Goal: Complete application form: Complete application form

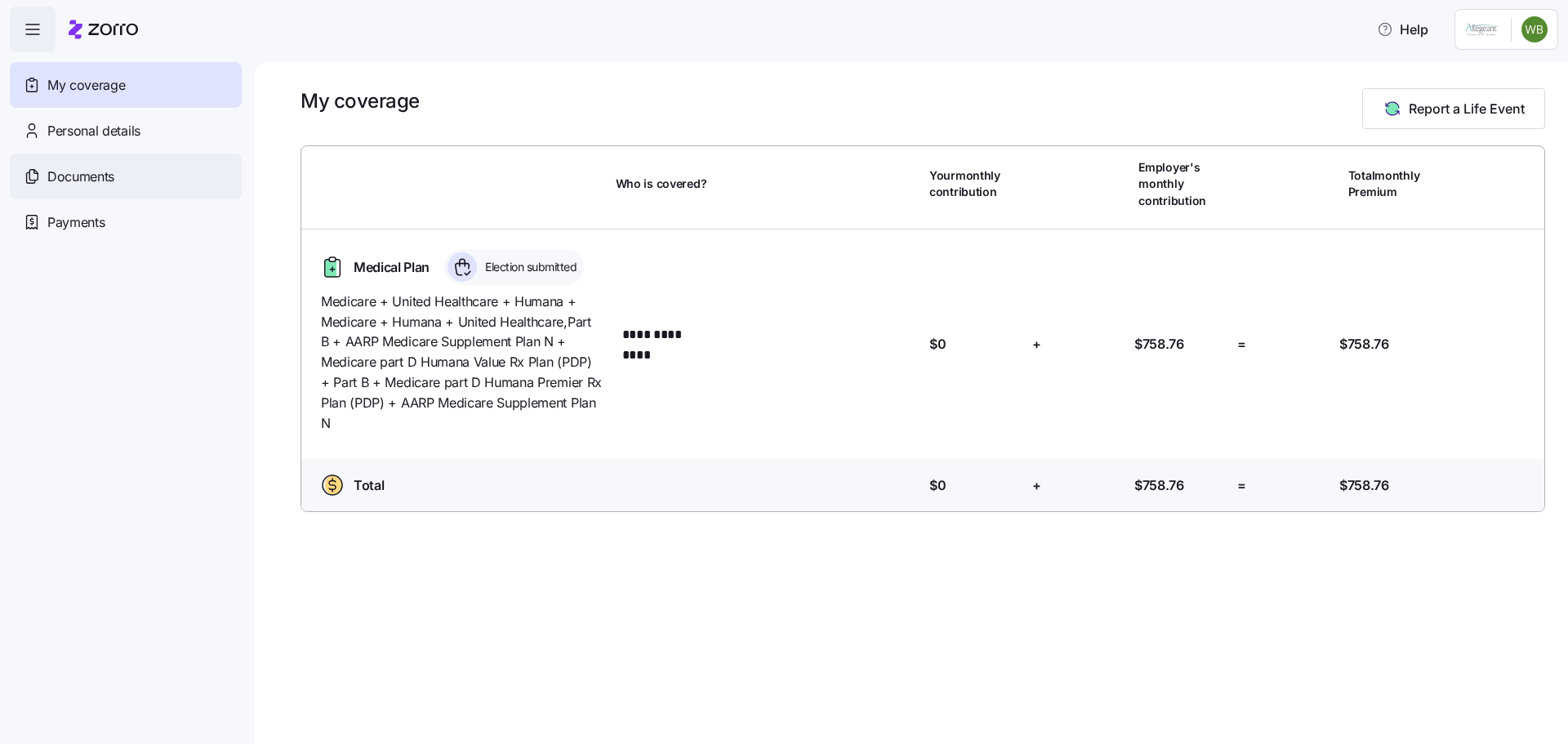
click at [94, 182] on span "Documents" at bounding box center [81, 176] width 67 height 21
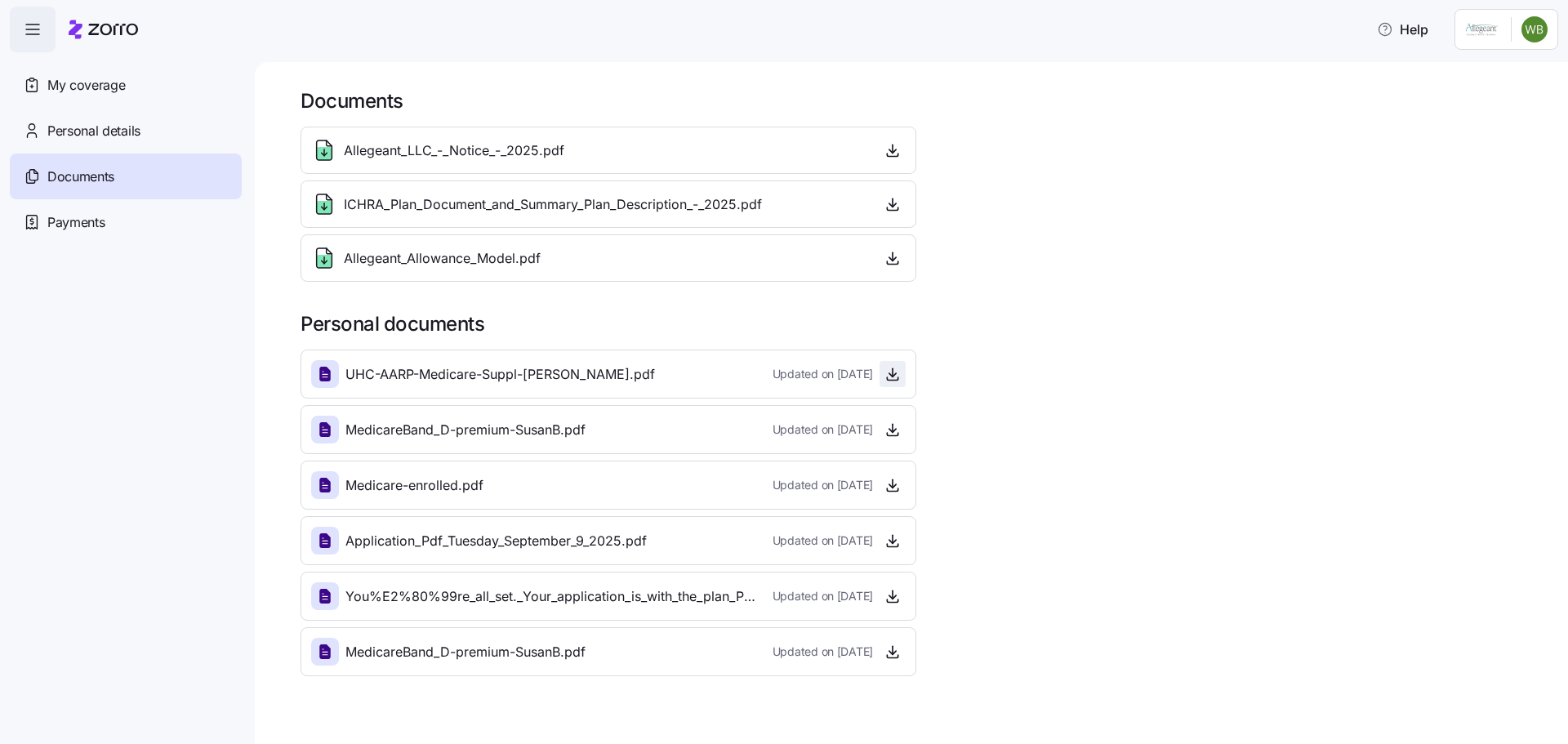
click at [893, 375] on icon "button" at bounding box center [893, 372] width 0 height 8
click at [31, 30] on icon "button" at bounding box center [32, 29] width 20 height 20
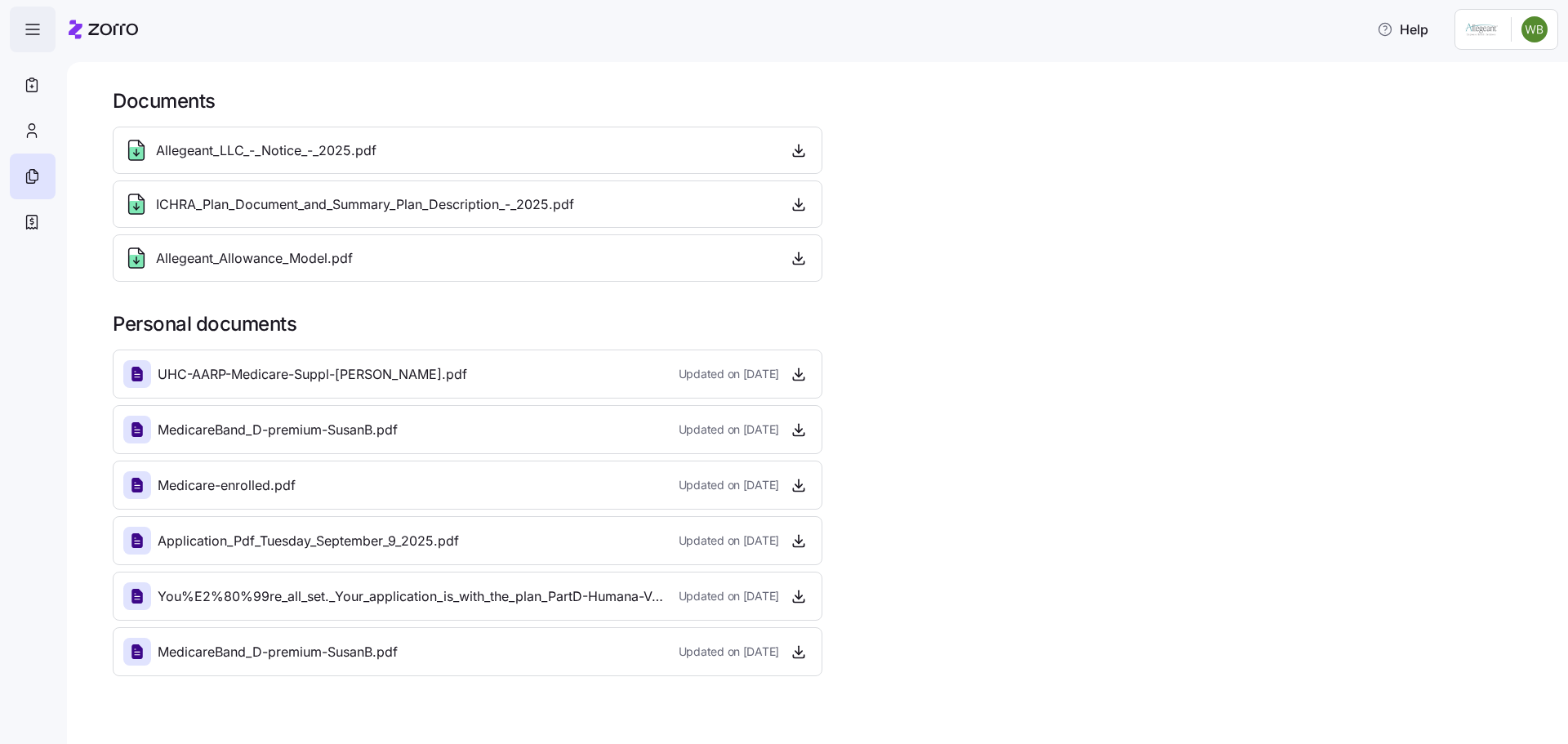
click at [27, 29] on icon "button" at bounding box center [32, 29] width 20 height 20
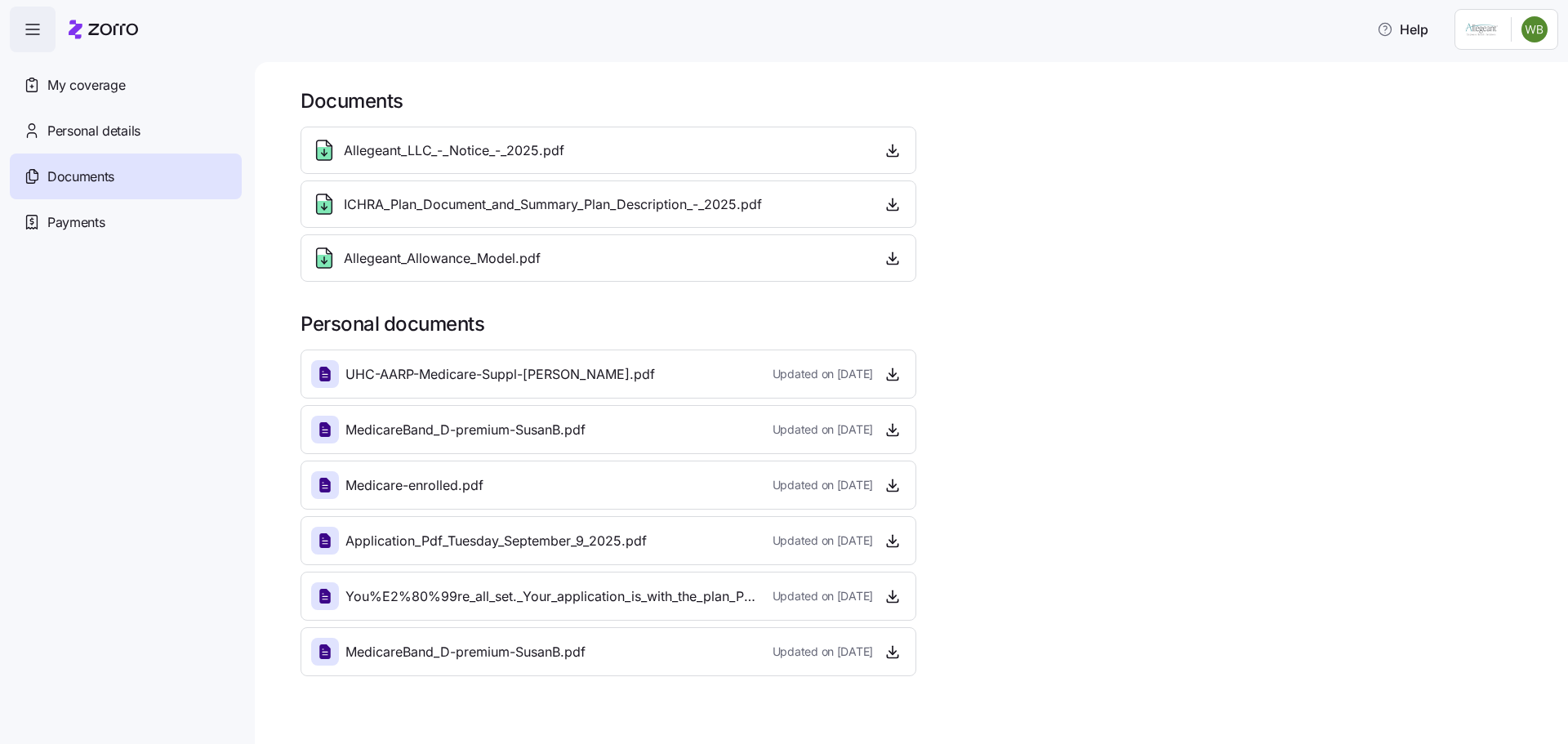
click at [27, 31] on icon "button" at bounding box center [32, 29] width 20 height 20
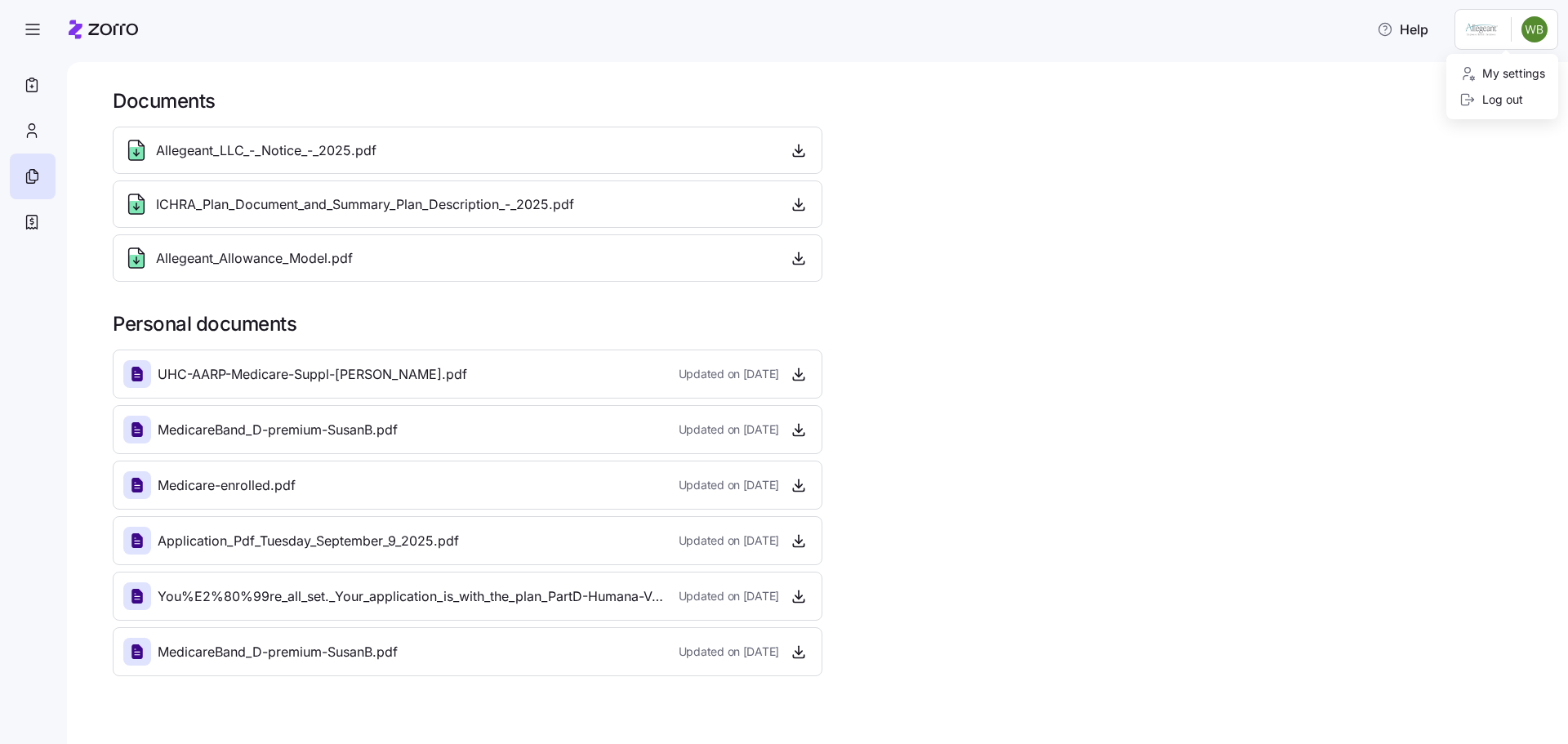
click at [1477, 27] on html "Help Documents Allegeant_LLC_-_Notice_-_2025.pdf ICHRA_Plan_Document_and_Summar…" at bounding box center [784, 367] width 1568 height 734
click at [1483, 29] on html "Help Documents Allegeant_LLC_-_Notice_-_2025.pdf ICHRA_Plan_Document_and_Summar…" at bounding box center [784, 367] width 1568 height 734
click at [1501, 77] on div "My settings" at bounding box center [1501, 74] width 86 height 18
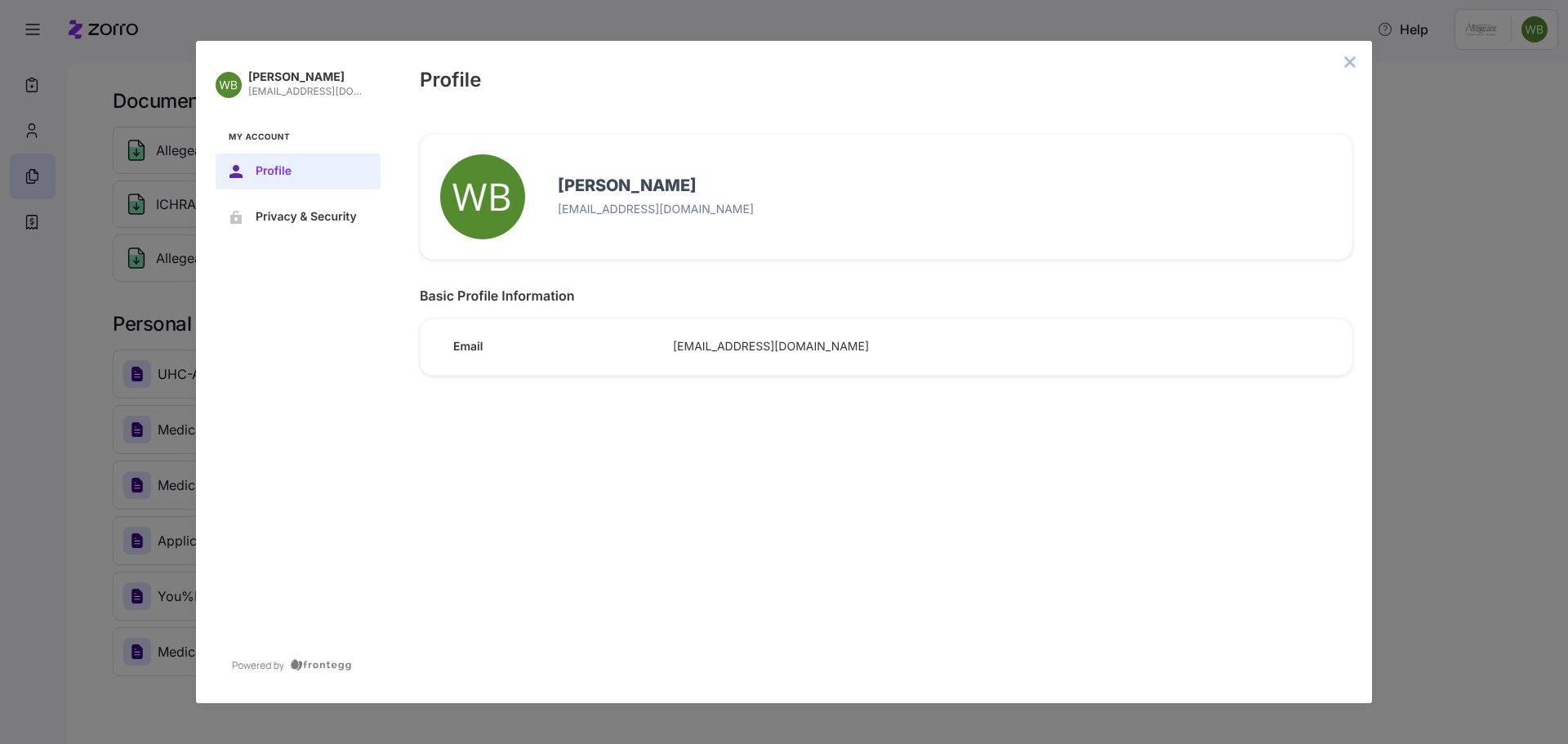
click at [1345, 62] on icon "close admin-box" at bounding box center [1349, 61] width 13 height 13
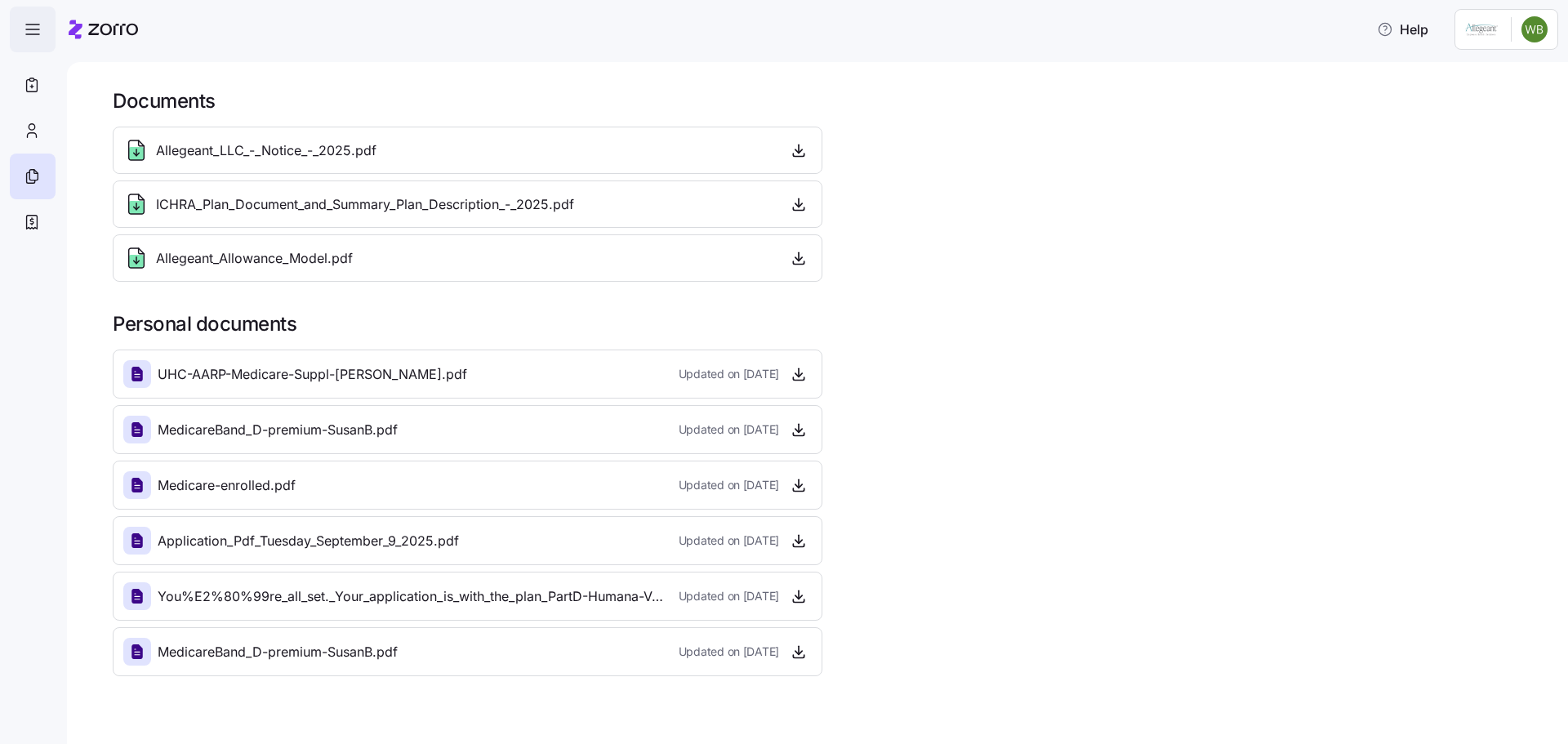
click at [34, 28] on icon "button" at bounding box center [32, 29] width 20 height 20
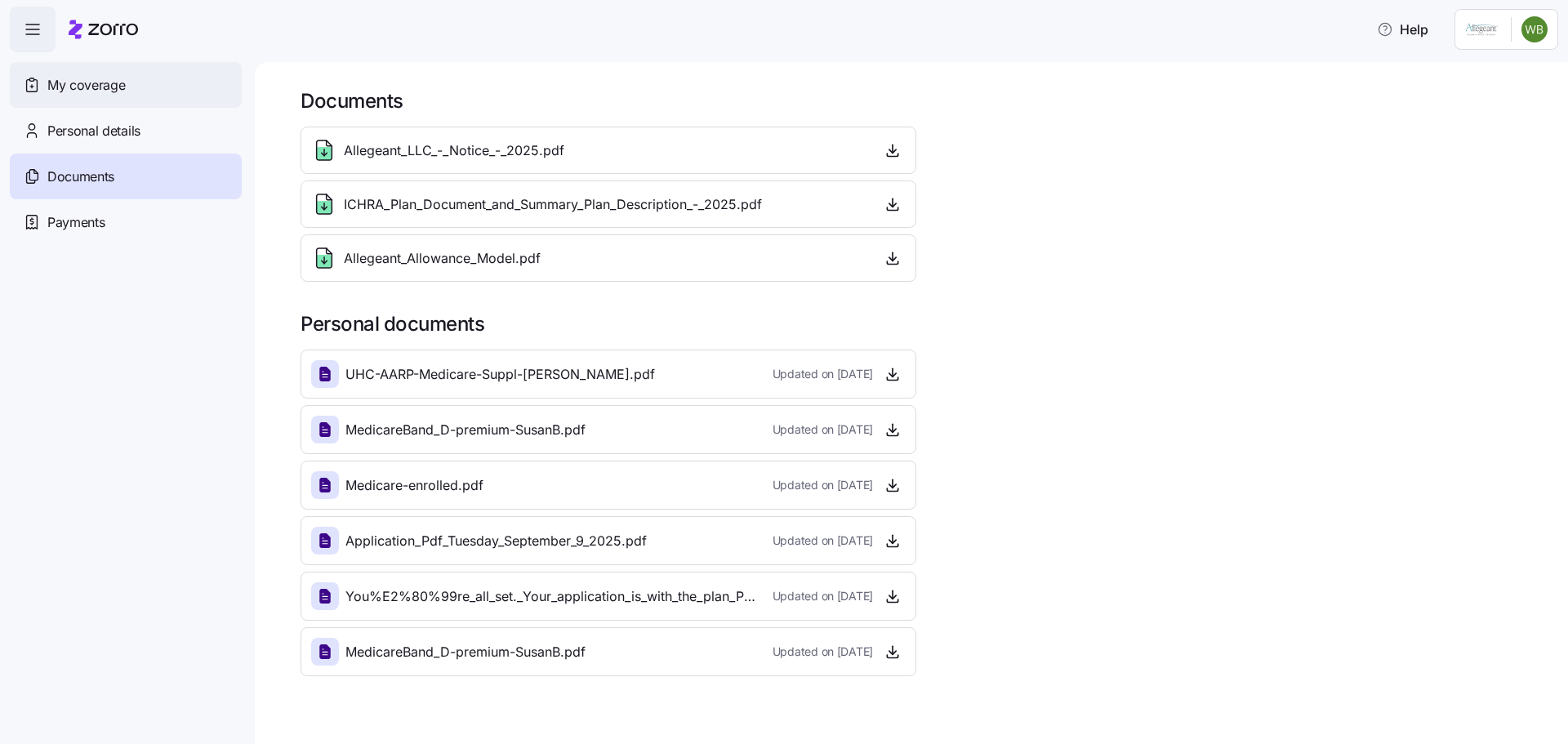
click at [79, 83] on span "My coverage" at bounding box center [86, 85] width 78 height 21
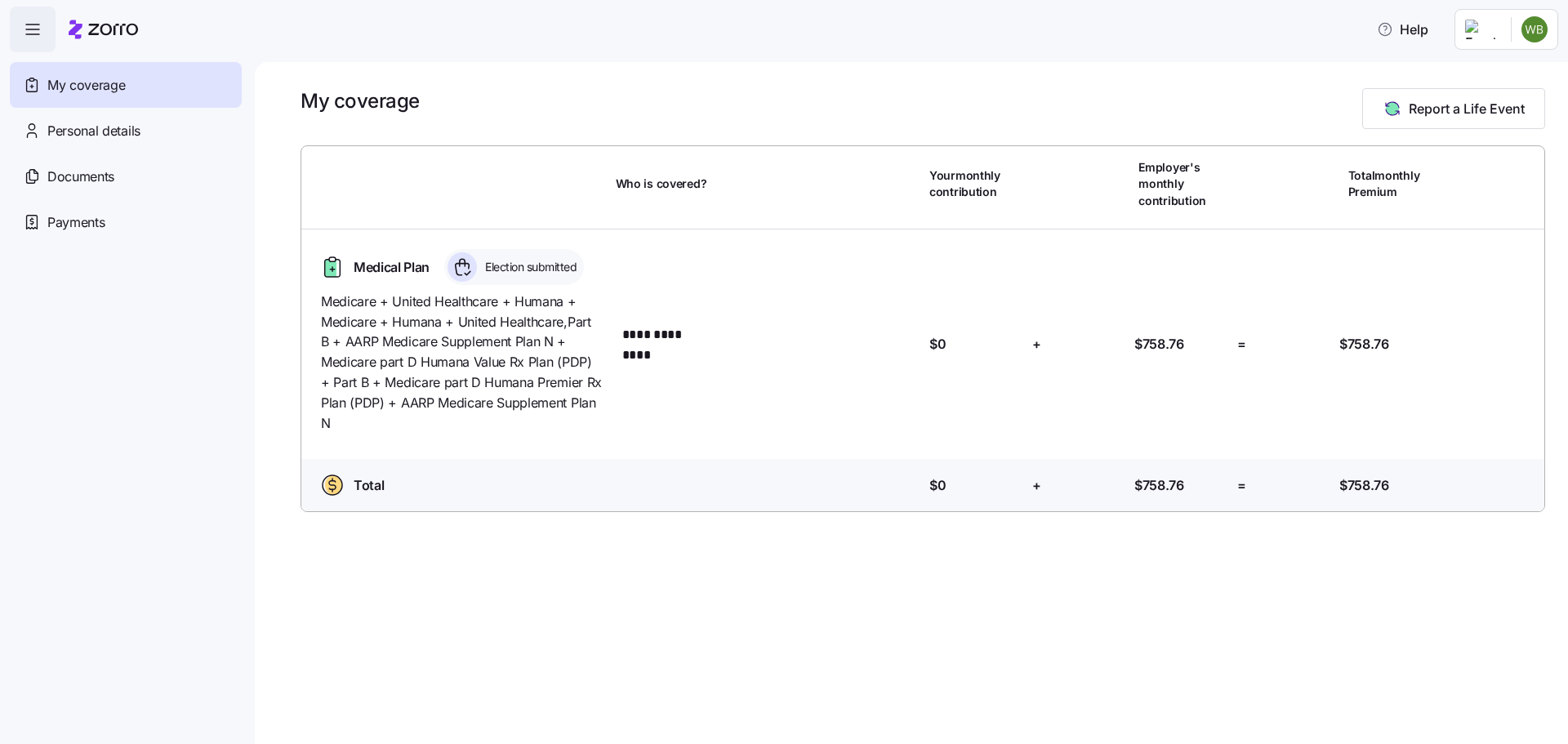
click at [332, 487] on ellipse at bounding box center [333, 485] width 17 height 20
click at [1308, 470] on div "Total Who is covered? Your contribution: $0 + Employer's contribution: $758.76 …" at bounding box center [922, 488] width 1255 height 59
drag, startPoint x: 1381, startPoint y: 487, endPoint x: 1359, endPoint y: 488, distance: 22.0
click at [1366, 492] on span "$758.76" at bounding box center [1364, 485] width 50 height 21
click at [340, 270] on icon at bounding box center [333, 267] width 16 height 17
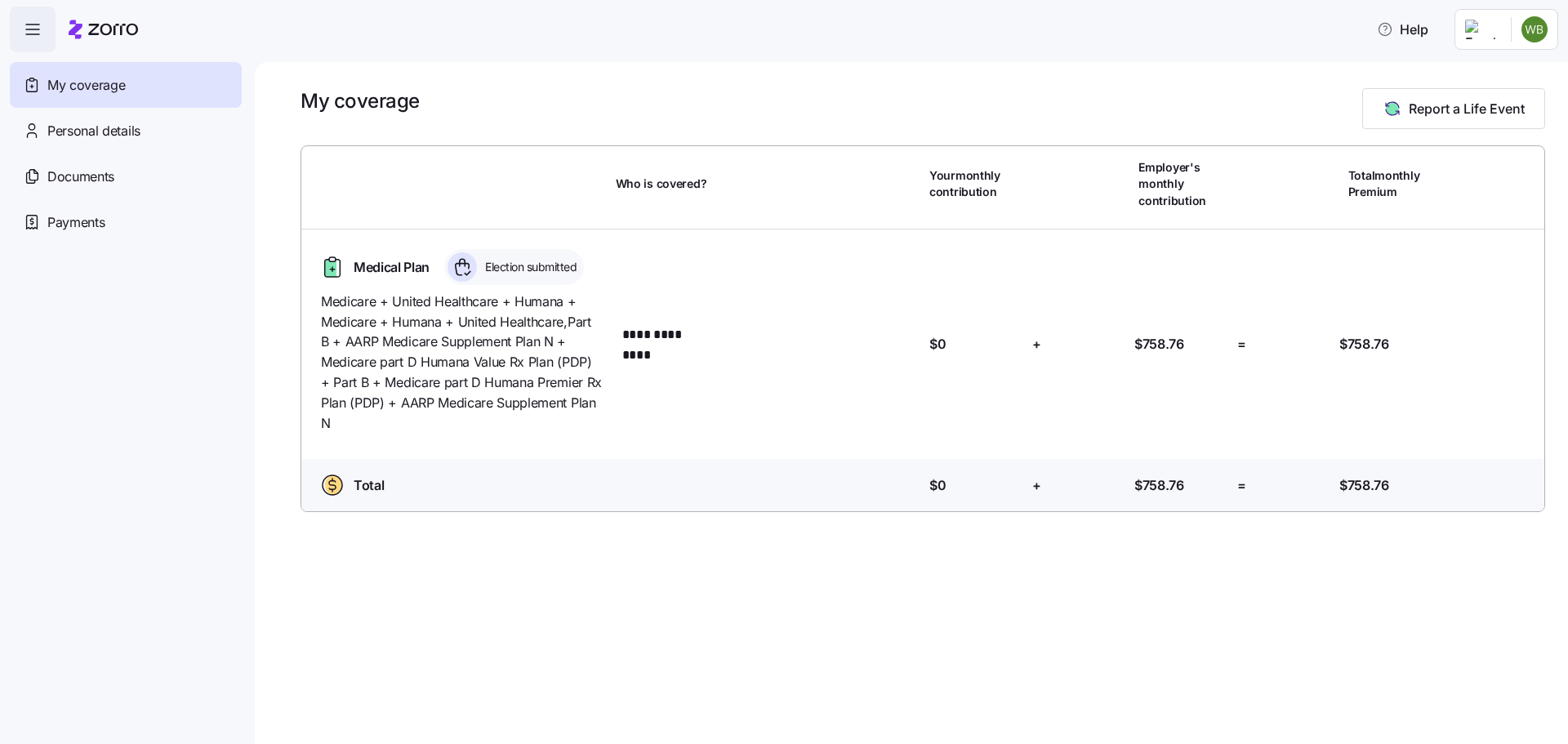
click at [480, 267] on div "Election submitted" at bounding box center [514, 266] width 140 height 36
click at [91, 128] on span "Personal details" at bounding box center [93, 131] width 93 height 21
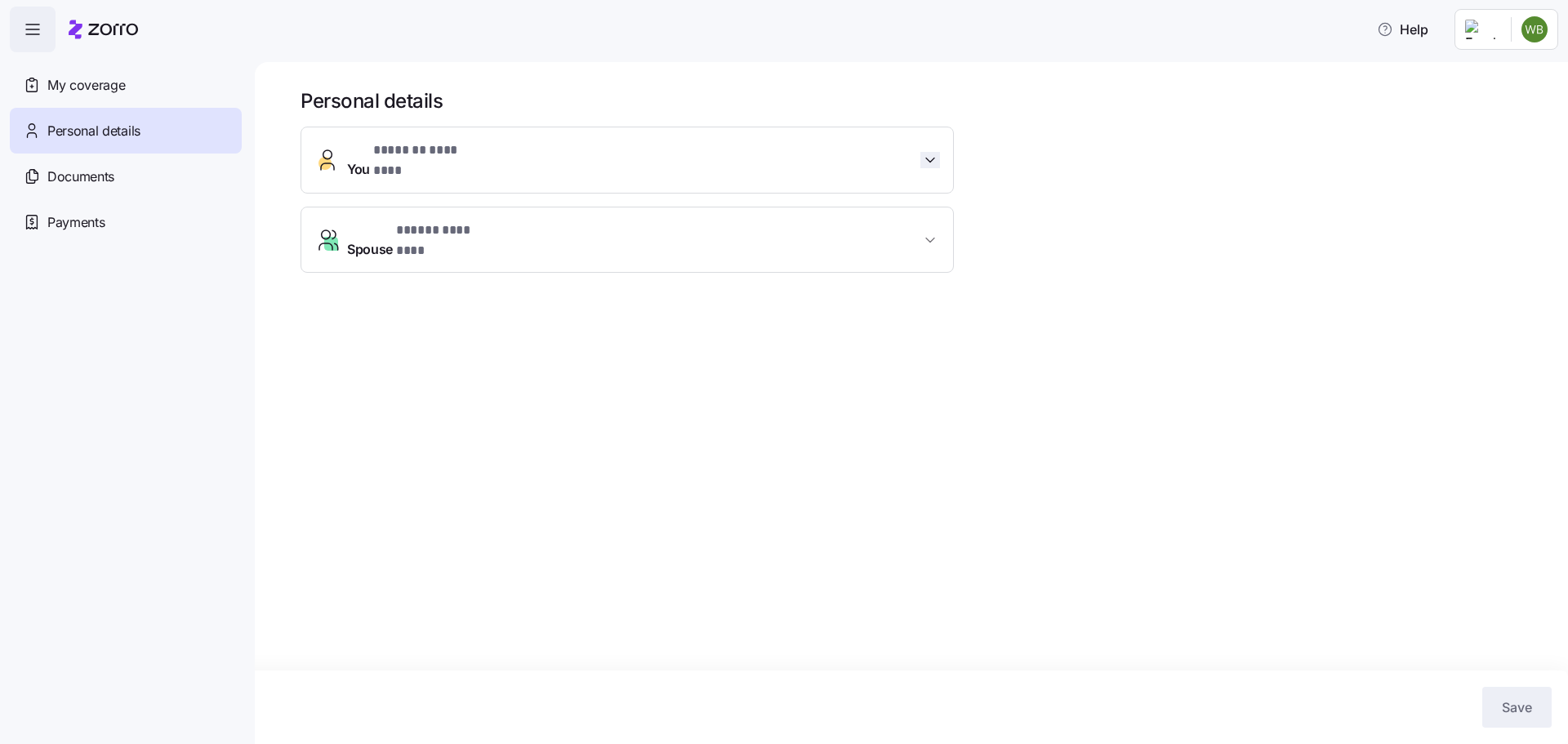
click at [938, 155] on span "button" at bounding box center [930, 159] width 20 height 17
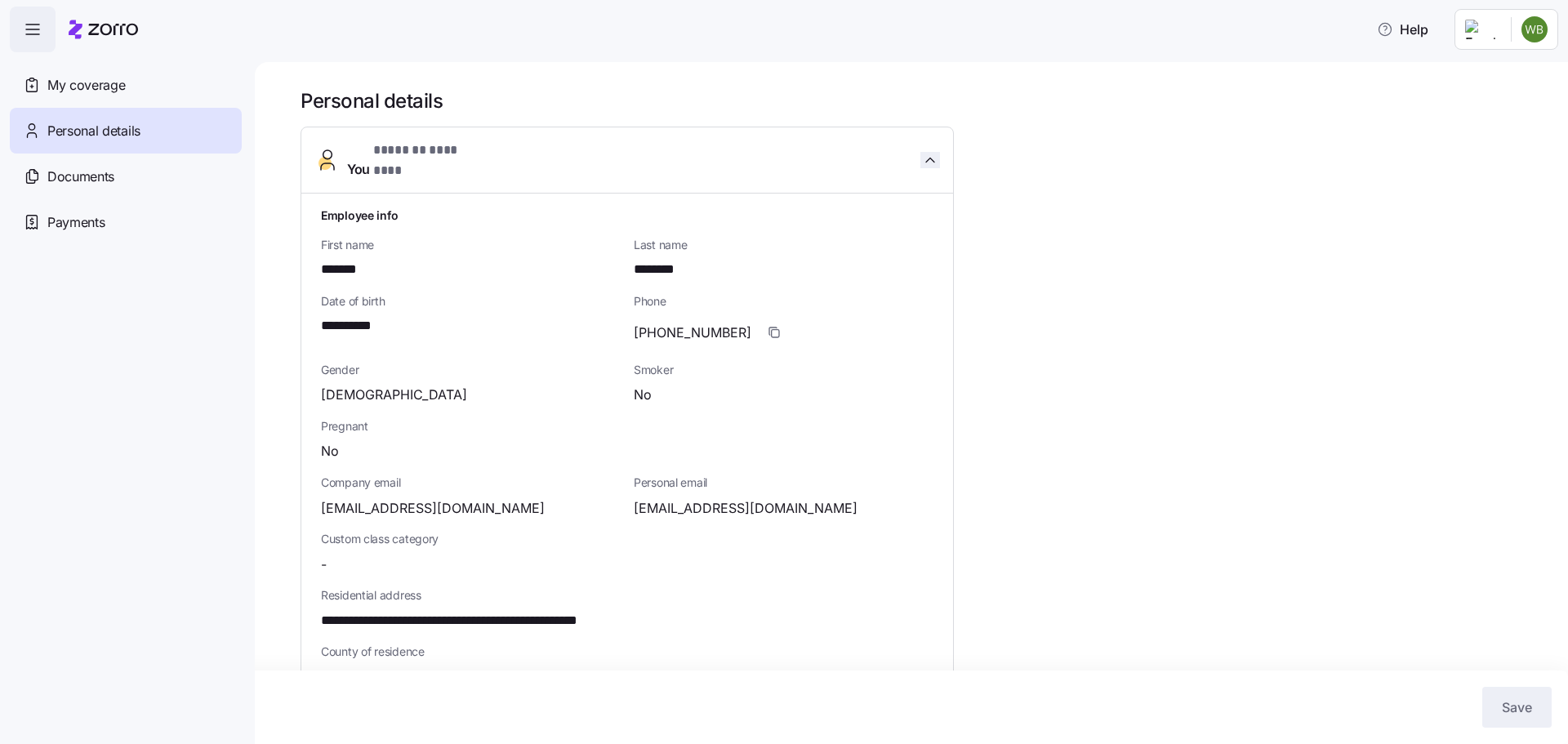
drag, startPoint x: 933, startPoint y: 148, endPoint x: 850, endPoint y: 131, distance: 84.7
click at [932, 151] on icon "button" at bounding box center [930, 159] width 17 height 17
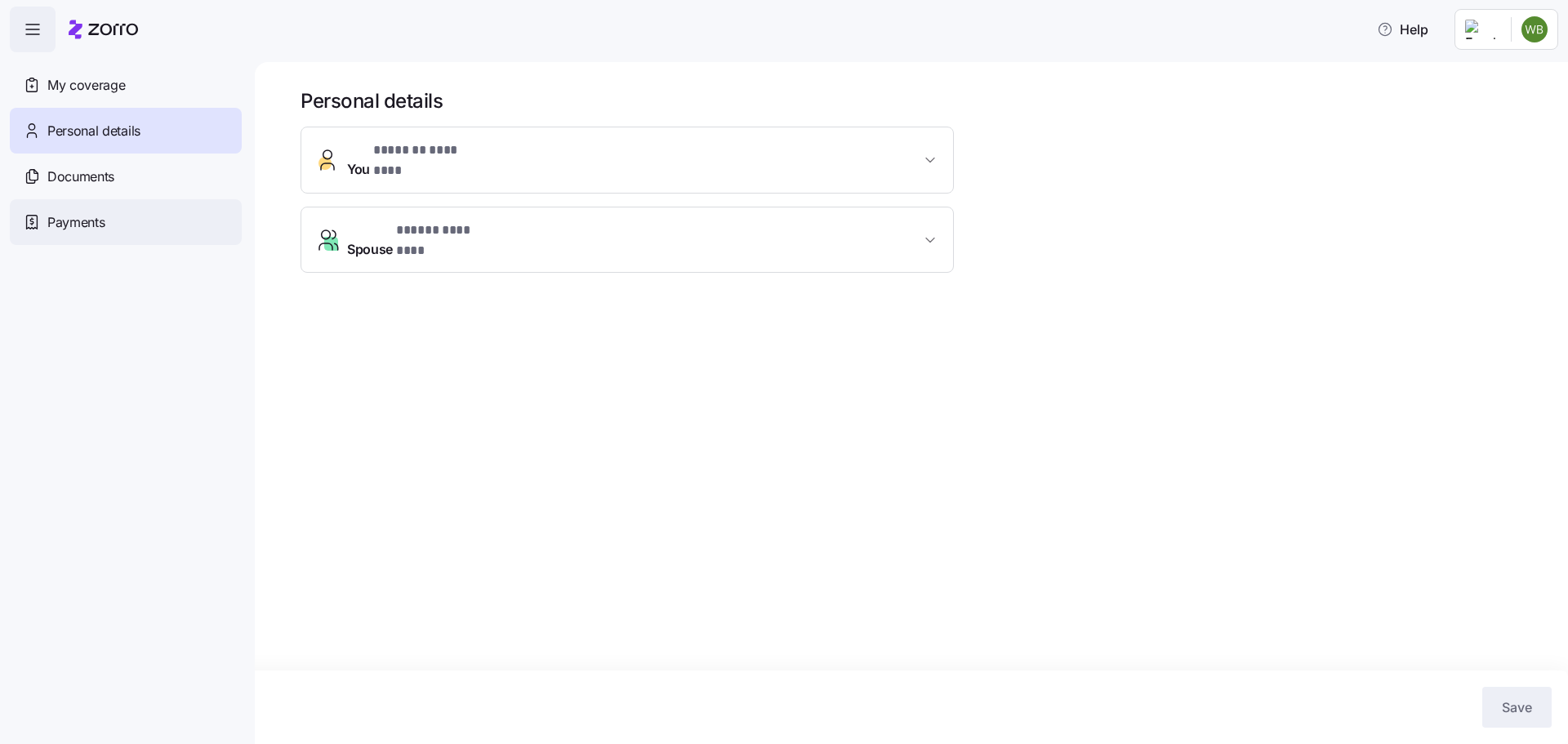
click at [63, 222] on span "Payments" at bounding box center [76, 222] width 57 height 21
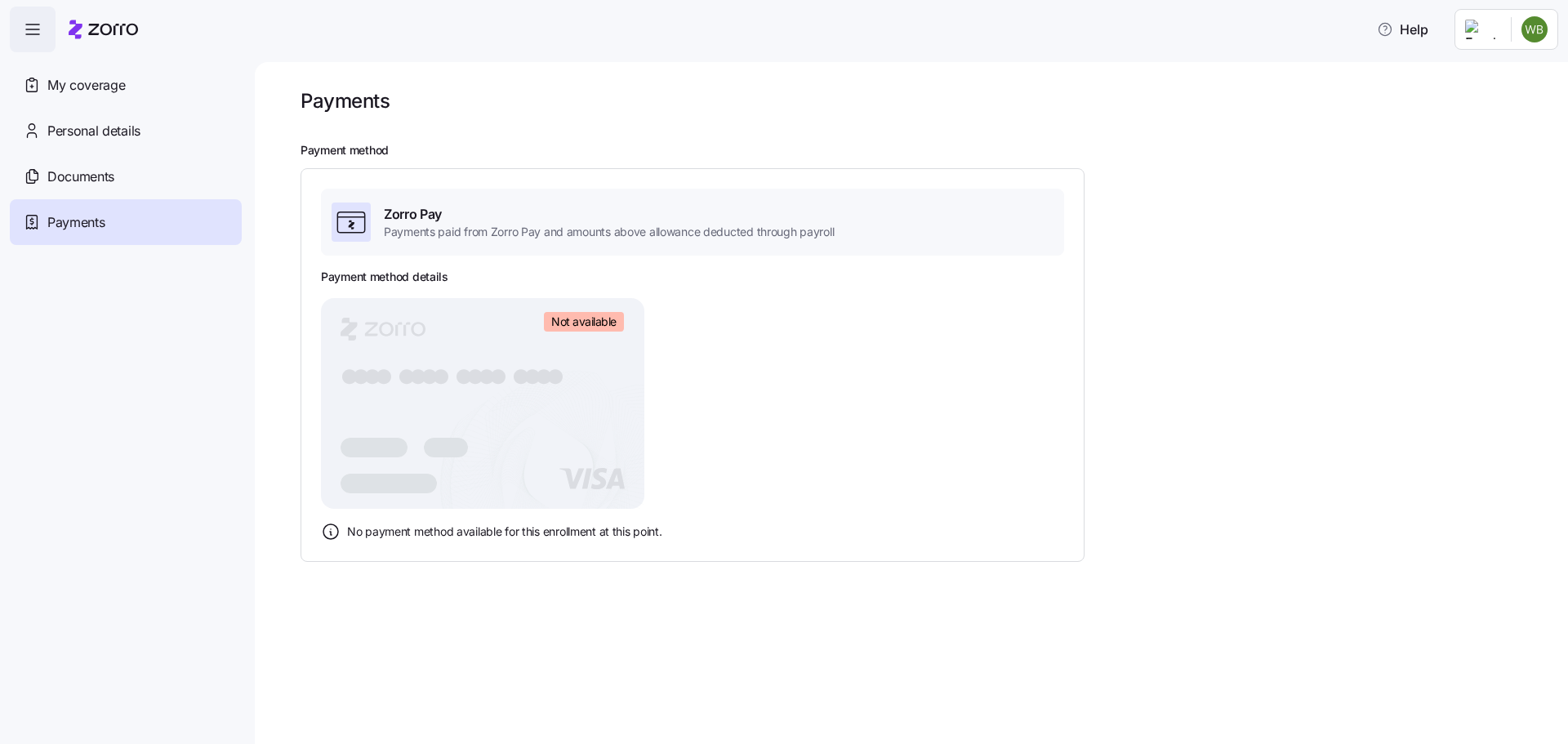
click at [663, 224] on span "Payments paid from Zorro Pay and amounts above allowance deducted through payro…" at bounding box center [609, 232] width 450 height 17
click at [590, 328] on span "Not available" at bounding box center [584, 321] width 65 height 15
click at [466, 441] on div at bounding box center [445, 447] width 44 height 20
click at [1317, 141] on div at bounding box center [923, 128] width 1245 height 29
click at [46, 218] on div "Payments" at bounding box center [126, 222] width 232 height 46
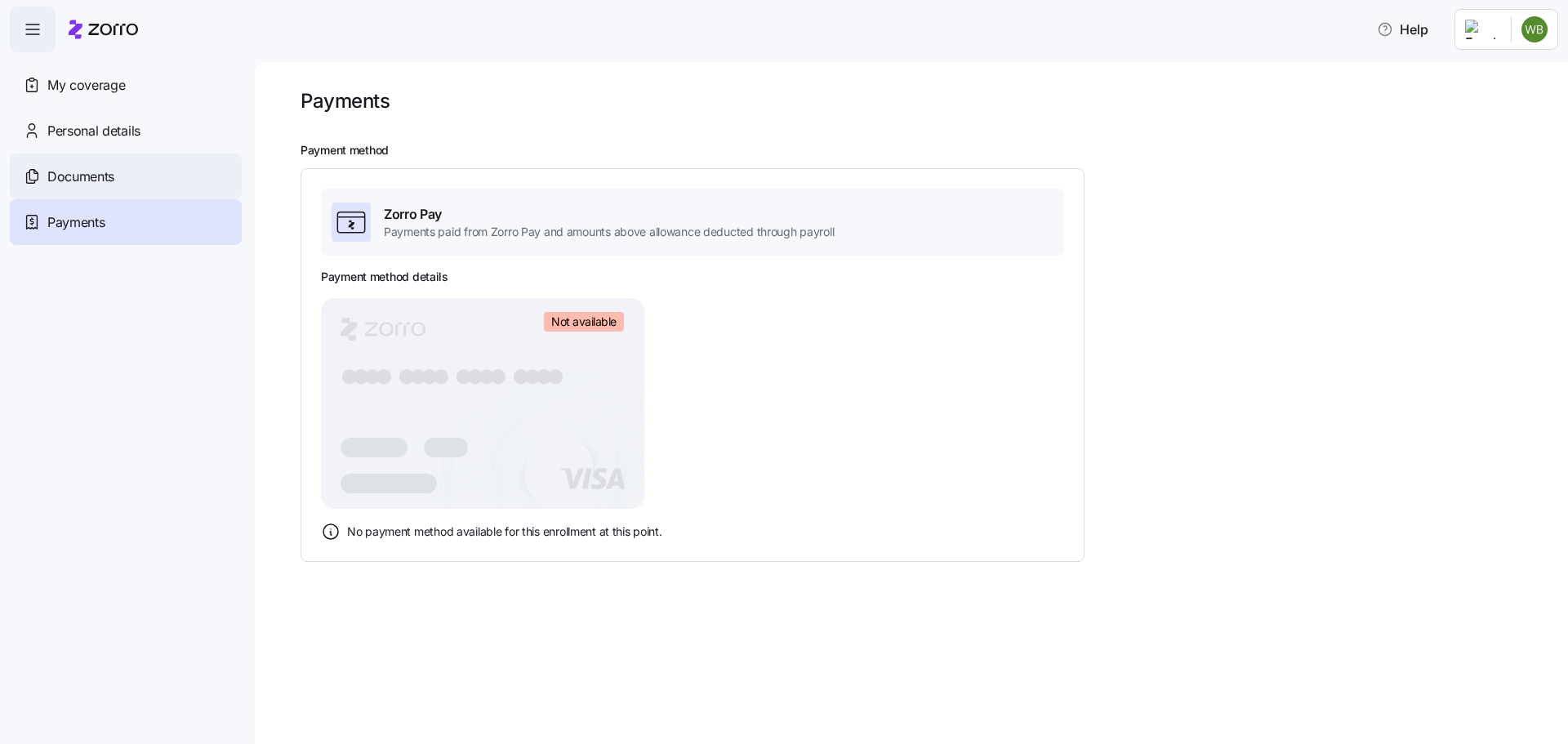
click at [85, 179] on span "Documents" at bounding box center [81, 176] width 67 height 21
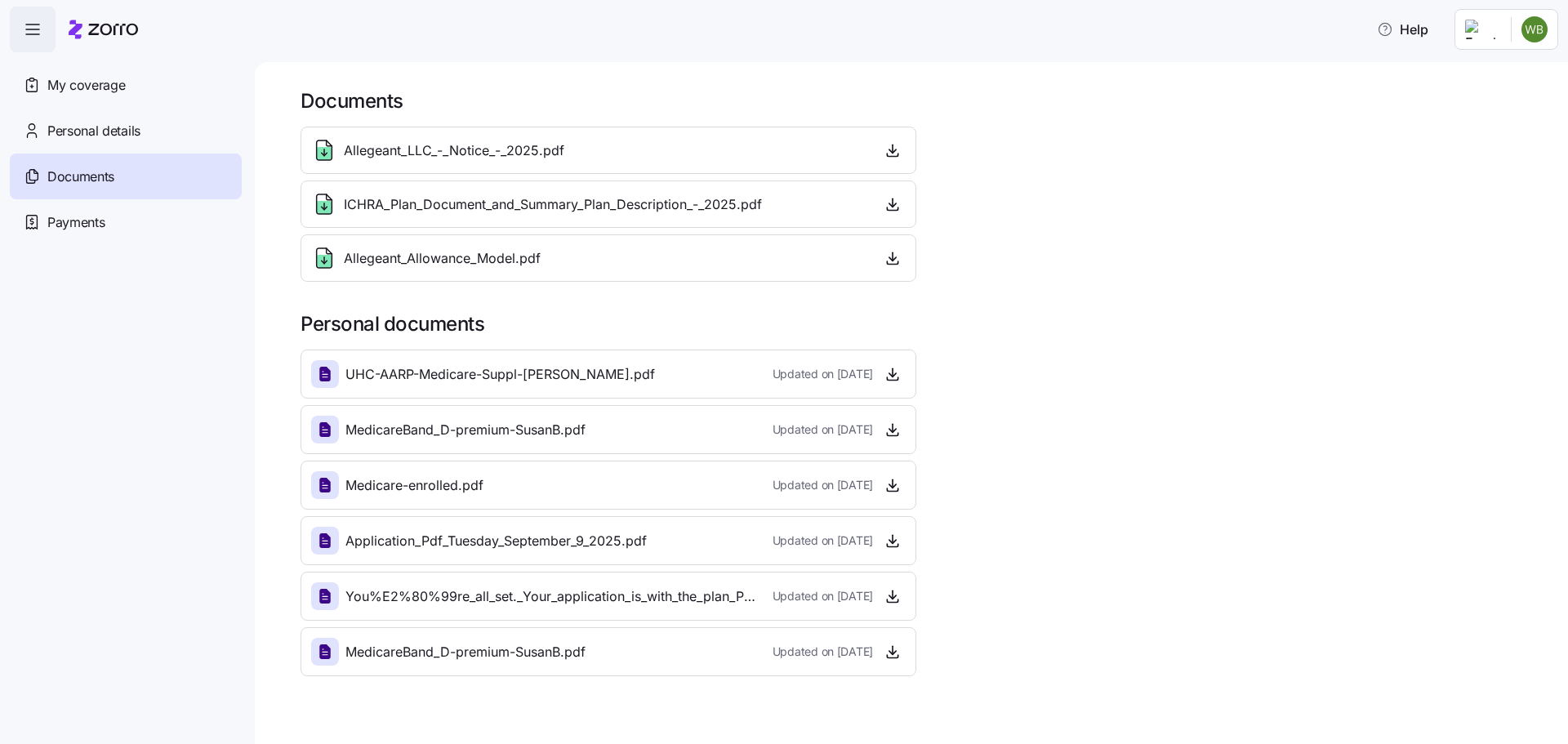
drag, startPoint x: 1050, startPoint y: 288, endPoint x: 1007, endPoint y: 288, distance: 43.0
click at [1007, 288] on div "Documents Allegeant_LLC_-_Notice_-_2025.pdf ICHRA_Plan_Document_and_Summary_Pla…" at bounding box center [923, 382] width 1245 height 588
click at [68, 130] on span "Personal details" at bounding box center [93, 131] width 93 height 21
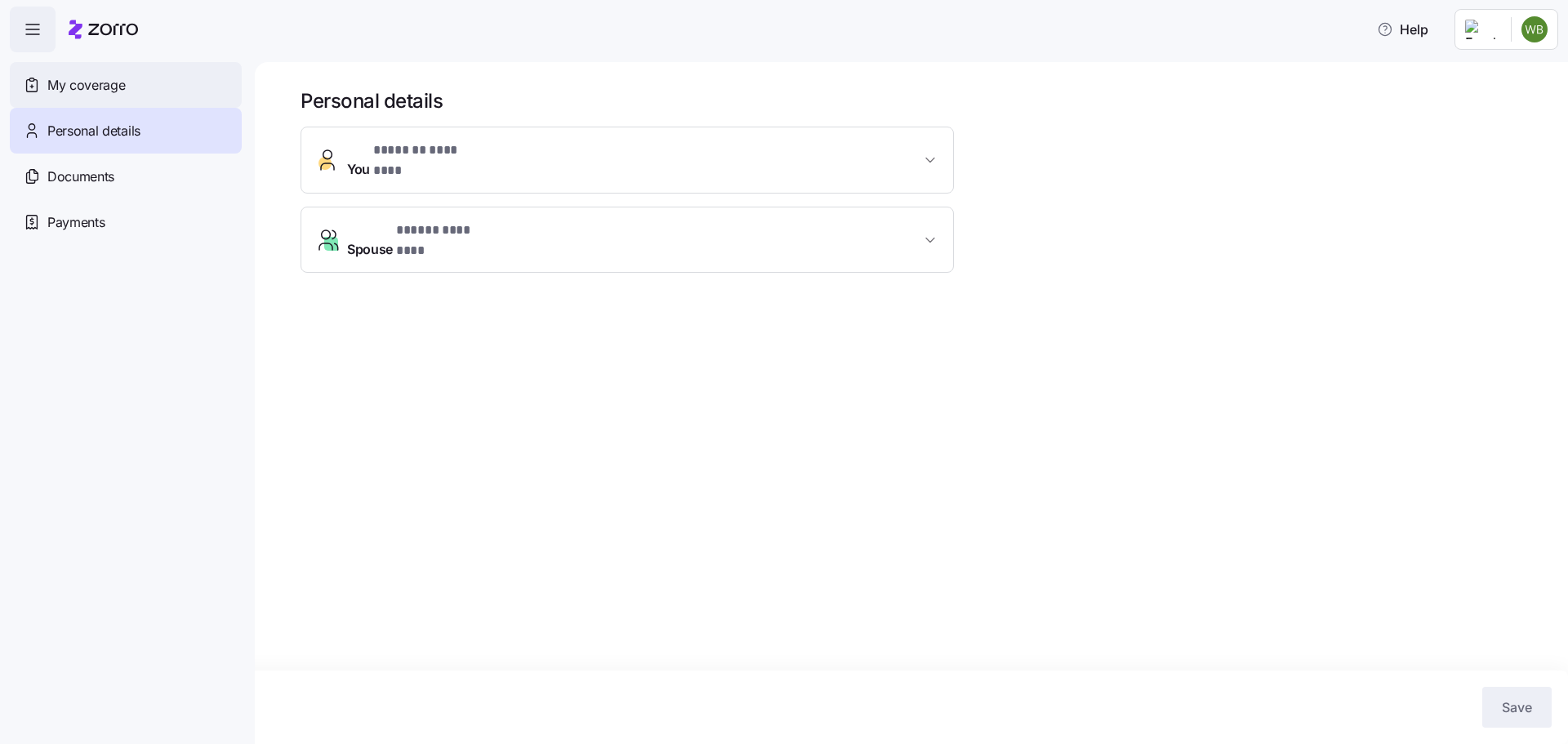
click at [56, 82] on span "My coverage" at bounding box center [86, 85] width 78 height 21
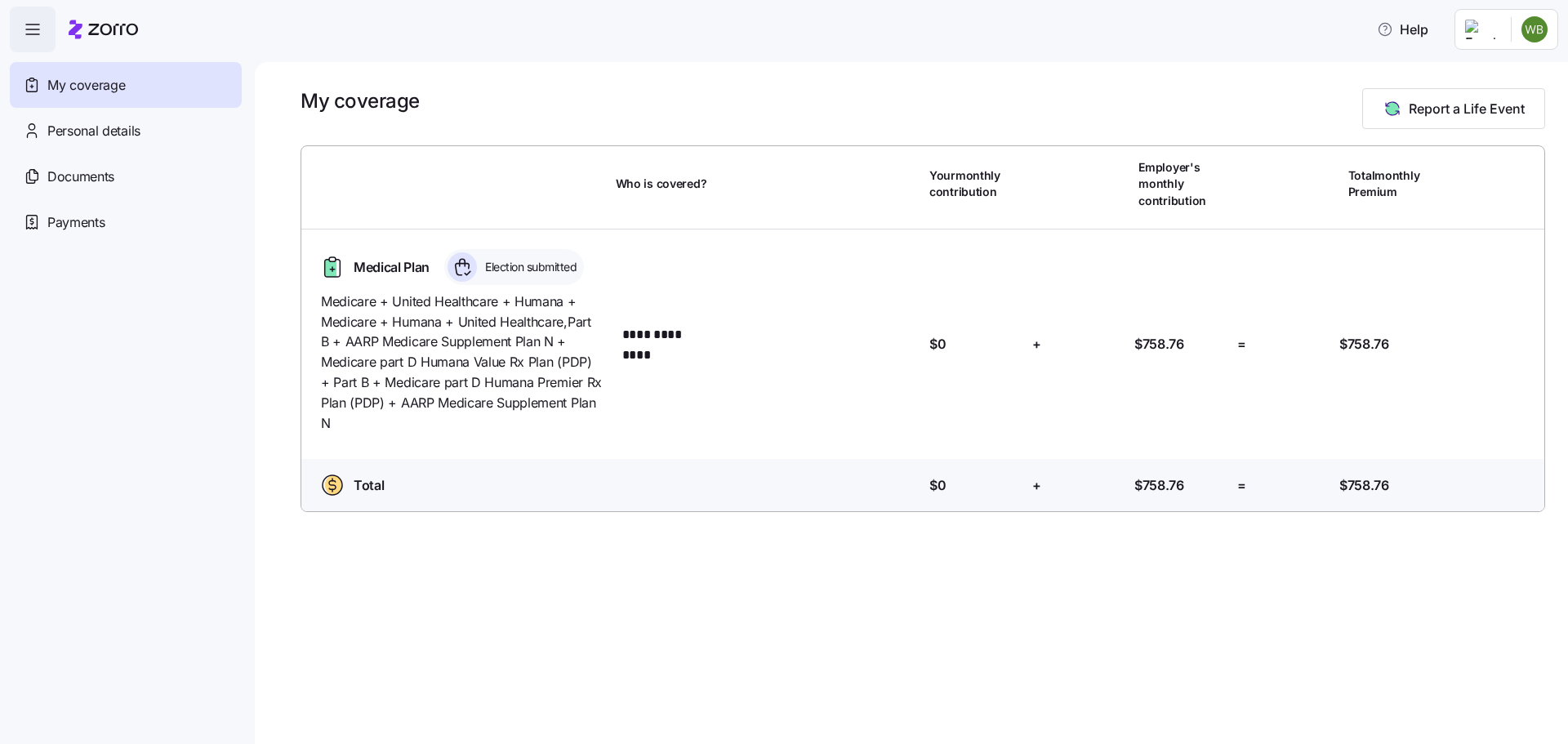
drag, startPoint x: 1211, startPoint y: 116, endPoint x: 1241, endPoint y: 112, distance: 30.3
drag, startPoint x: 1241, startPoint y: 112, endPoint x: 1132, endPoint y: 94, distance: 110.5
click at [1127, 94] on div "My coverage Report a Life Event" at bounding box center [923, 109] width 1245 height 41
click at [1443, 110] on span "Report a Life Event" at bounding box center [1467, 108] width 116 height 20
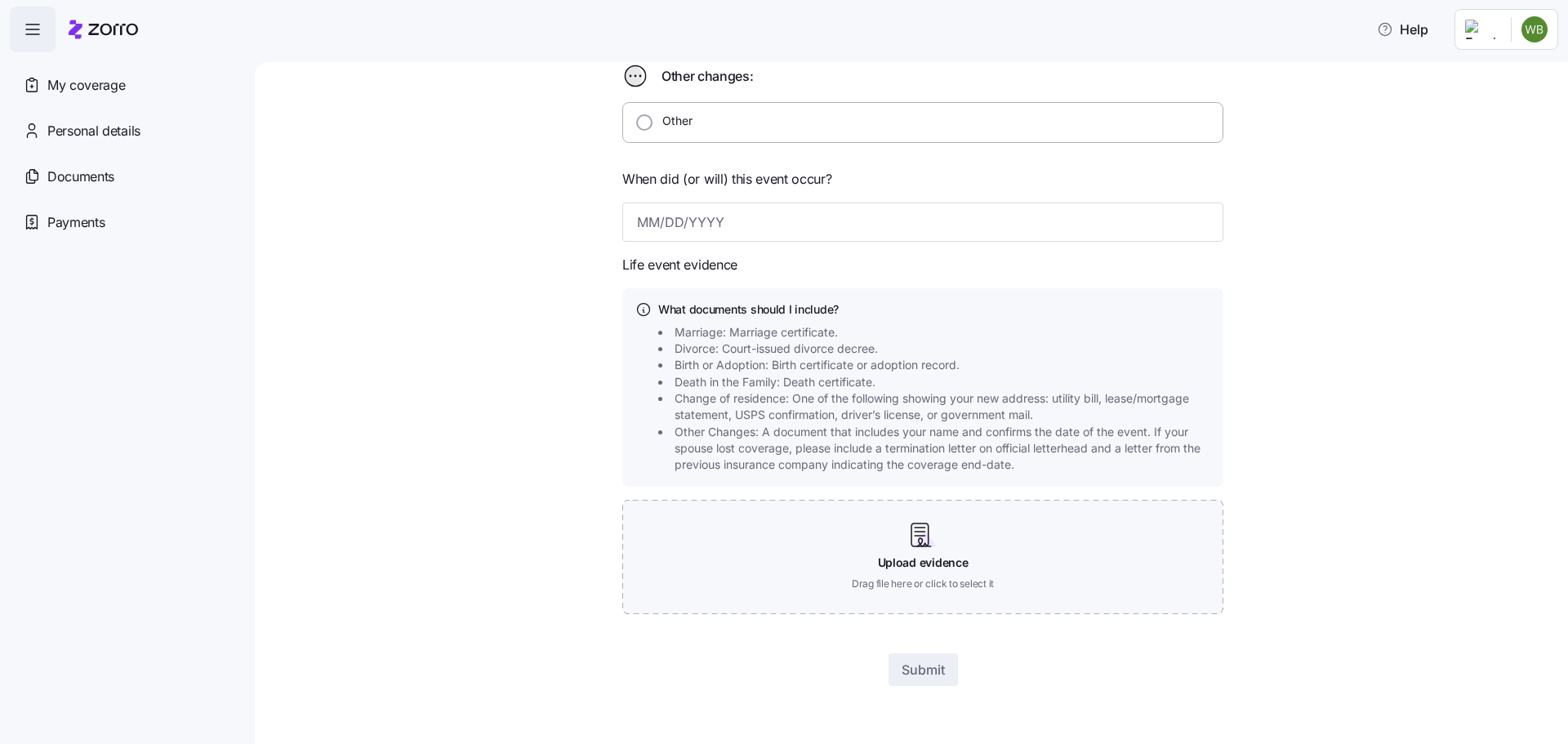
scroll to position [578, 0]
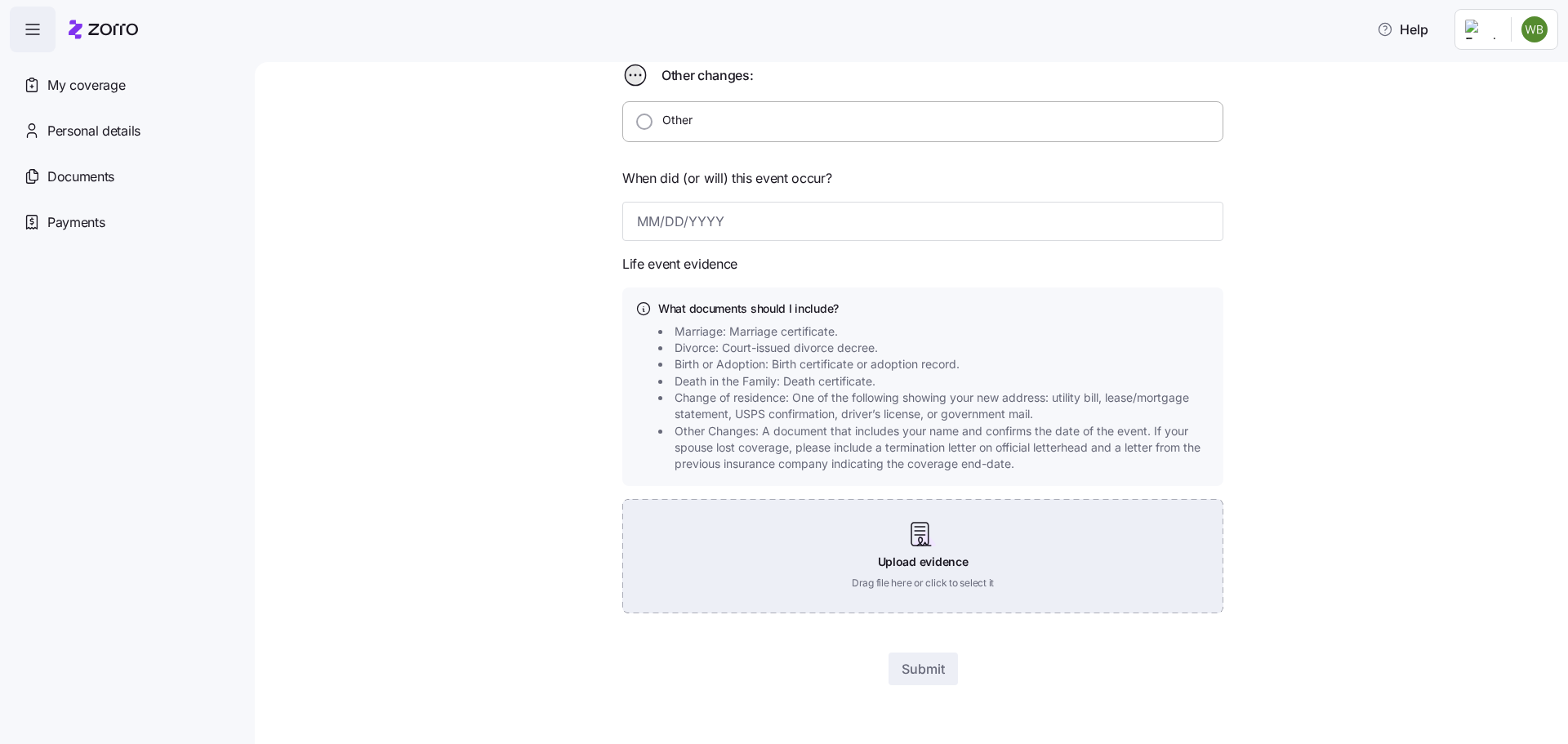
click at [910, 541] on div "Upload evidence Drag file here or click to select it" at bounding box center [922, 555] width 601 height 114
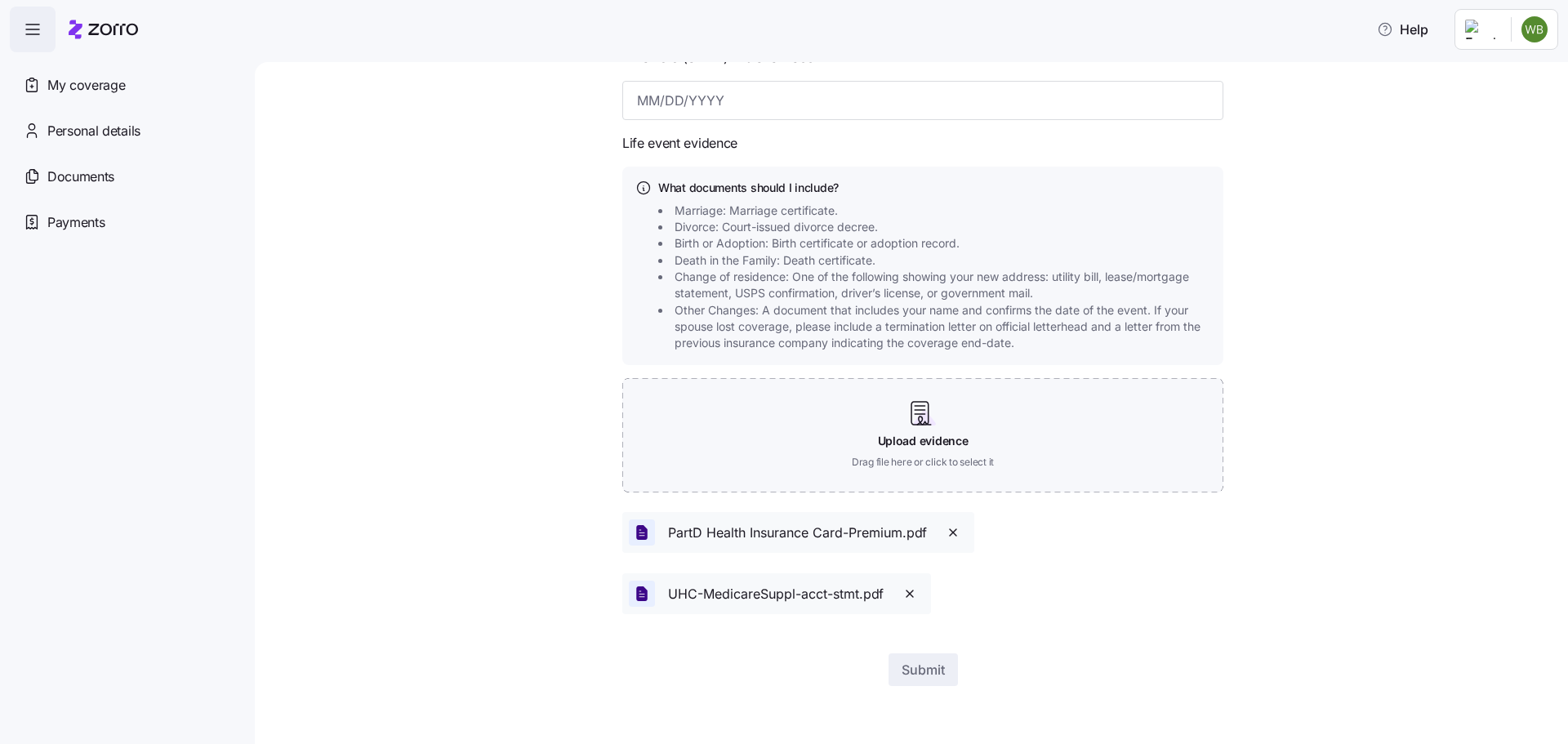
scroll to position [700, 0]
click at [1130, 580] on form "What type of life change did you experience? Change in my family: I got married…" at bounding box center [922, 49] width 601 height 1271
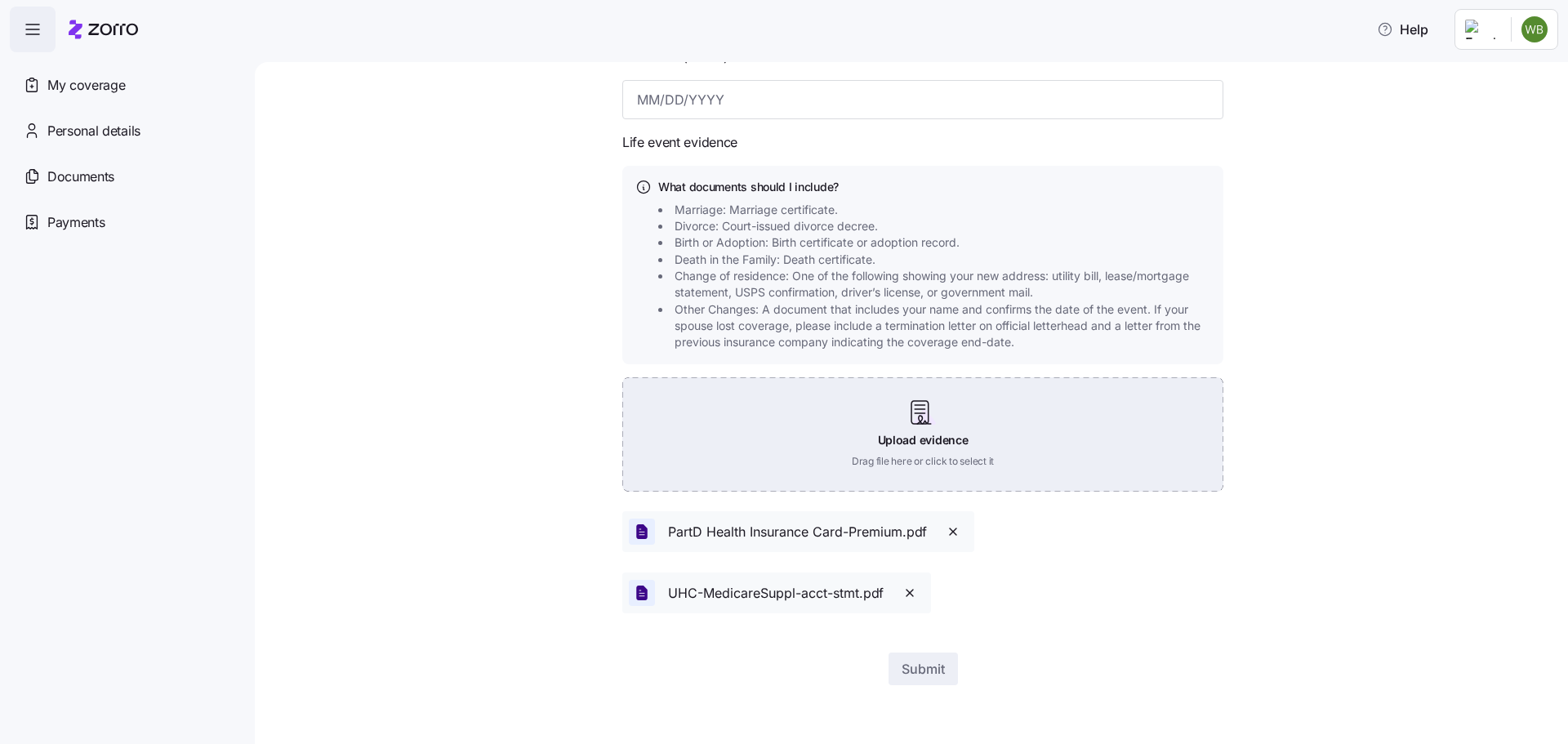
click at [872, 423] on div "Upload evidence Drag file here or click to select it" at bounding box center [922, 434] width 601 height 114
click at [947, 428] on div "Upload evidence Drag file here or click to select it" at bounding box center [922, 434] width 601 height 114
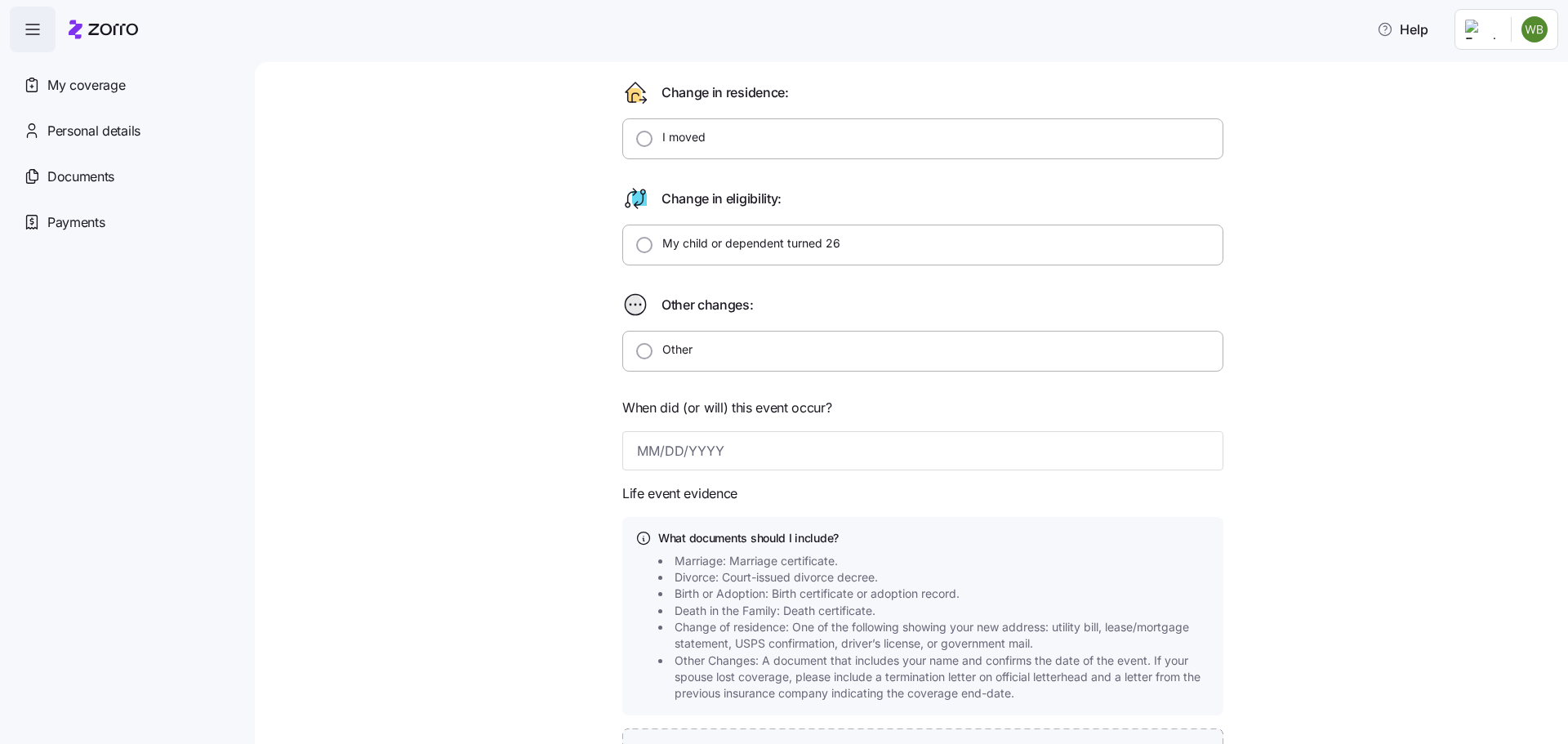
scroll to position [408, 0]
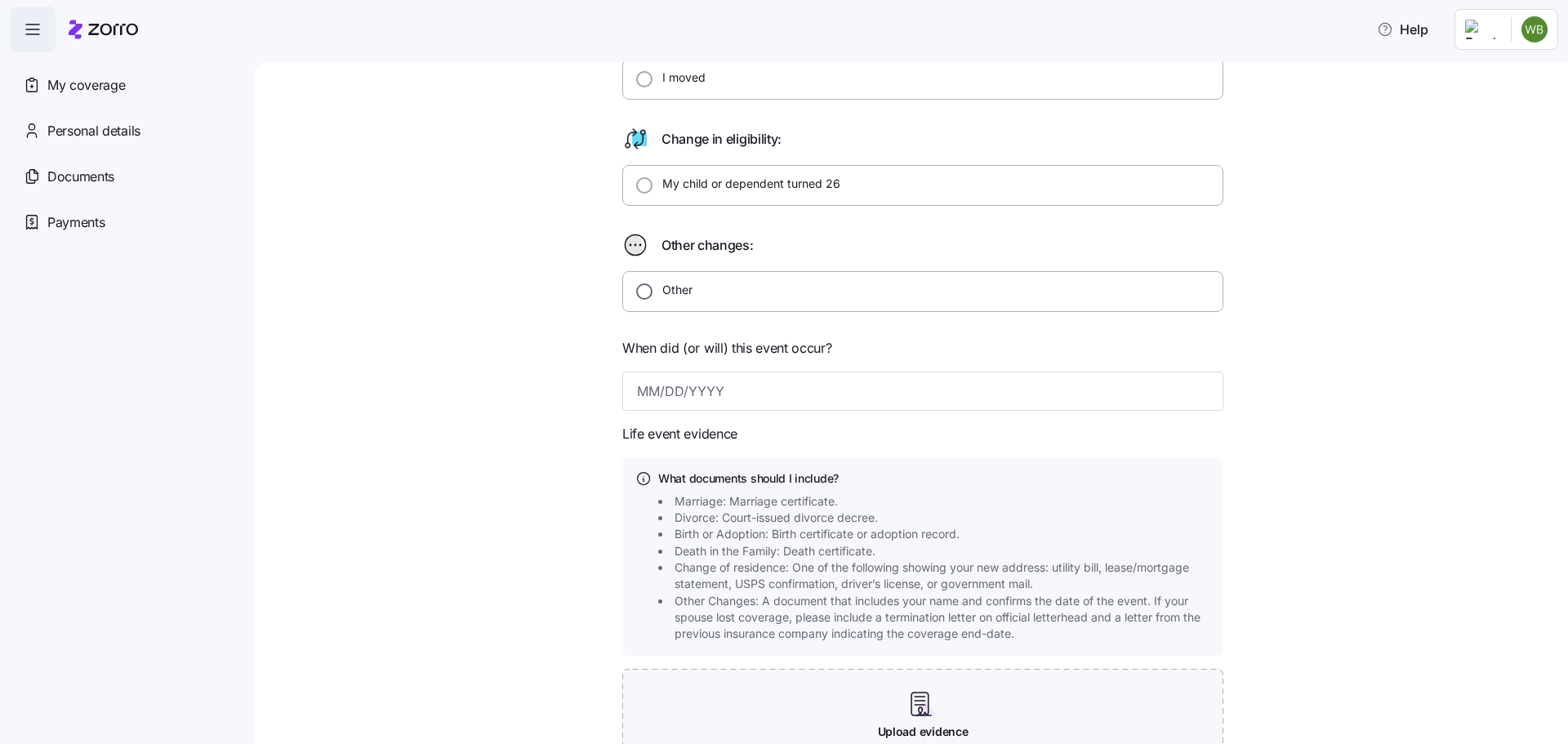
click at [636, 291] on input "Other" at bounding box center [644, 291] width 17 height 17
radio input "true"
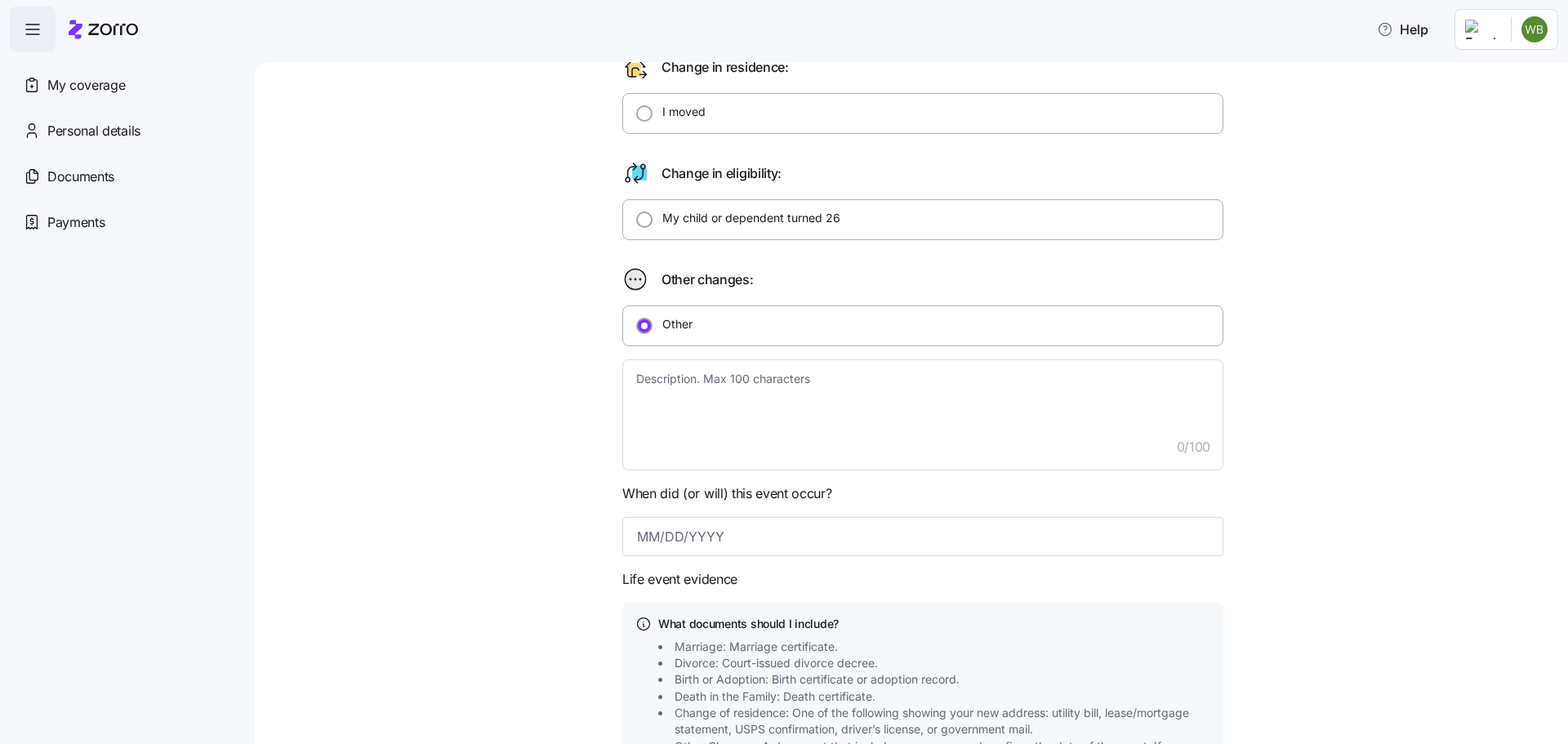
scroll to position [489, 0]
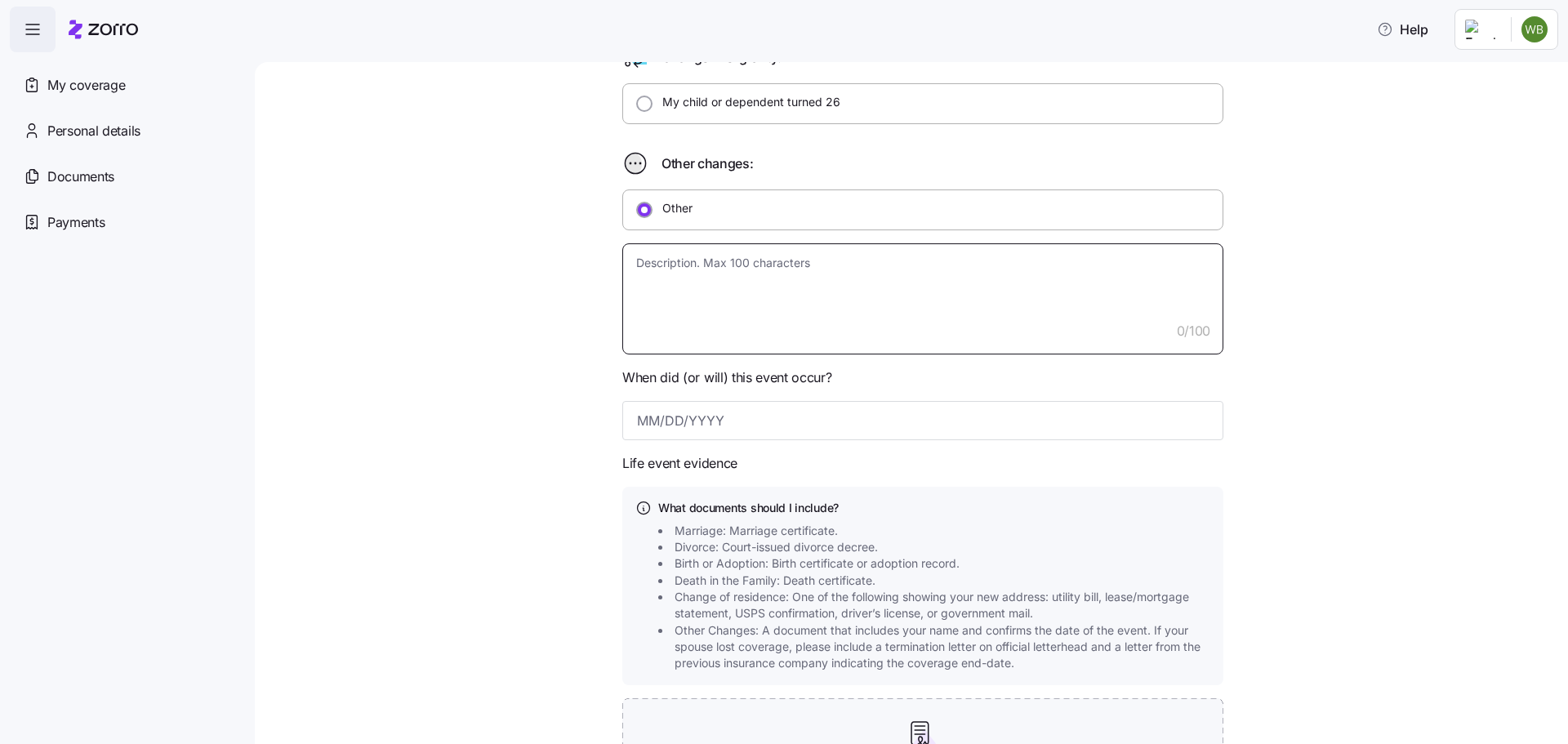
click at [644, 261] on textarea at bounding box center [922, 299] width 601 height 111
type textarea "x"
type textarea "I"
type textarea "x"
type textarea "I"
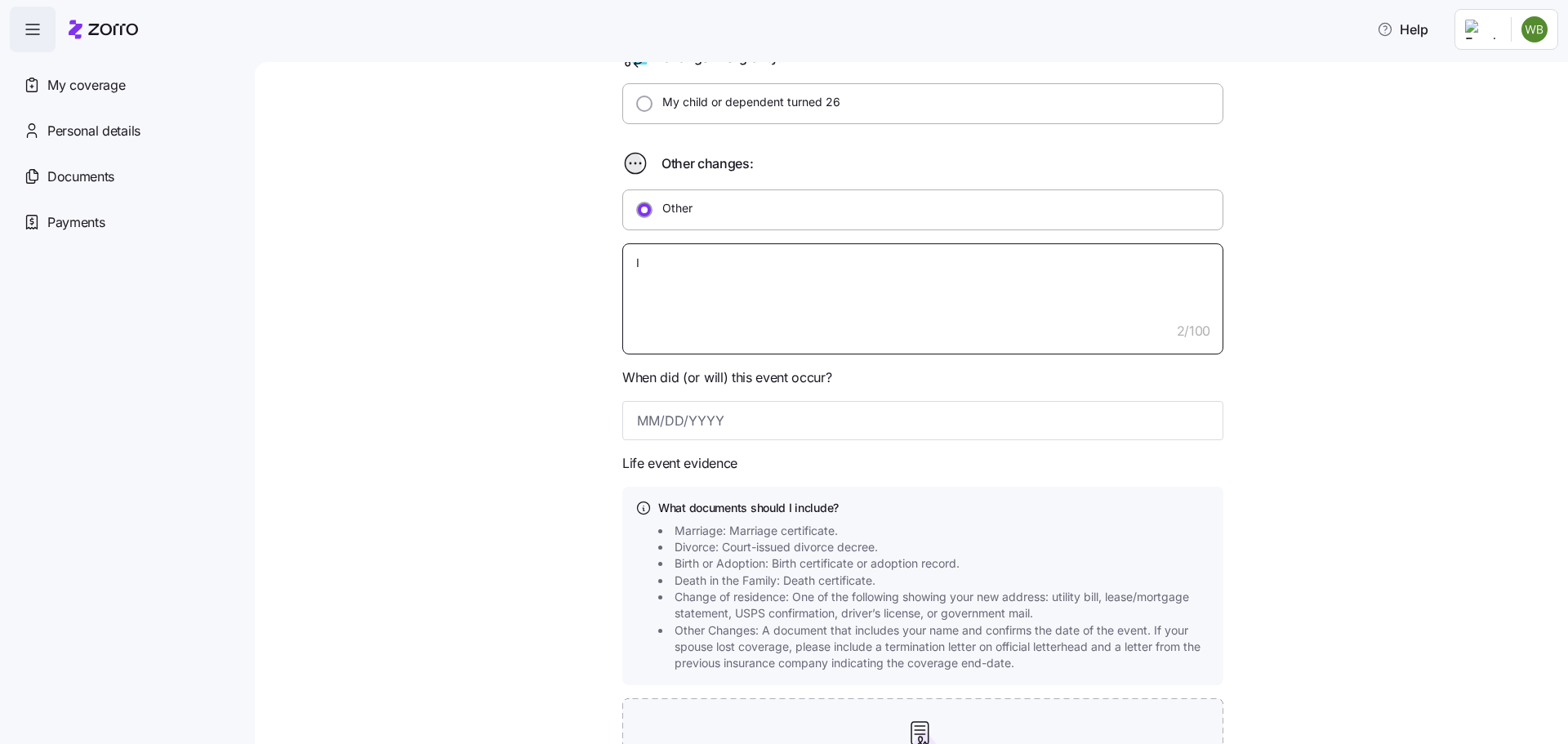
type textarea "x"
type textarea "I d"
type textarea "x"
type textarea "I do"
type textarea "x"
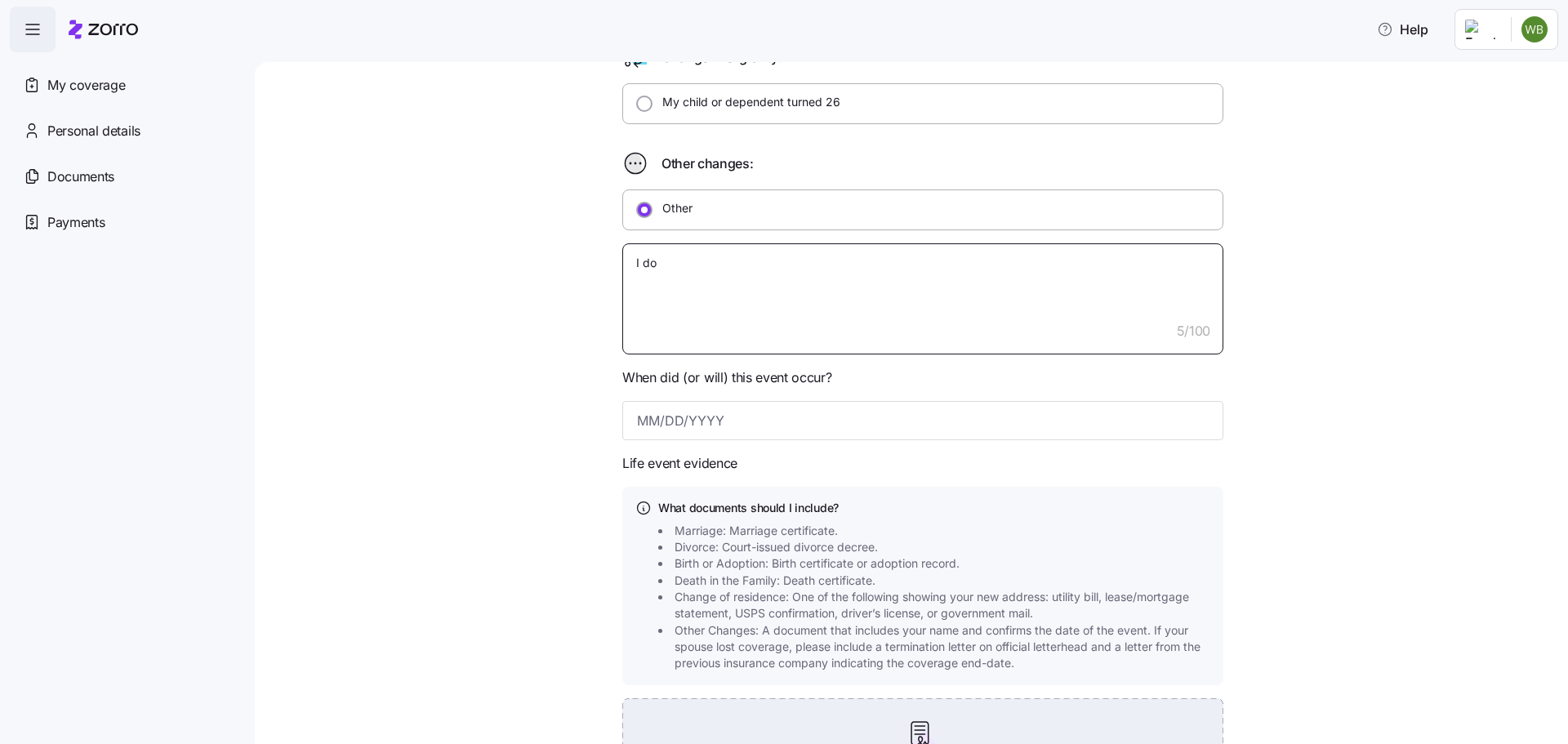
type textarea "I do"
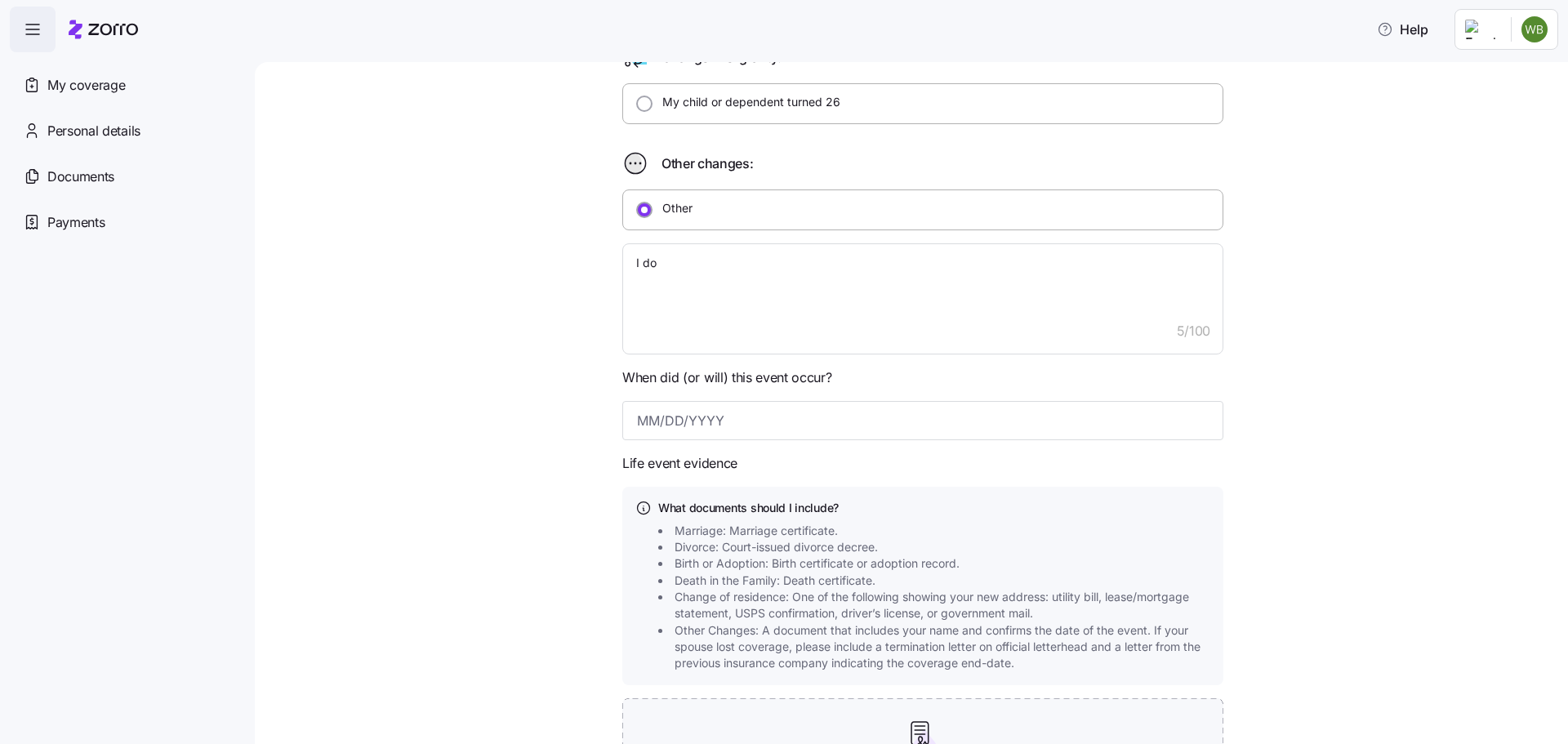
click at [1405, 275] on div "Qualifying Life Event Report Form What type of life change did you experience? …" at bounding box center [923, 312] width 1245 height 1427
click at [725, 258] on textarea "I do" at bounding box center [922, 299] width 601 height 111
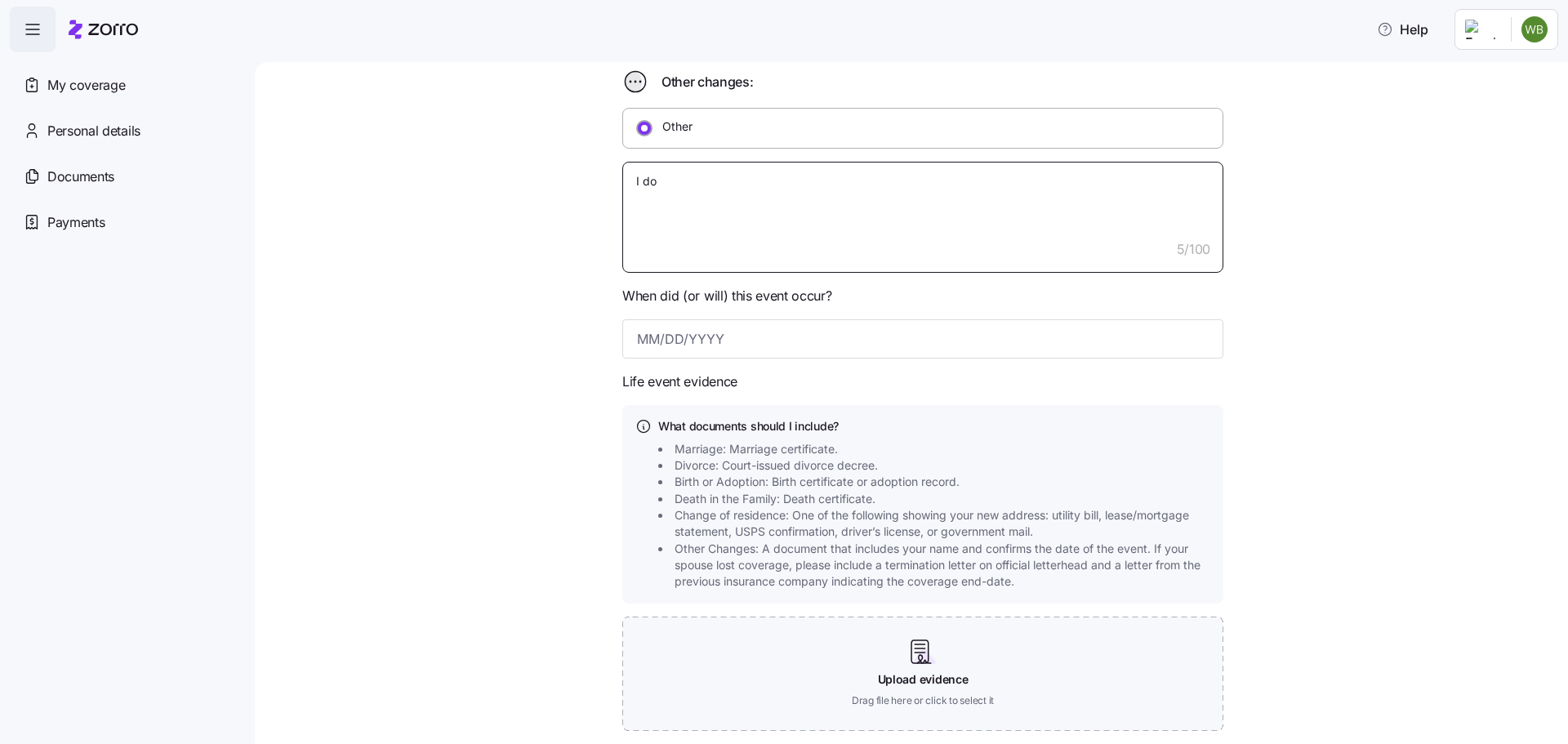
type textarea "x"
type textarea "I do n"
type textarea "x"
type textarea "I do no"
type textarea "x"
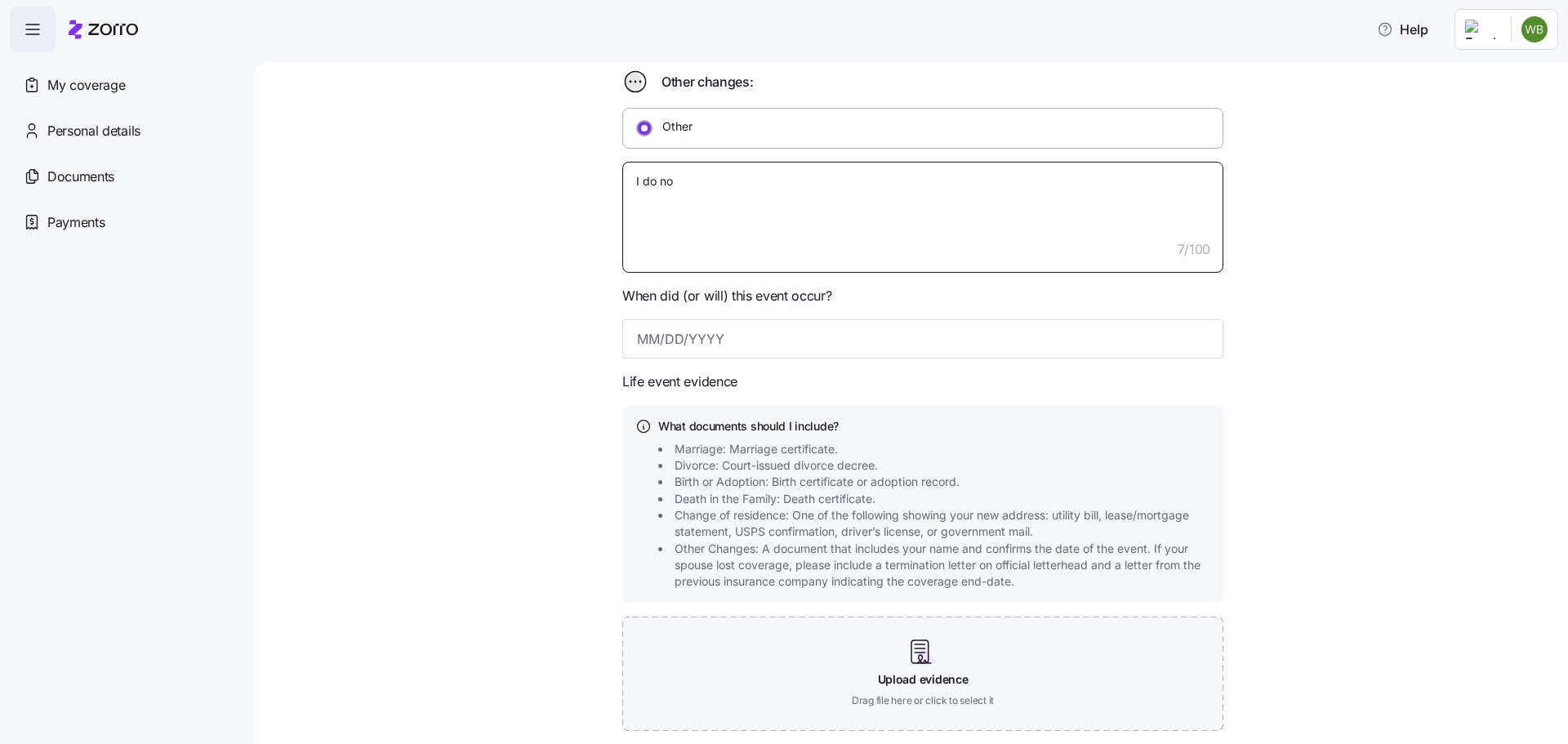
type textarea "I do not"
type textarea "x"
type textarea "I do not"
type textarea "x"
type textarea "I do not h"
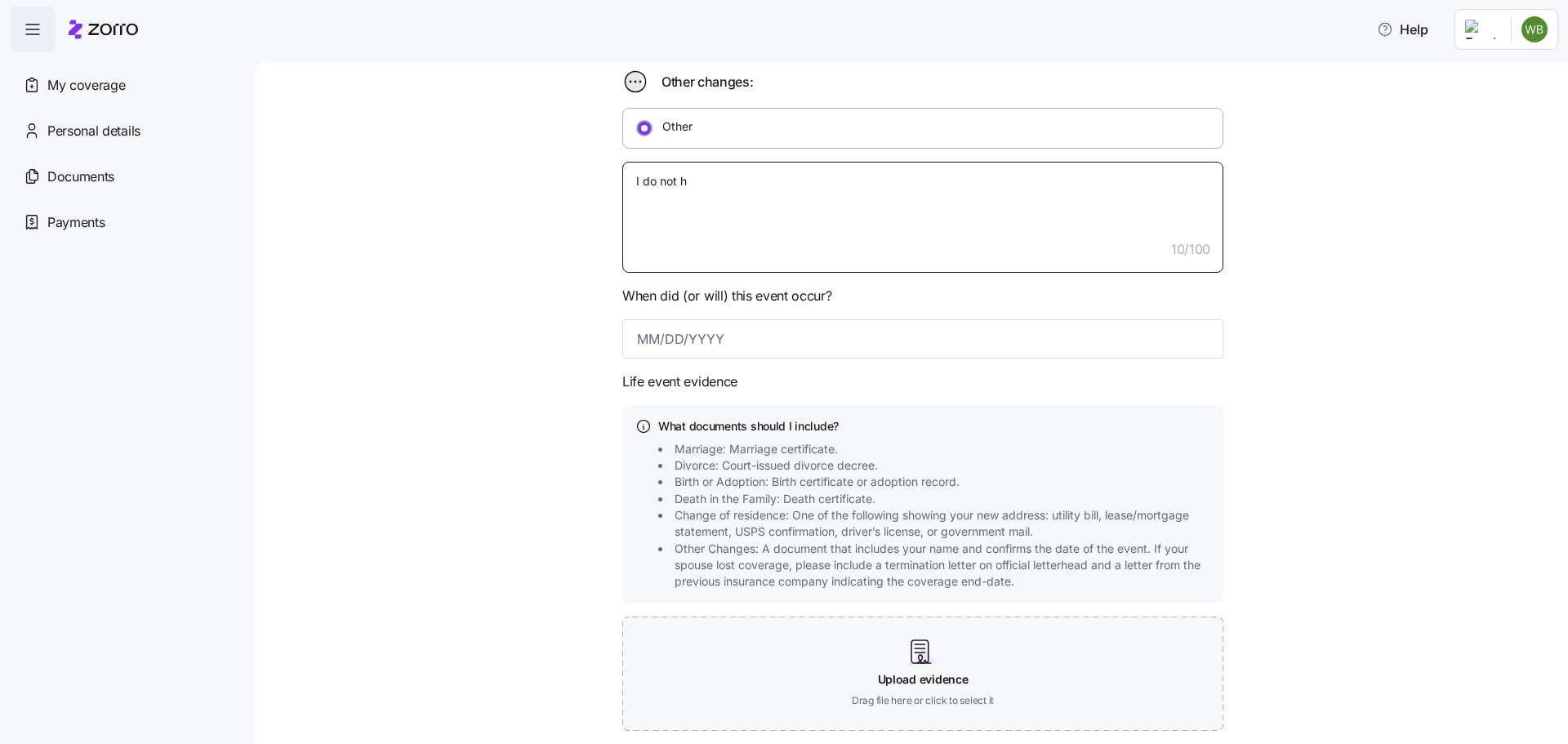
type textarea "x"
type textarea "I do not ha"
type textarea "x"
type textarea "I do not hav"
type textarea "x"
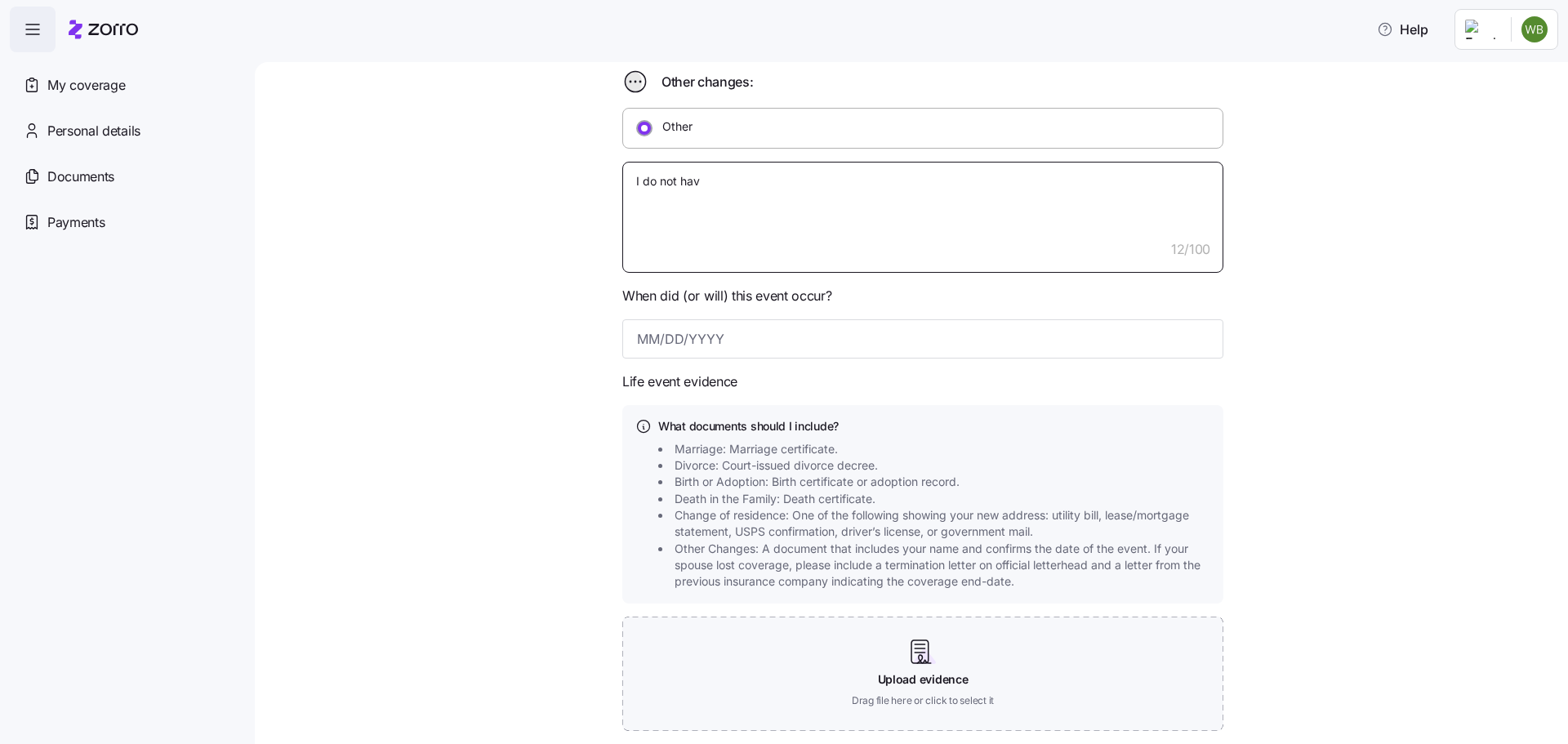
type textarea "I do not have"
type textarea "x"
type textarea "I do not have"
type textarea "x"
type textarea "I do not have a"
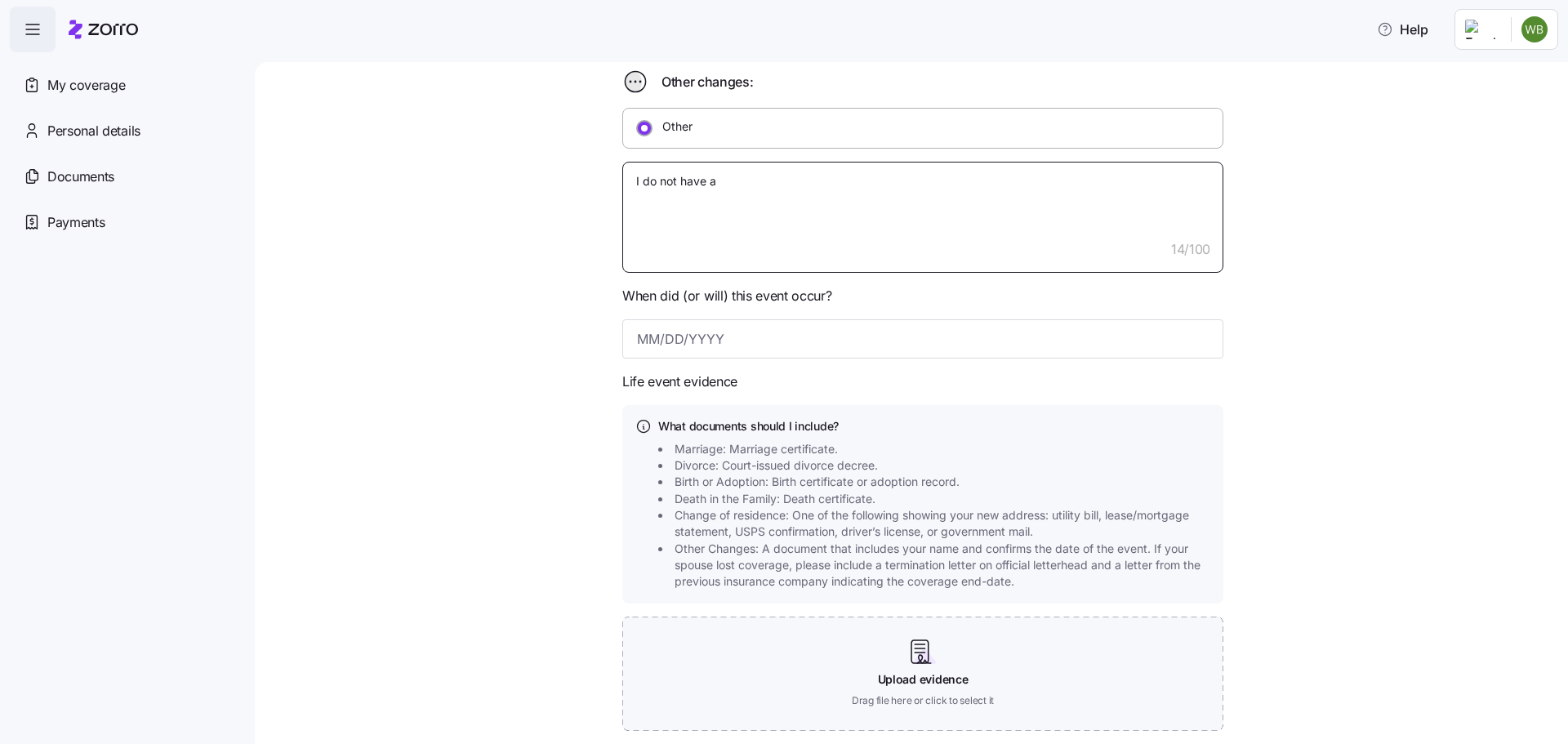
type textarea "x"
type textarea "I do not have a"
type textarea "x"
type textarea "I do not have a l"
type textarea "x"
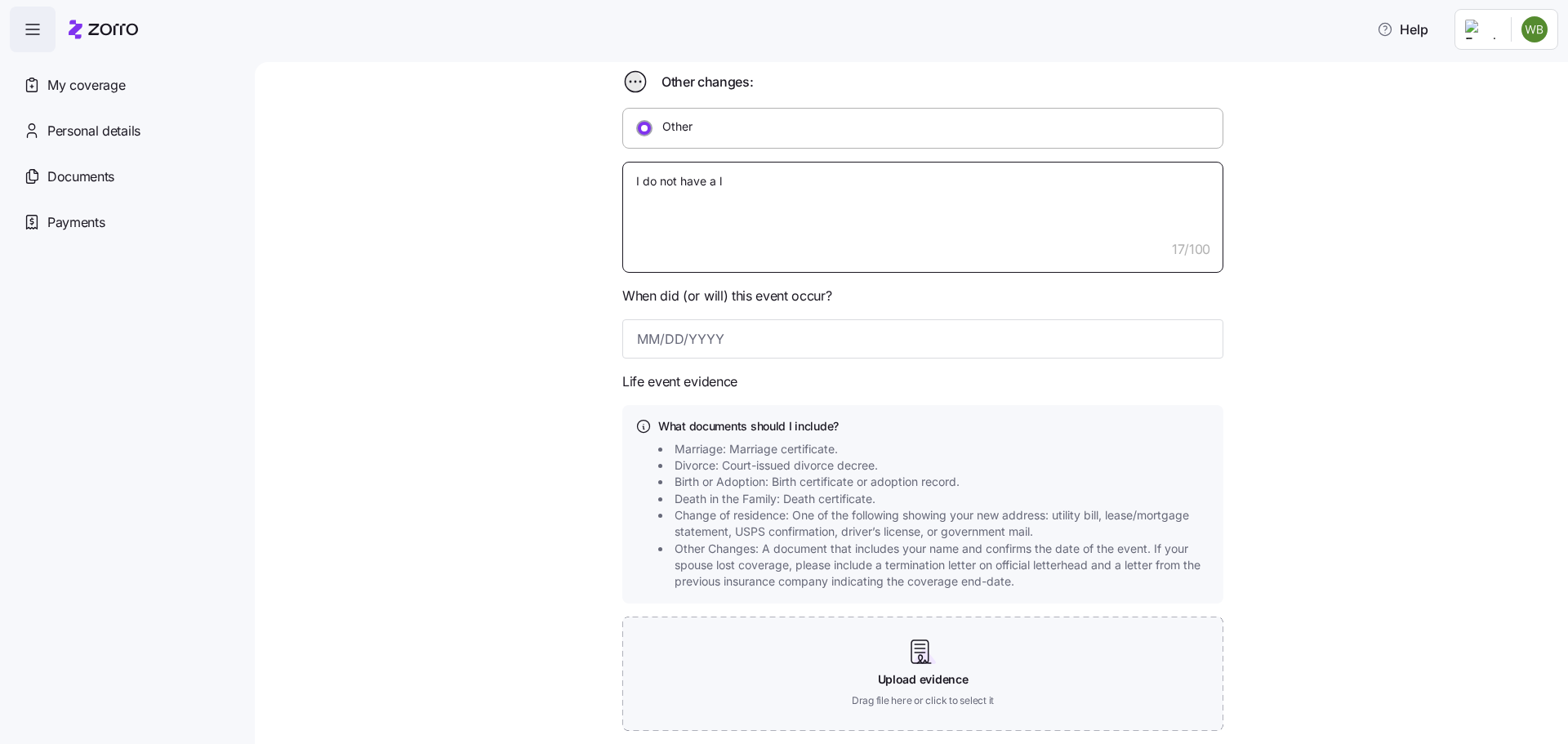
type textarea "I do not have a li"
type textarea "x"
type textarea "I do not have a lif"
type textarea "x"
type textarea "I do not have a life"
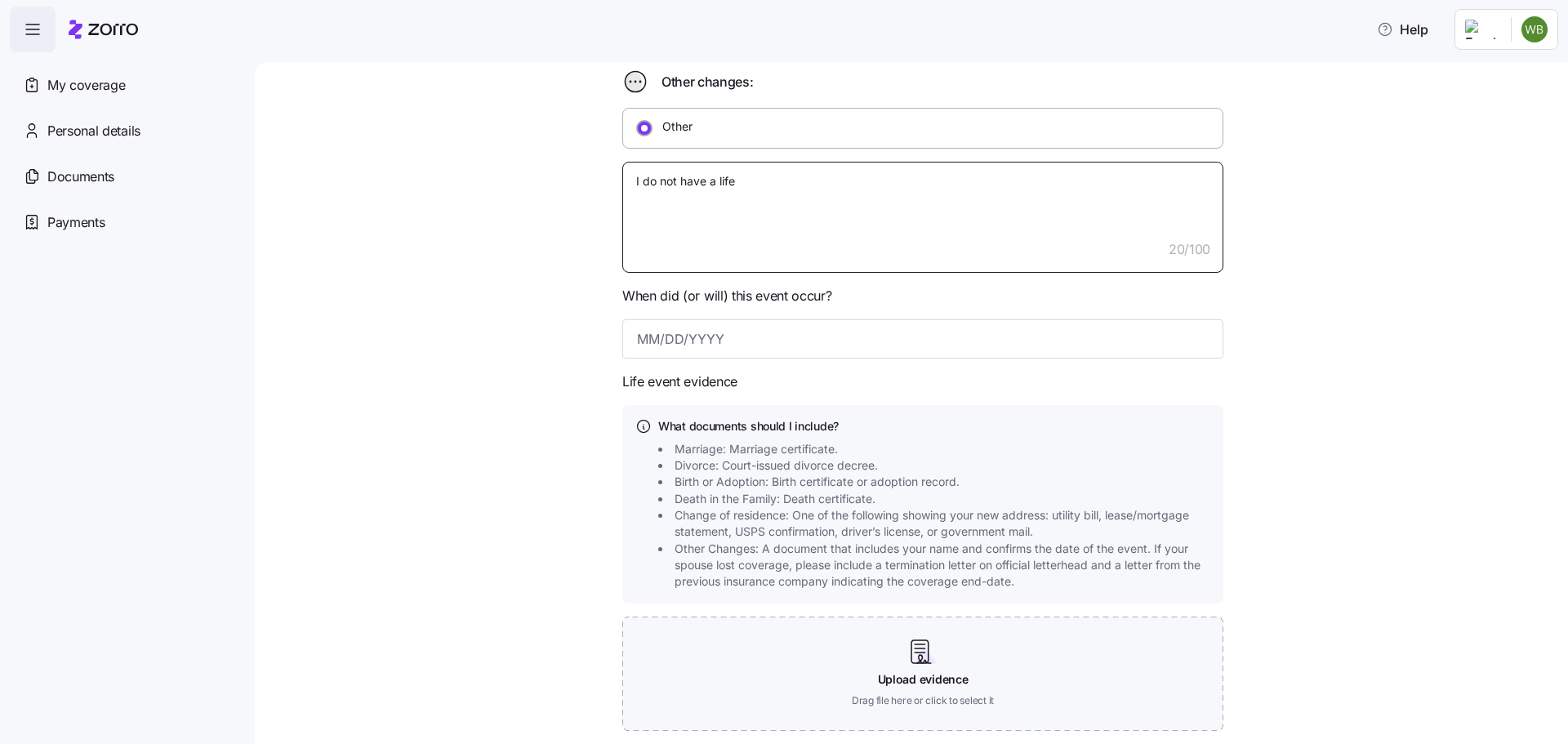
type textarea "x"
type textarea "I do not have a life"
type textarea "x"
type textarea "I do not have a life e"
type textarea "x"
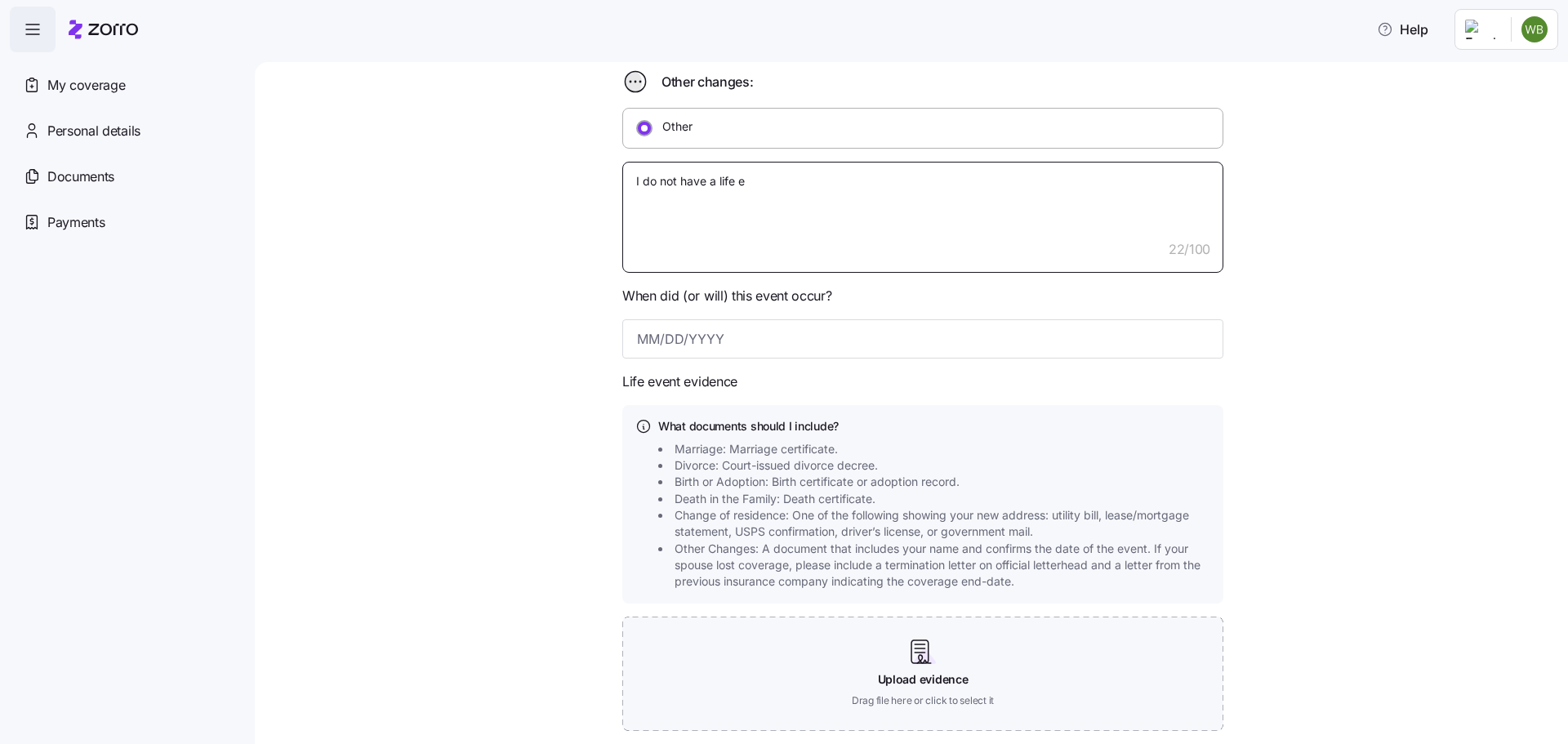
type textarea "I do not have a life ev"
type textarea "x"
type textarea "I do not have a life eve"
type textarea "x"
type textarea "I do not have a life even"
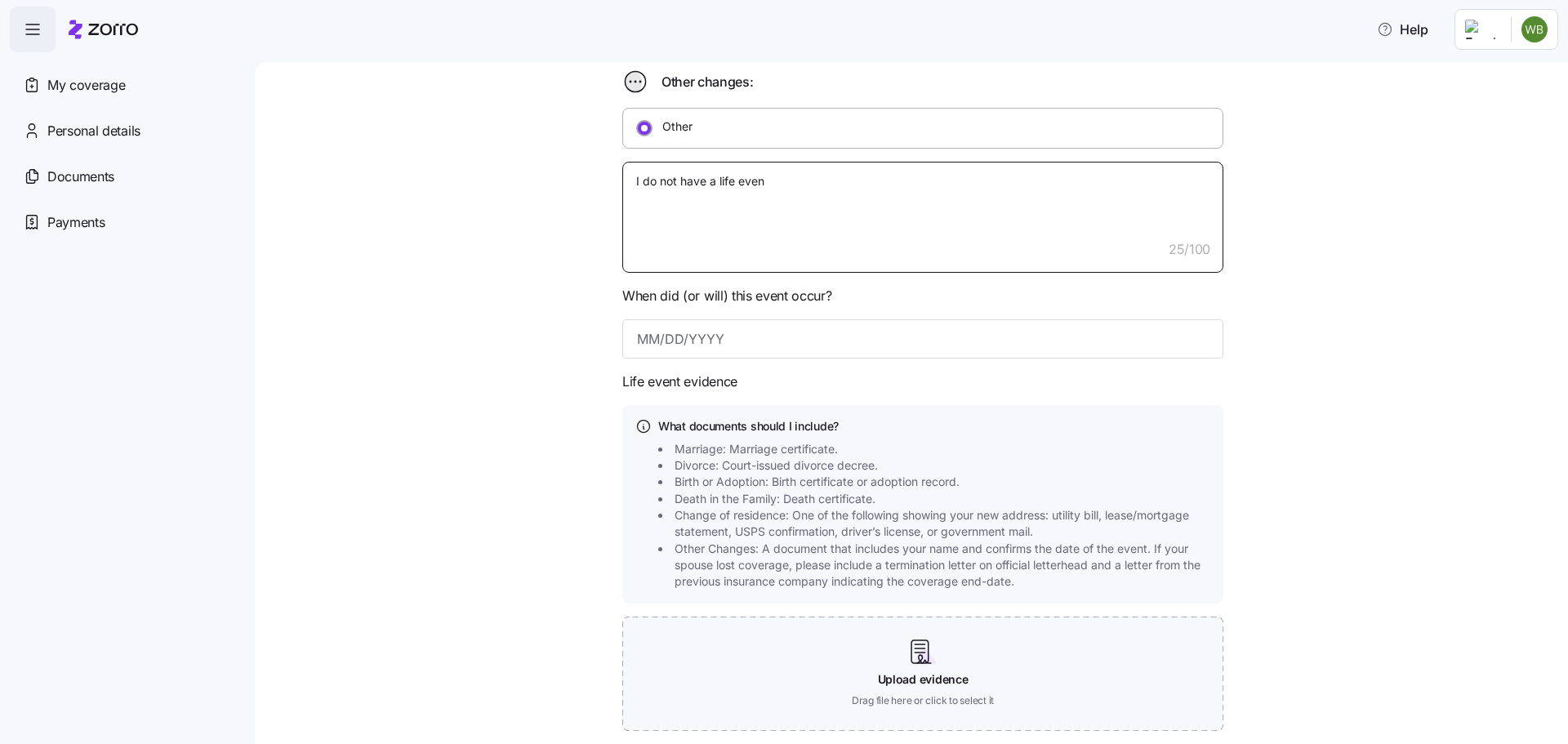
type textarea "x"
type textarea "I do not have a life event"
type textarea "x"
type textarea "I do not have a life event,"
type textarea "x"
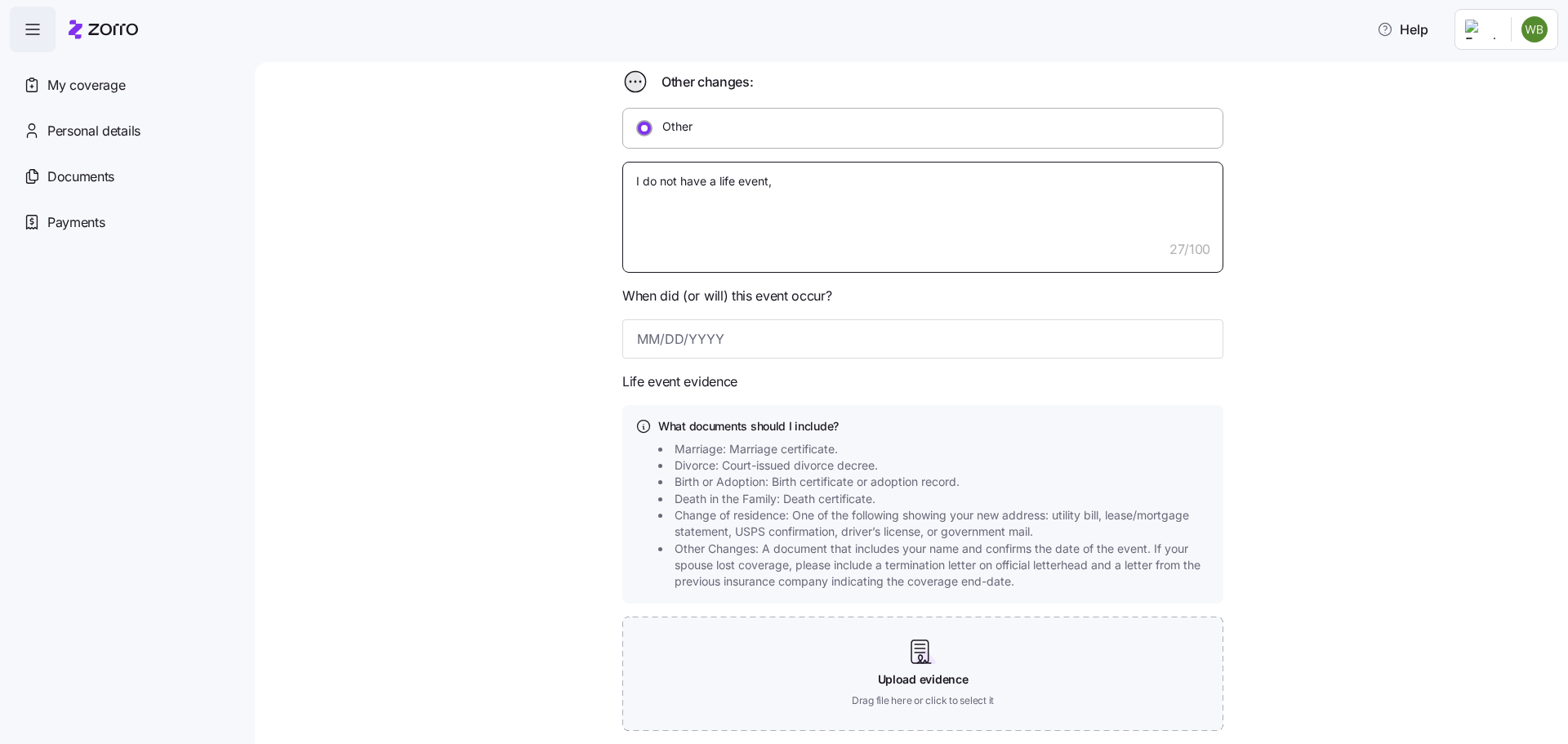
type textarea "I do not have a life event,"
type textarea "x"
type textarea "I do not have a life event, b"
type textarea "x"
type textarea "I do not have a life event, bu"
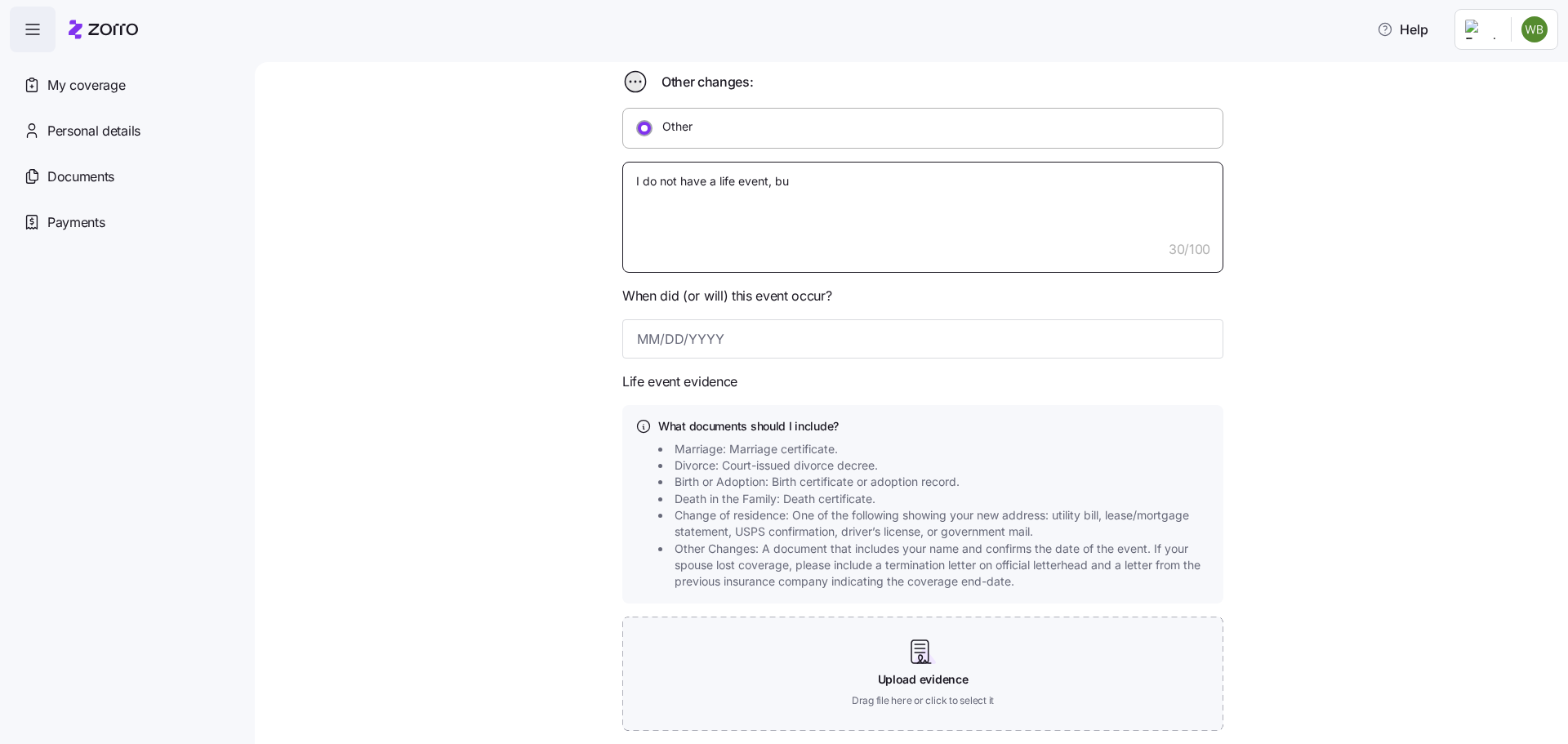
type textarea "x"
type textarea "I do not have a life event, but"
type textarea "x"
type textarea "I do not have a life event, but"
type textarea "x"
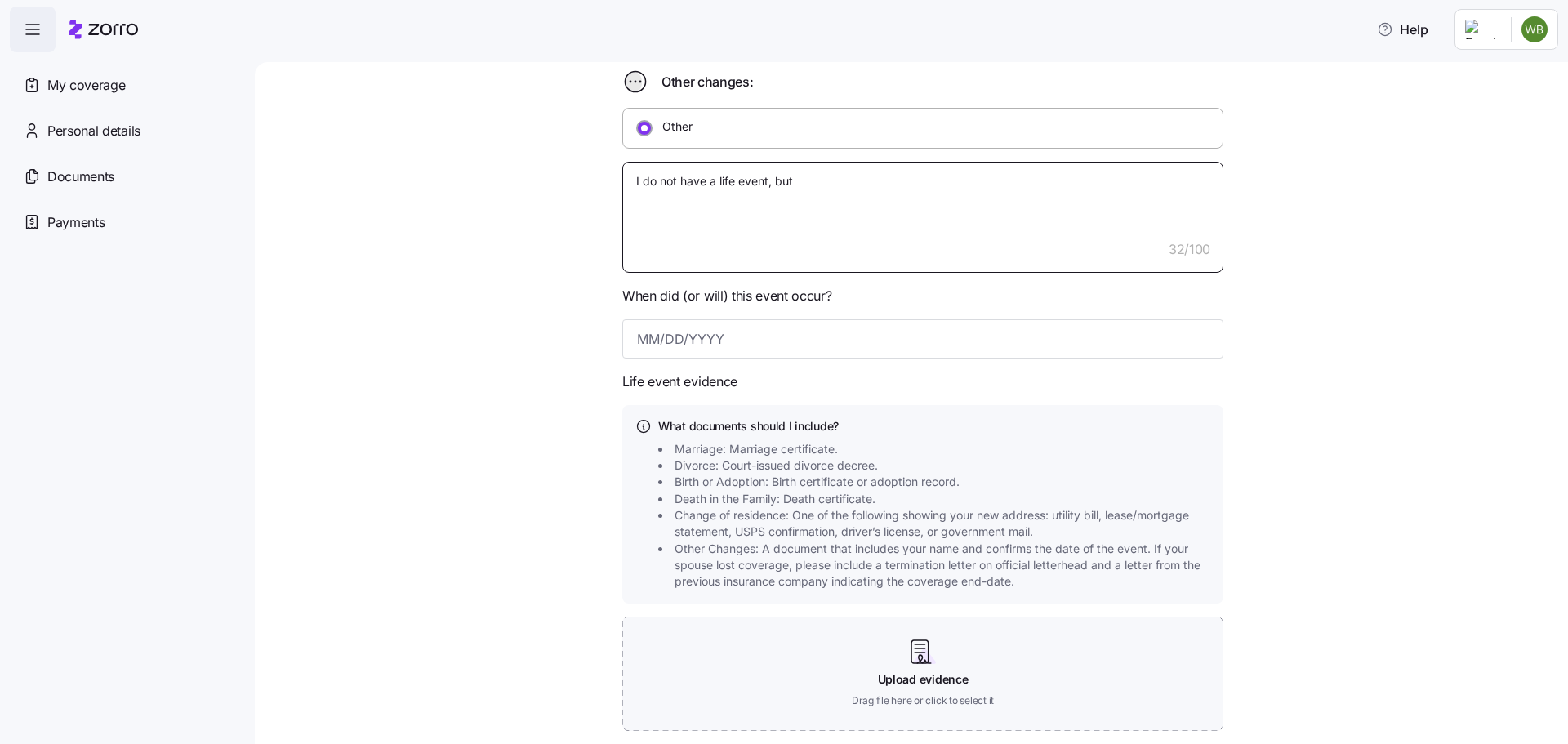
type textarea "I do not have a life event, but t"
type textarea "x"
type textarea "I do not have a life event, but th"
type textarea "x"
type textarea "I do not have a life event, but thi"
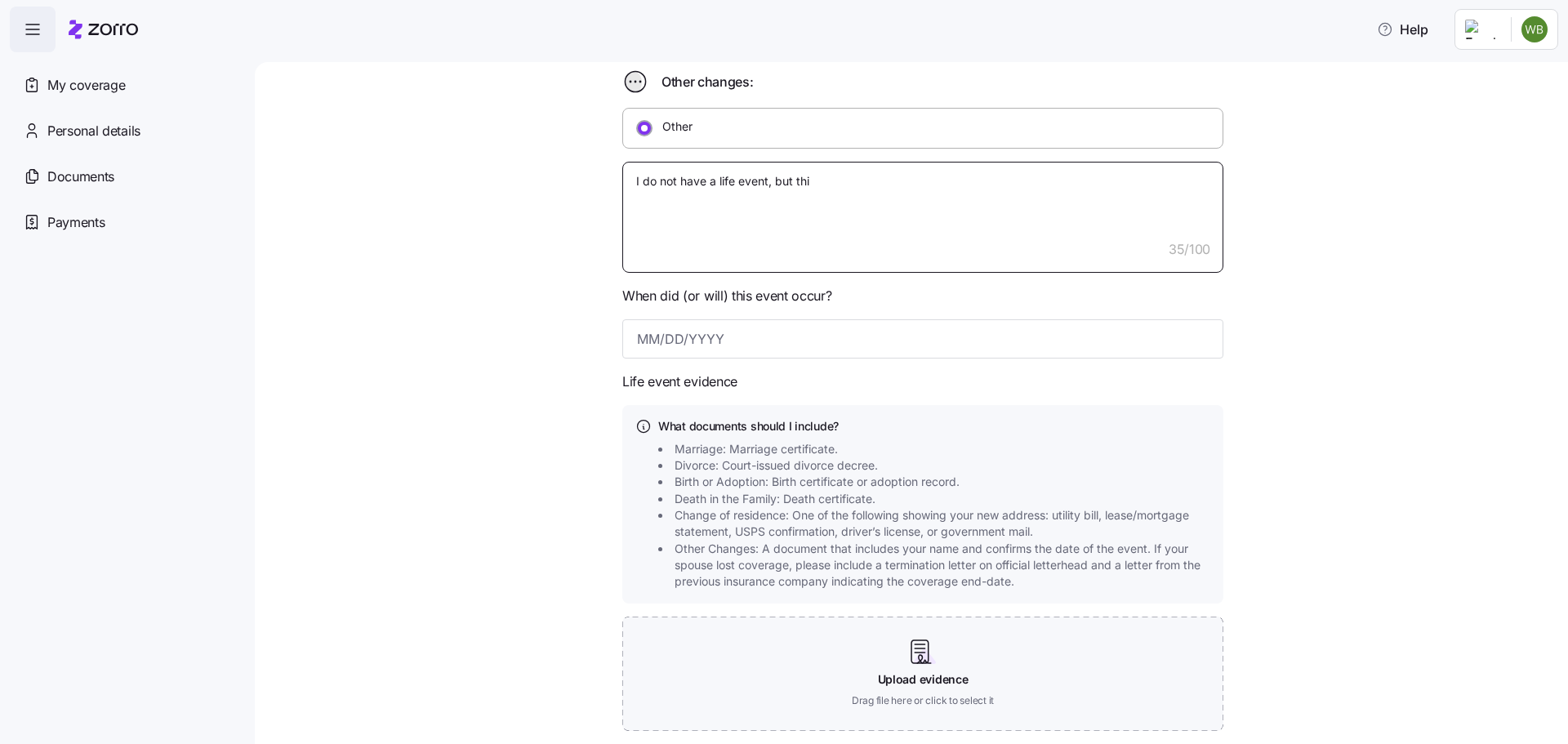
type textarea "x"
type textarea "I do not have a life event, but this"
type textarea "x"
type textarea "I do not have a life event, but this"
type textarea "x"
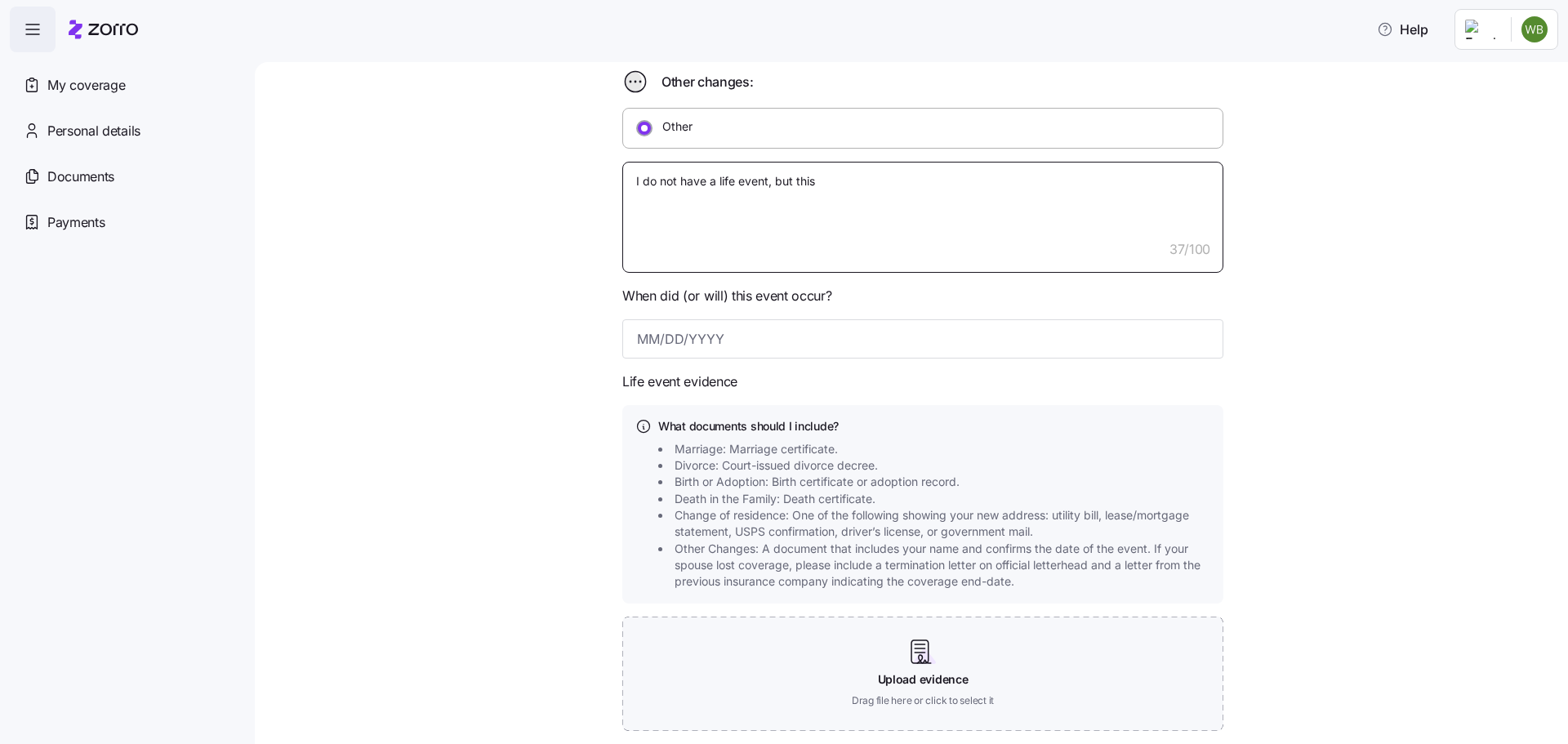
type textarea "I do not have a life event, but this s"
type textarea "x"
type textarea "I do not have a life event, but this se"
type textarea "x"
type textarea "I do not have a life event, but this see"
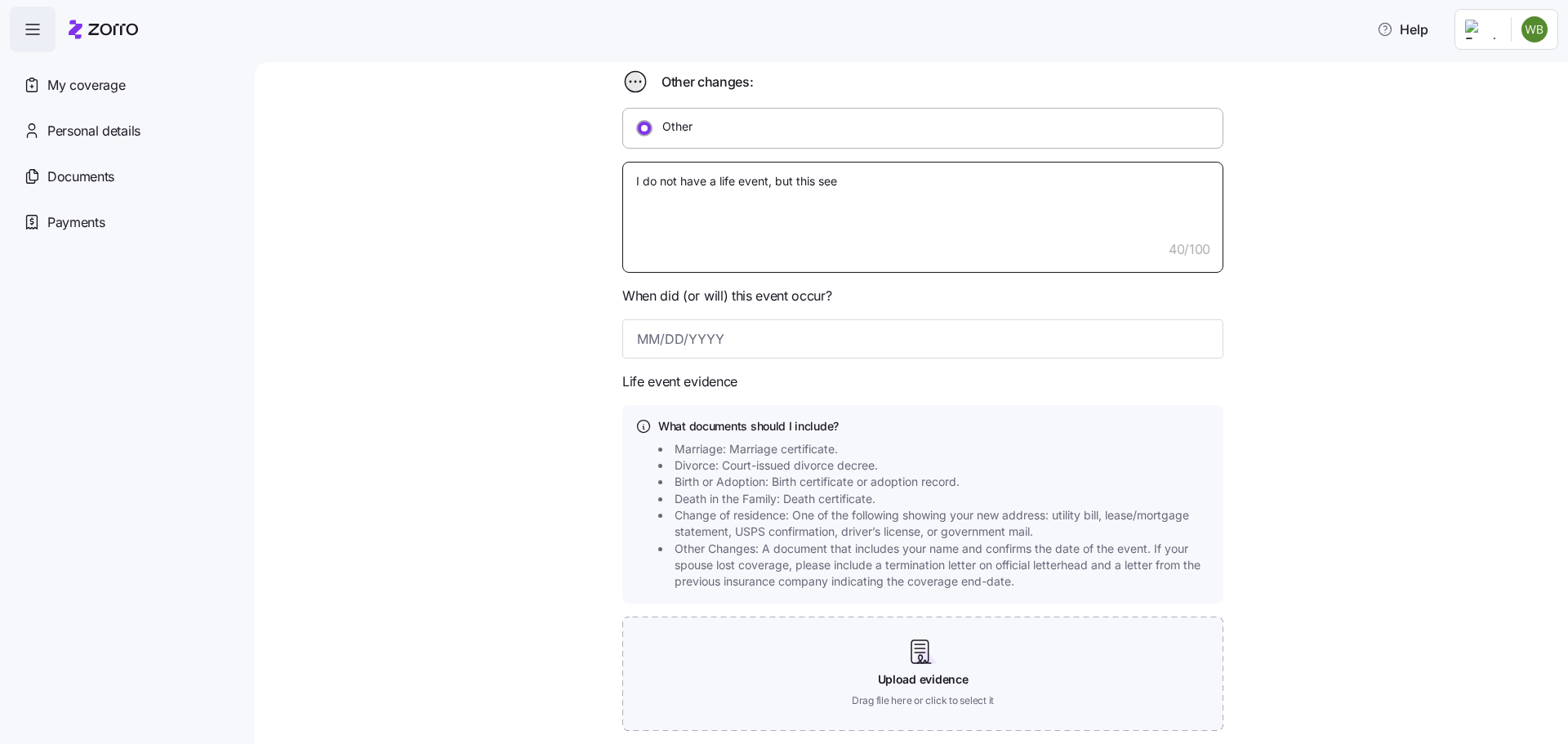
type textarea "x"
type textarea "I do not have a life event, but this seem"
type textarea "x"
type textarea "I do not have a life event, but this seems"
type textarea "x"
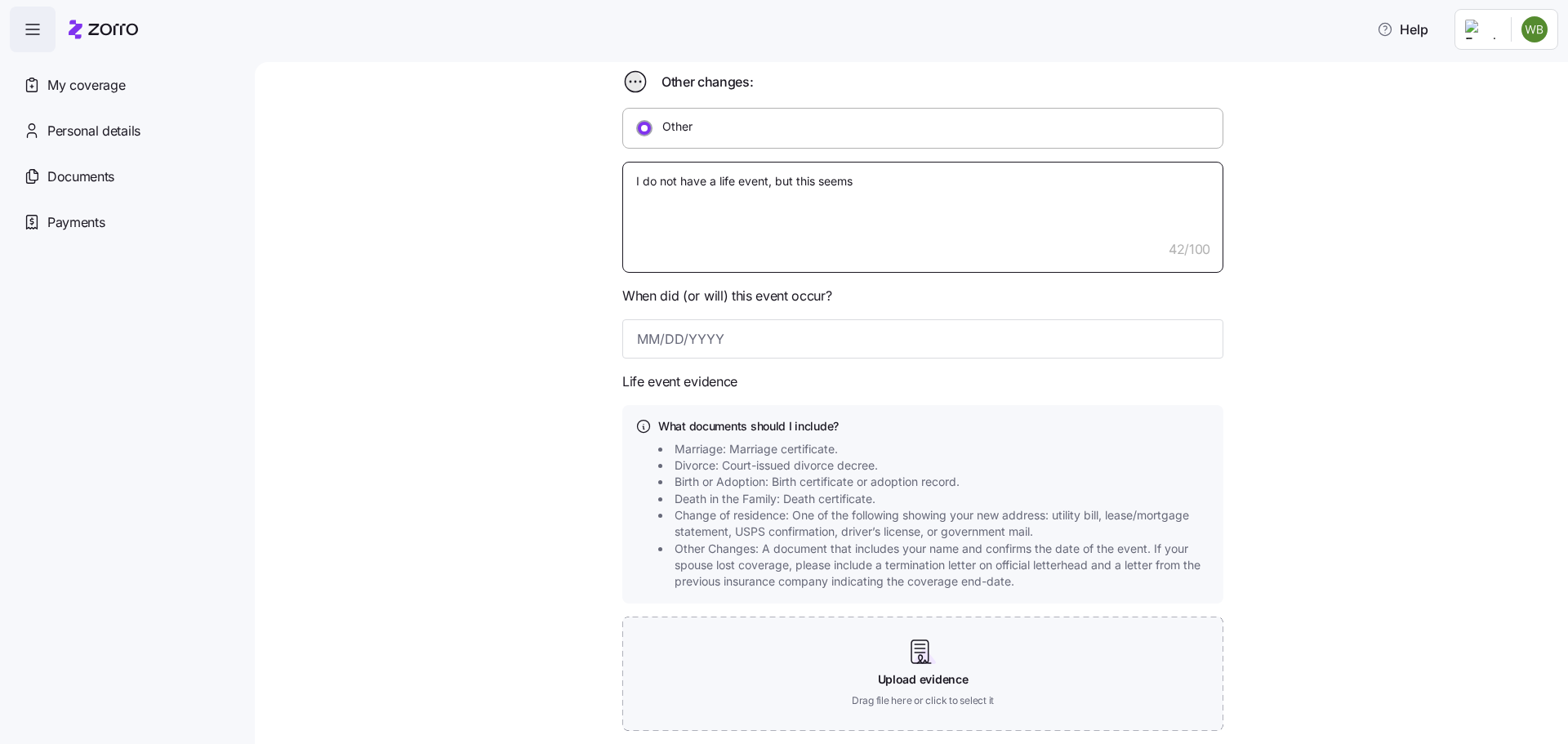
type textarea "I do not have a life event, but this seems"
type textarea "x"
type textarea "I do not have a life event, but this seems t"
type textarea "x"
type textarea "I do not have a life event, but this seems to"
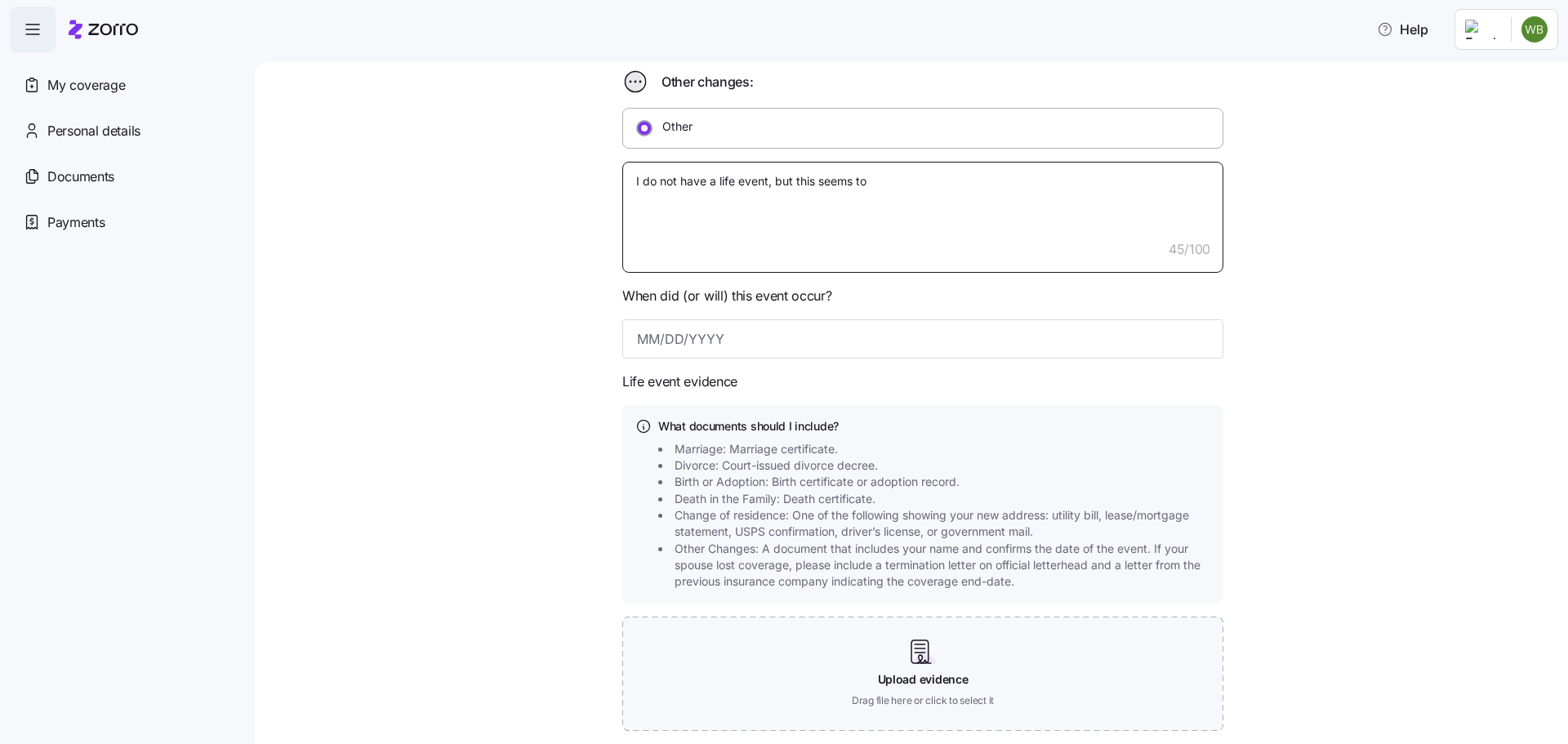
type textarea "x"
type textarea "I do not have a life event, but this seems to"
type textarea "x"
type textarea "I do not have a life event, but this seems to b"
type textarea "x"
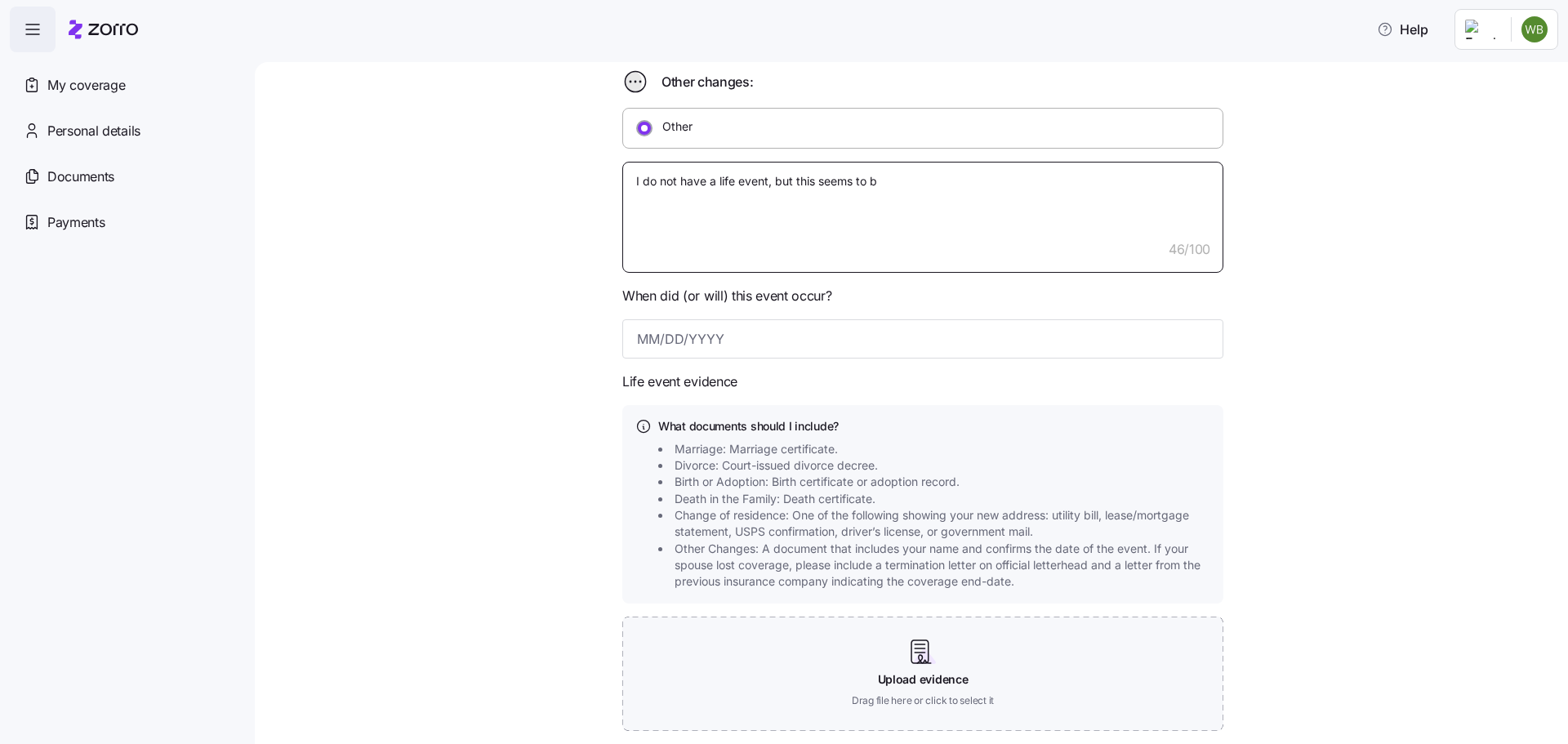
type textarea "I do not have a life event, but this seems to be"
type textarea "x"
type textarea "I do not have a life event, but this seems to be"
type textarea "x"
type textarea "I do not have a life event, but this seems to be t"
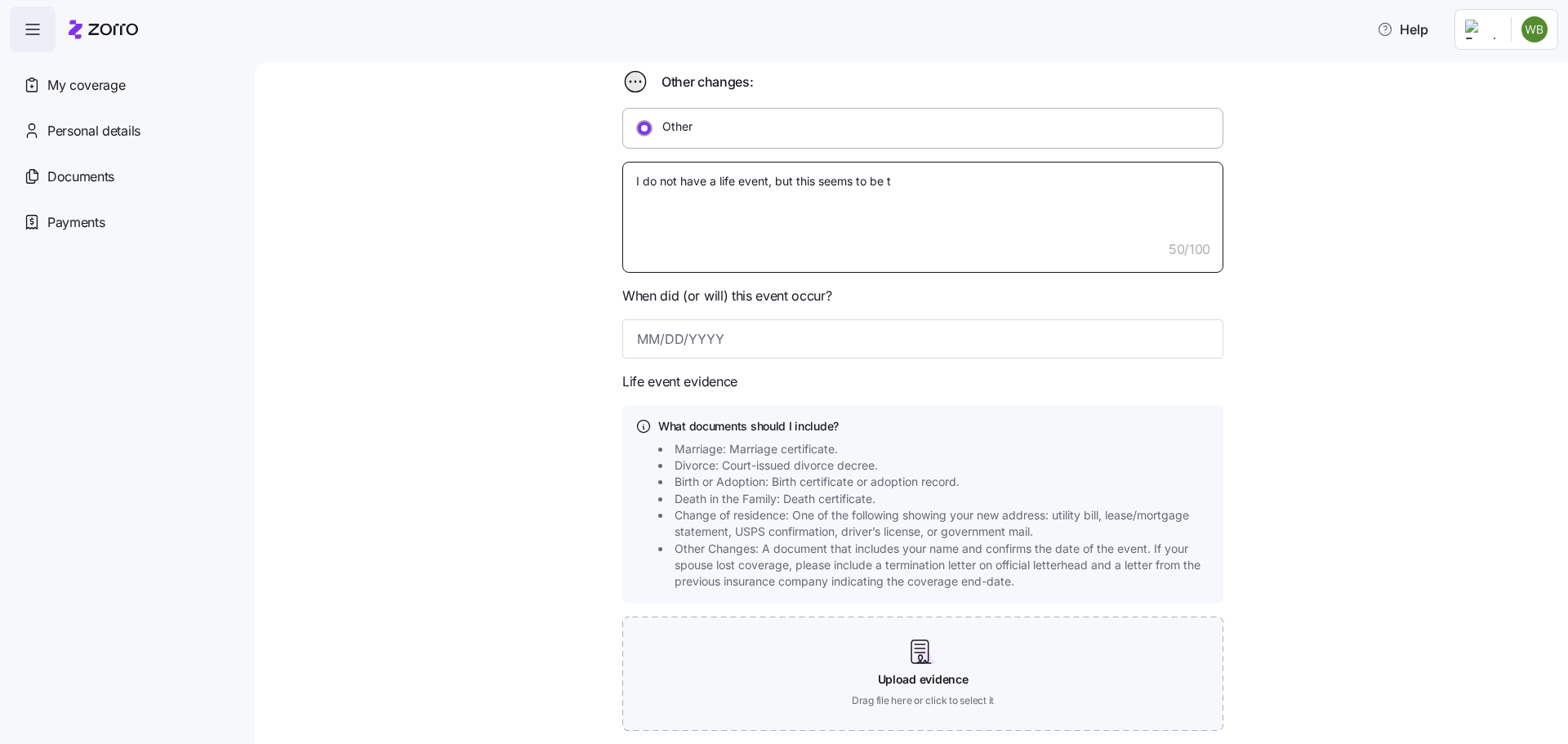
type textarea "x"
type textarea "I do not have a life event, but this seems to be th"
type textarea "x"
type textarea "I do not have a life event, but this seems to be the"
type textarea "x"
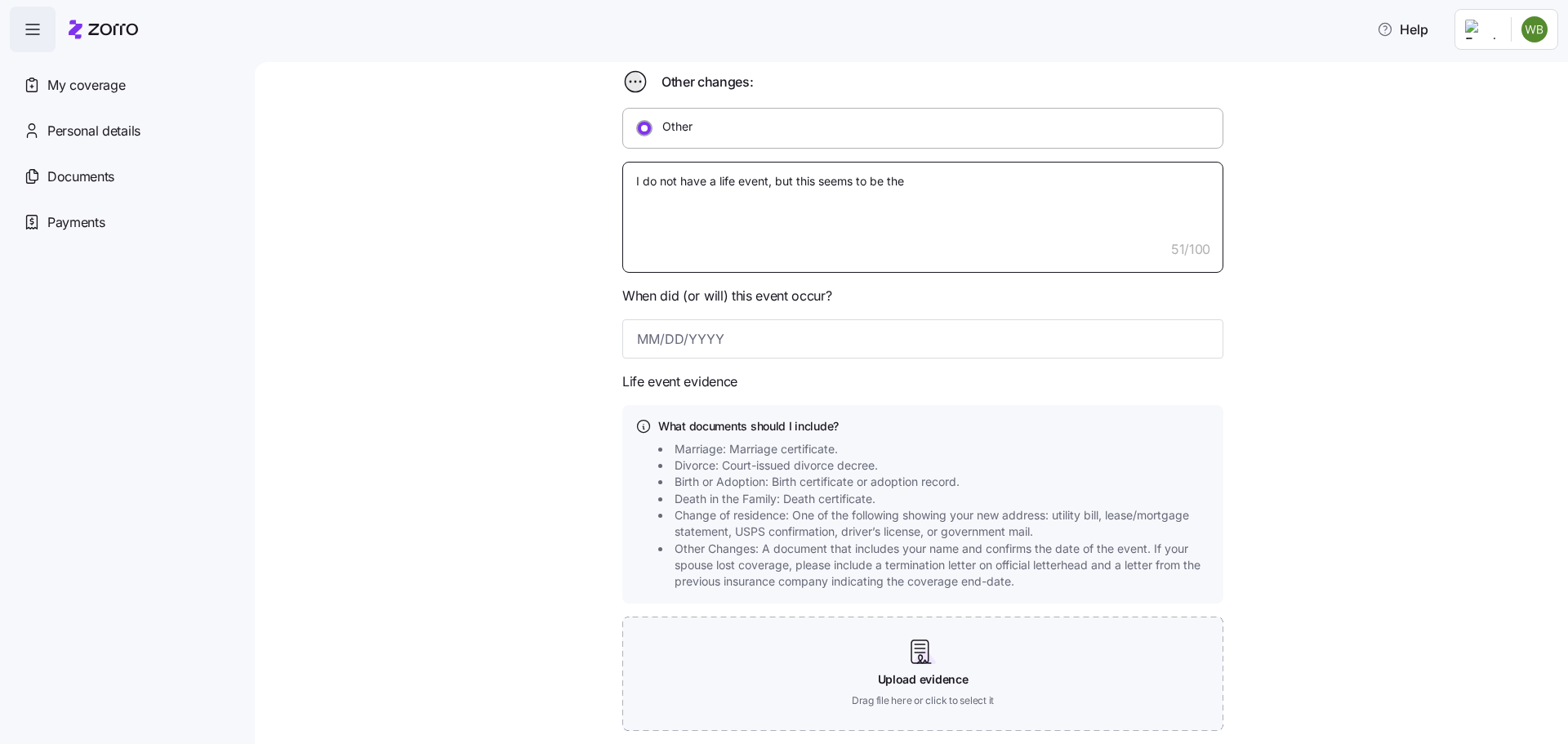
type textarea "I do not have a life event, but this seems to be the"
type textarea "x"
type textarea "I do not have a life event, but this seems to be the o"
type textarea "x"
type textarea "I do not have a life event, but this seems to be the on"
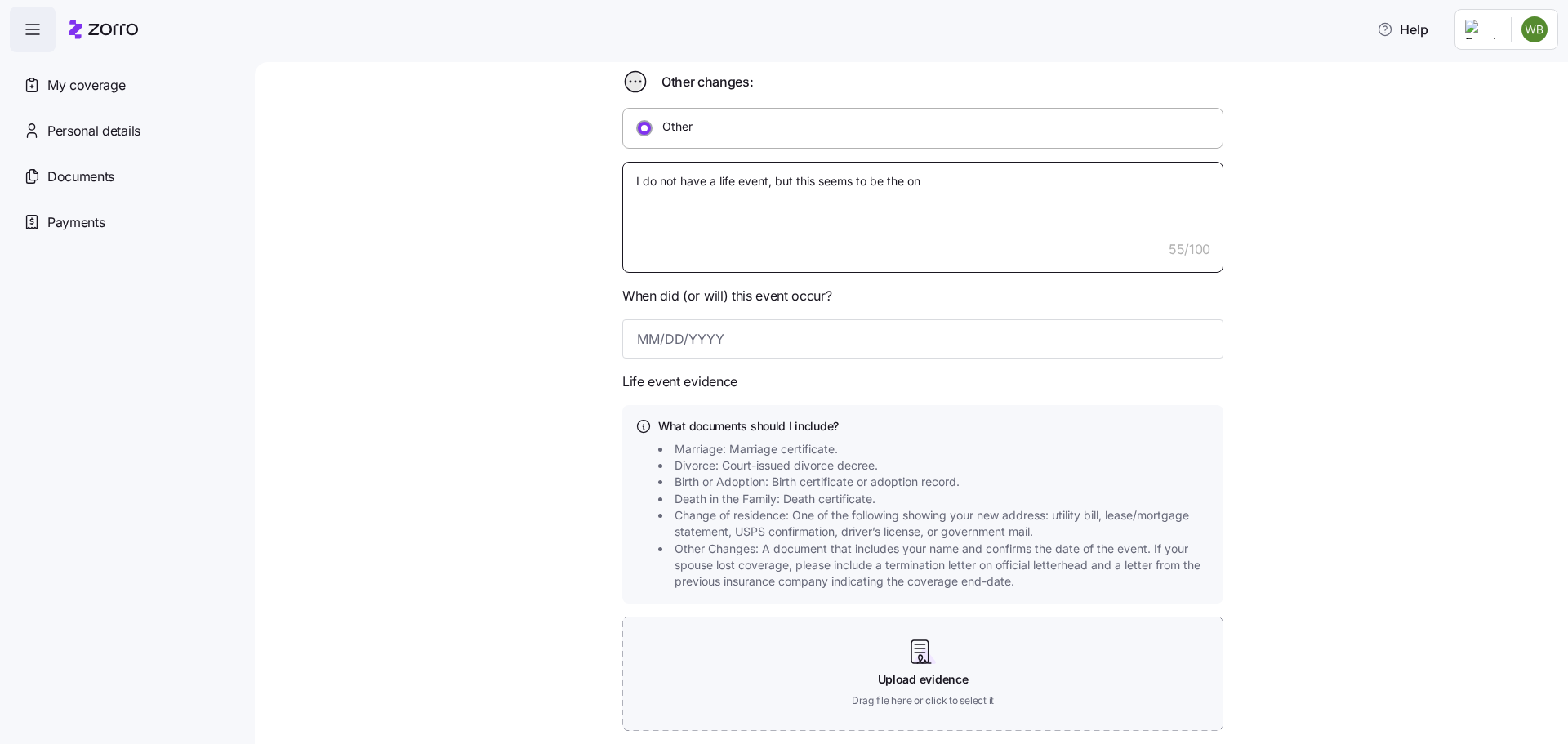
type textarea "x"
type textarea "I do not have a life event, but this seems to be the onl"
type textarea "x"
type textarea "I do not have a life event, but this seems to be the only"
type textarea "x"
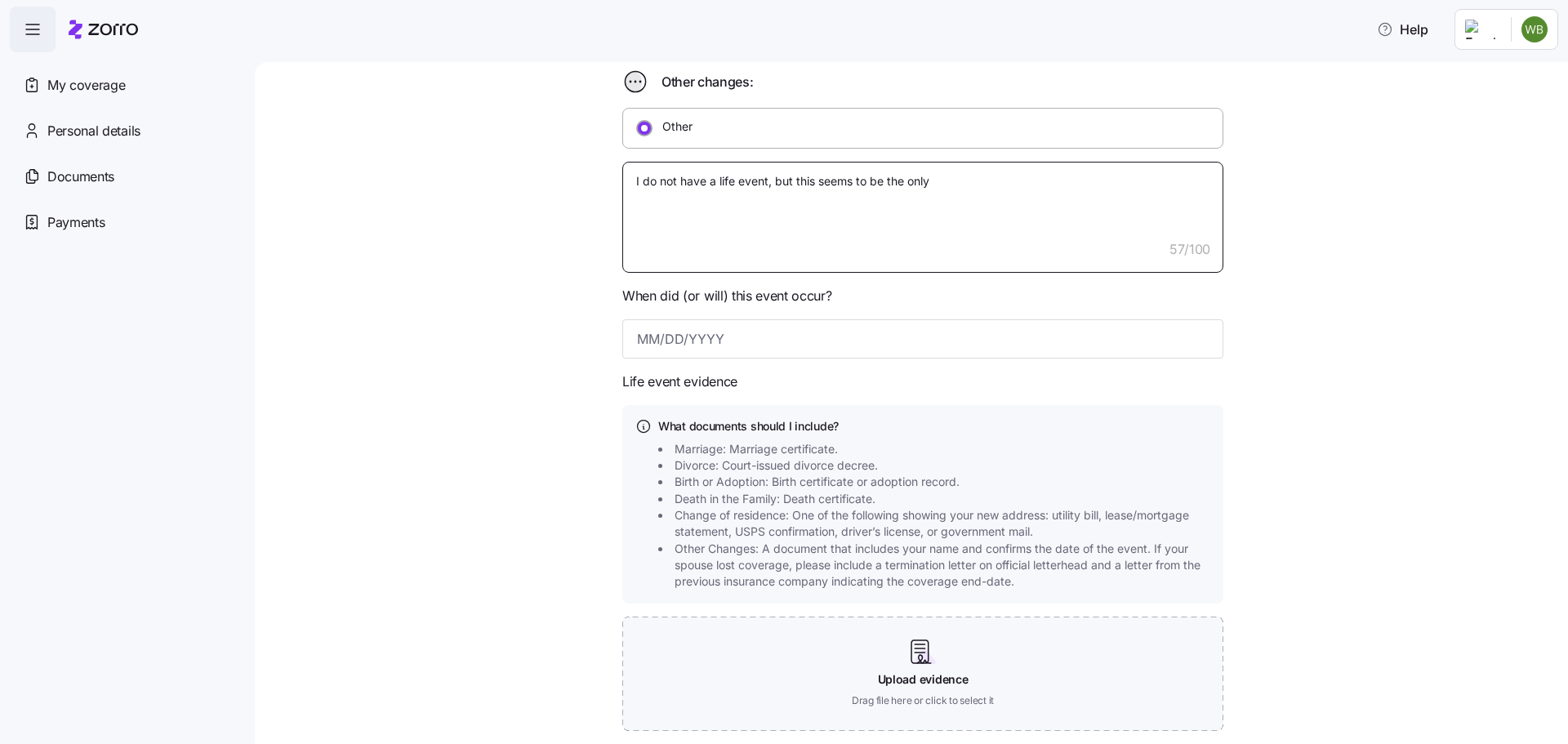
type textarea "I do not have a life event, but this seems to be the only"
type textarea "x"
type textarea "I do not have a life event, but this seems to be the only w"
type textarea "x"
type textarea "I do not have a life event, but this seems to be the only wa"
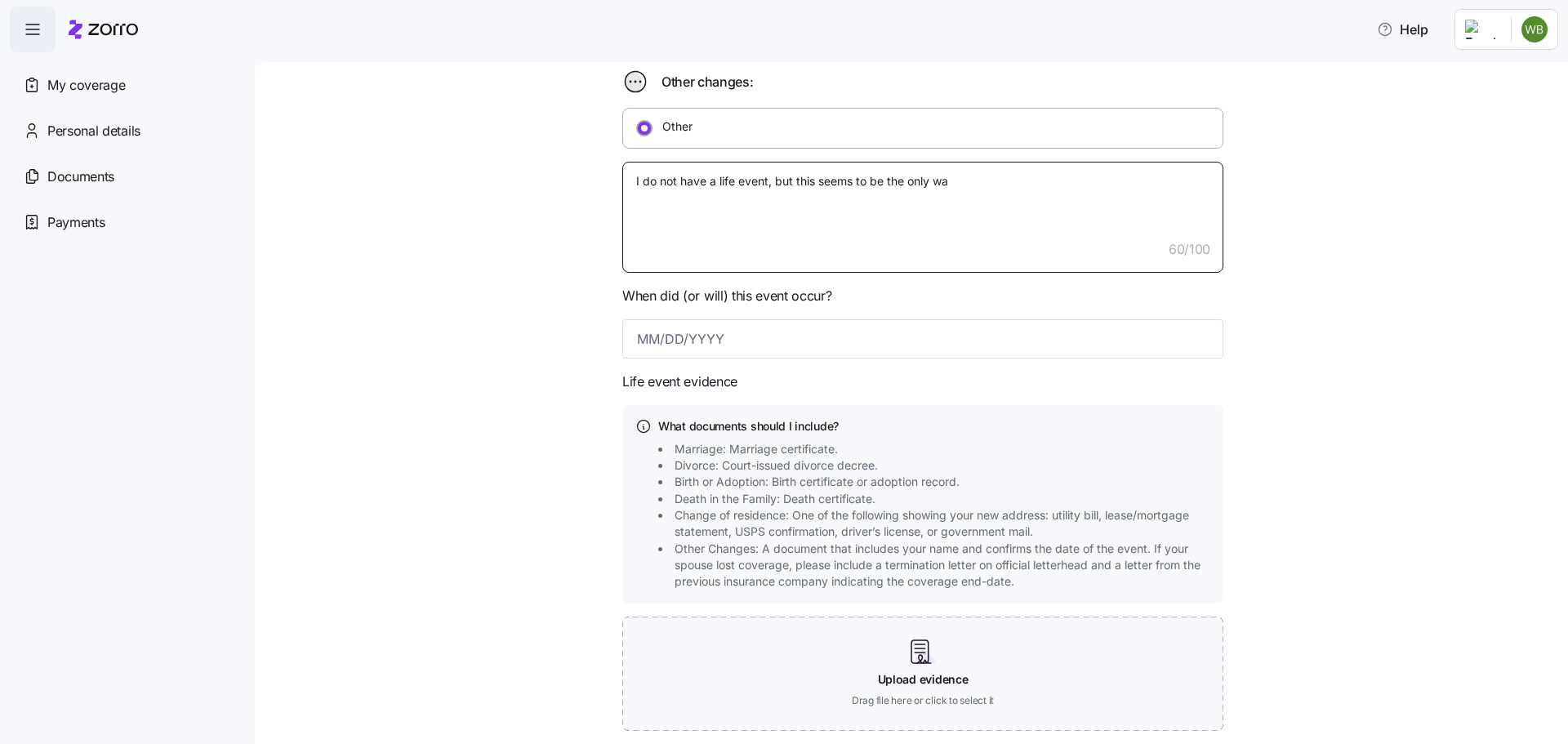
type textarea "x"
type textarea "I do not have a life event, but this seems to be the only way"
type textarea "x"
type textarea "I do not have a life event, but this seems to be the only way"
type textarea "x"
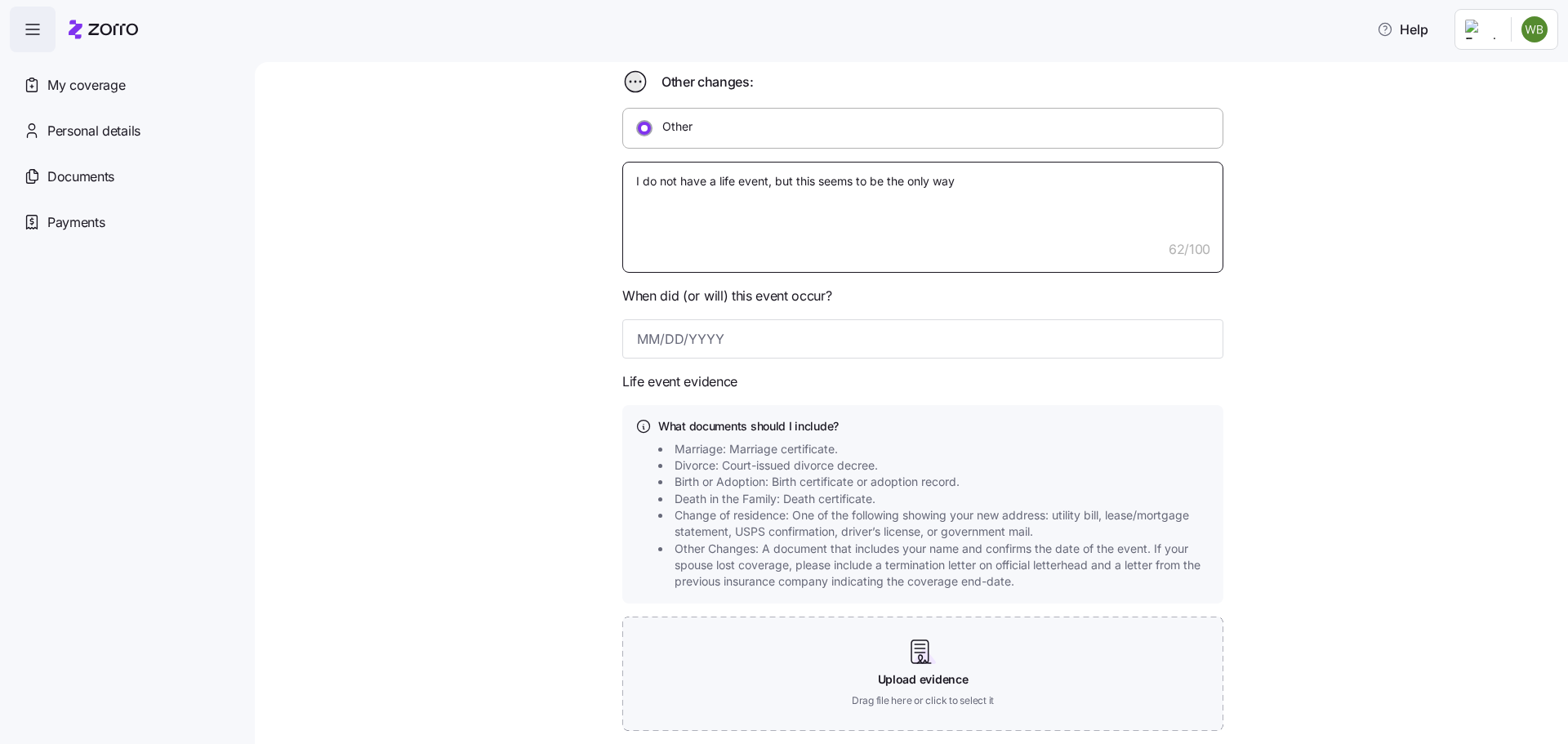
type textarea "I do not have a life event, but this seems to be the only way t"
type textarea "x"
type textarea "I do not have a life event, but this seems to be the only way to"
type textarea "x"
type textarea "I do not have a life event, but this seems to be the only way to"
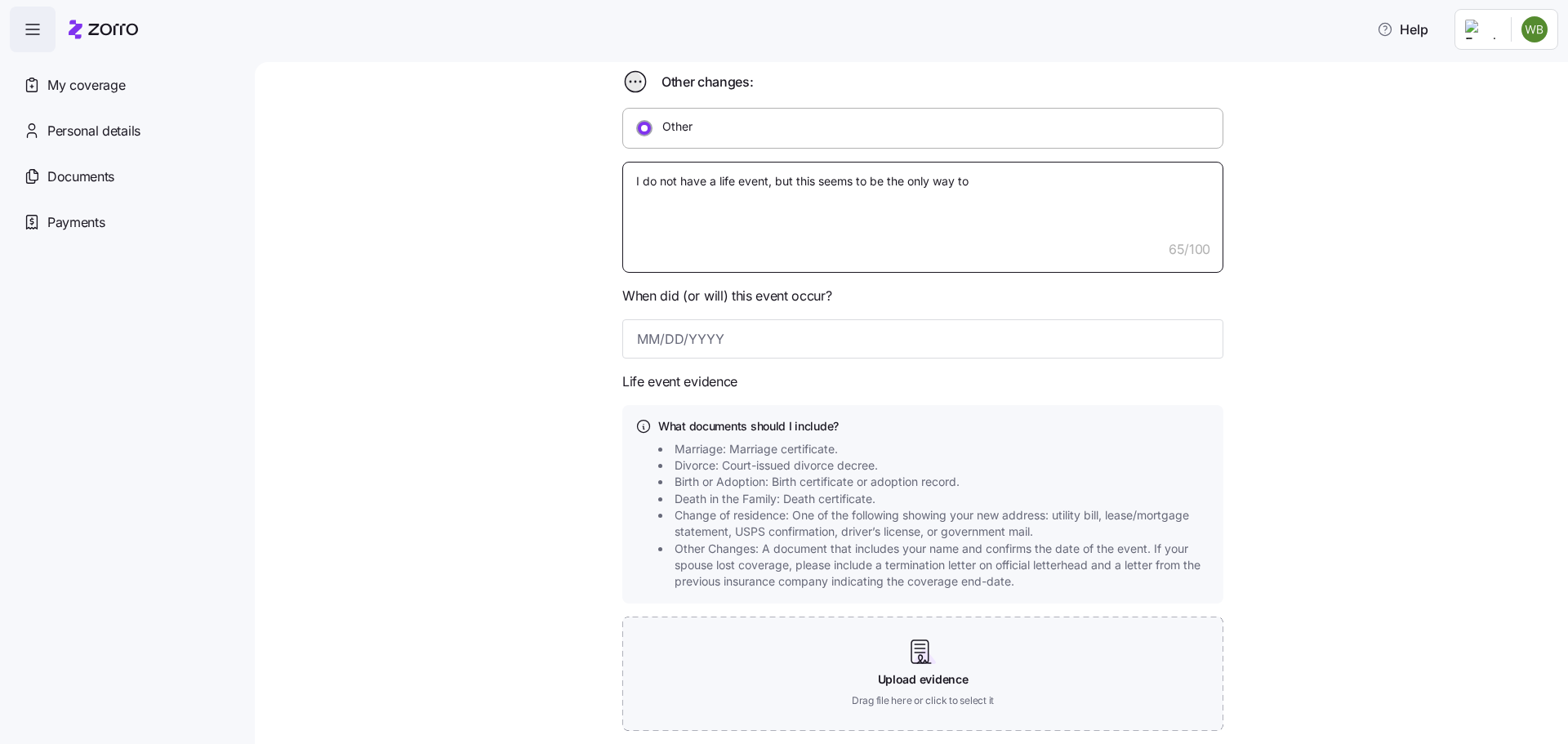
type textarea "x"
type textarea "I do not have a life event, but this seems to be the only way to u"
type textarea "x"
type textarea "I do not have a life event, but this seems to be the only way to up"
type textarea "x"
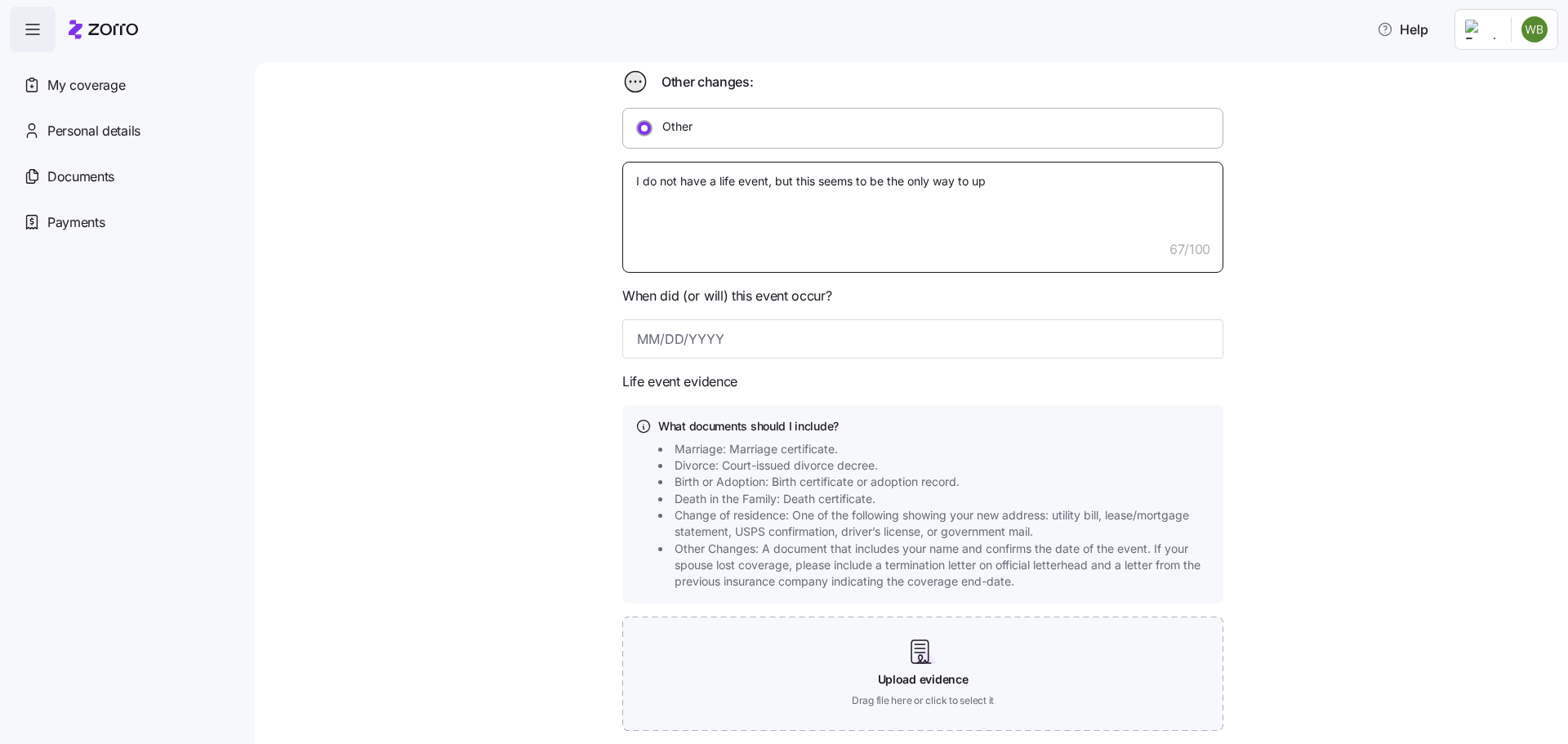
type textarea "I do not have a life event, but this seems to be the only way to upd"
type textarea "x"
type textarea "I do not have a life event, but this seems to be the only way to upda"
type textarea "x"
type textarea "I do not have a life event, but this seems to be the only way to upd"
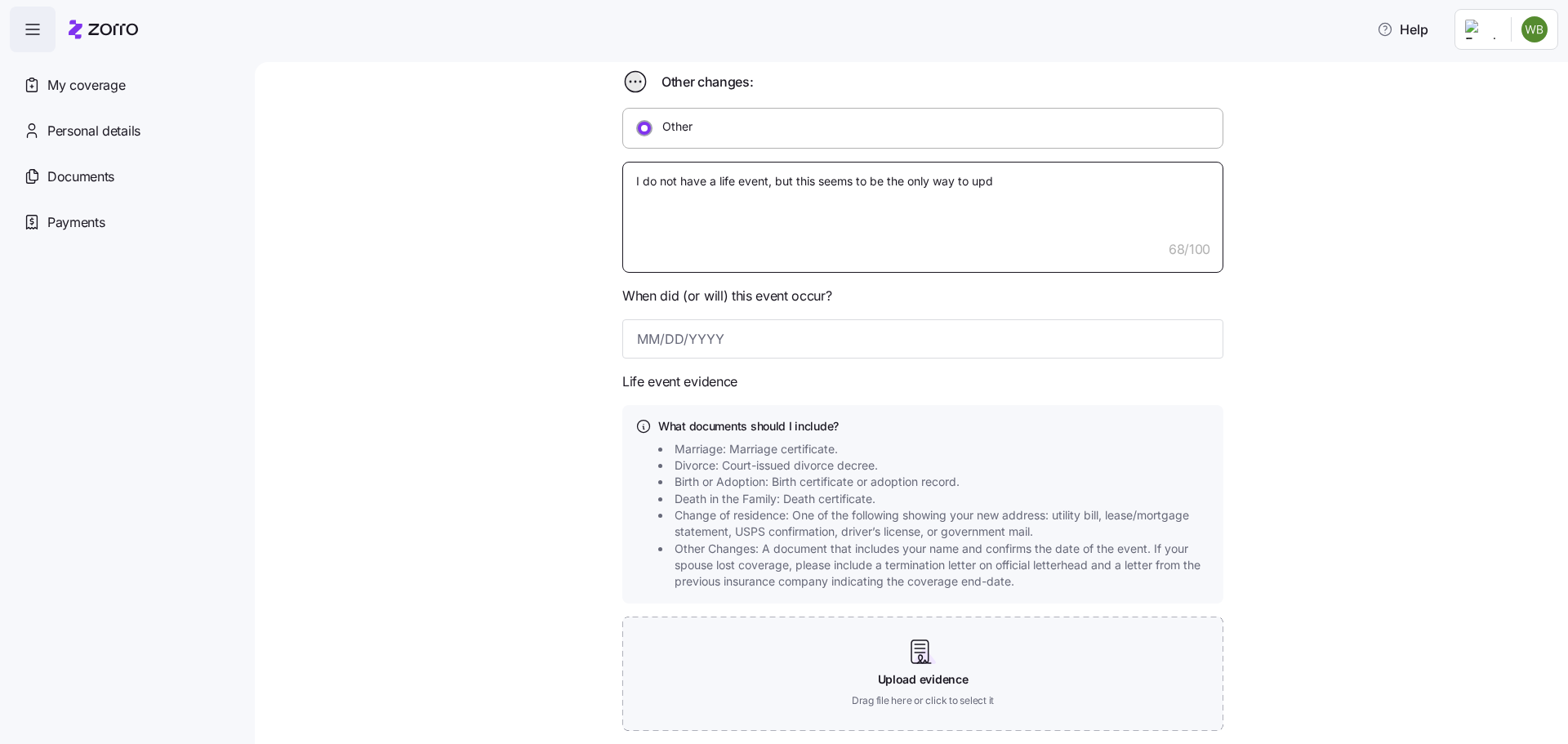
type textarea "x"
type textarea "I do not have a life event, but this seems to be the only way to up"
type textarea "x"
type textarea "I do not have a life event, but this seems to be the only way to upl"
type textarea "x"
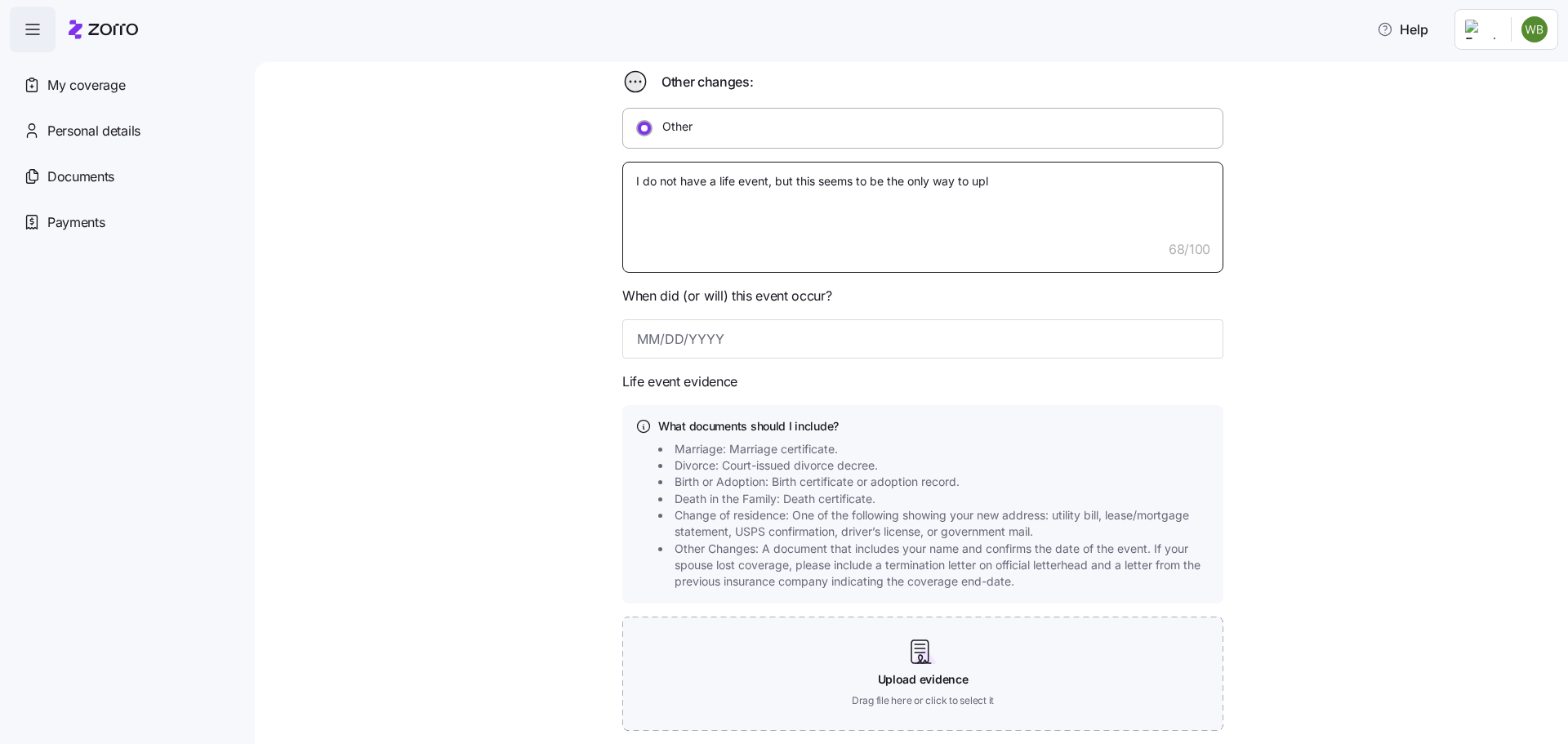
type textarea "I do not have a life event, but this seems to be the only way to uplo"
type textarea "x"
type textarea "I do not have a life event, but this seems to be the only way to uploa"
type textarea "x"
type textarea "I do not have a life event, but this seems to be the only way to upload"
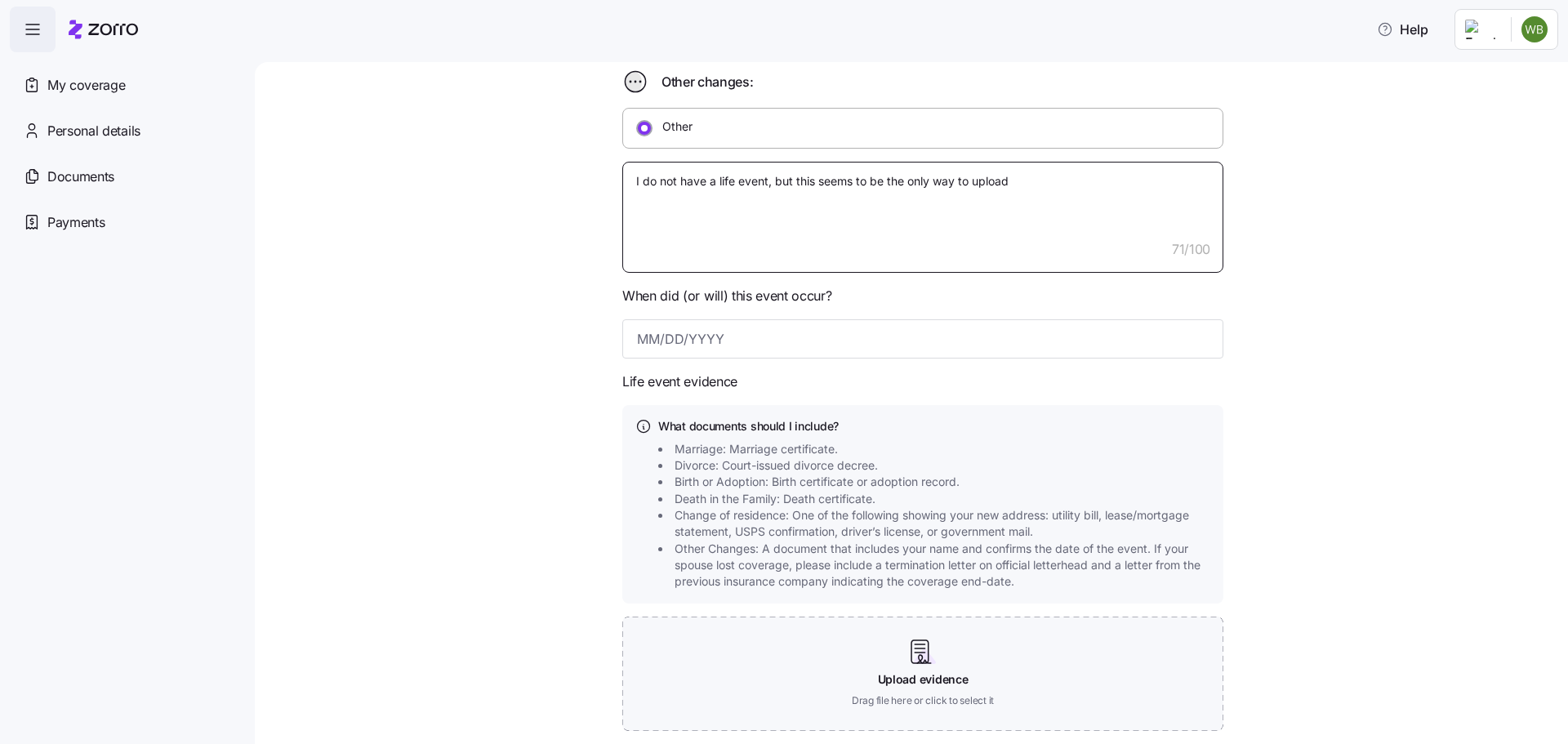
type textarea "x"
type textarea "I do not have a life event, but this seems to be the only way to upload"
type textarea "x"
type textarea "I do not have a life event, but this seems to be the only way to upload m"
type textarea "x"
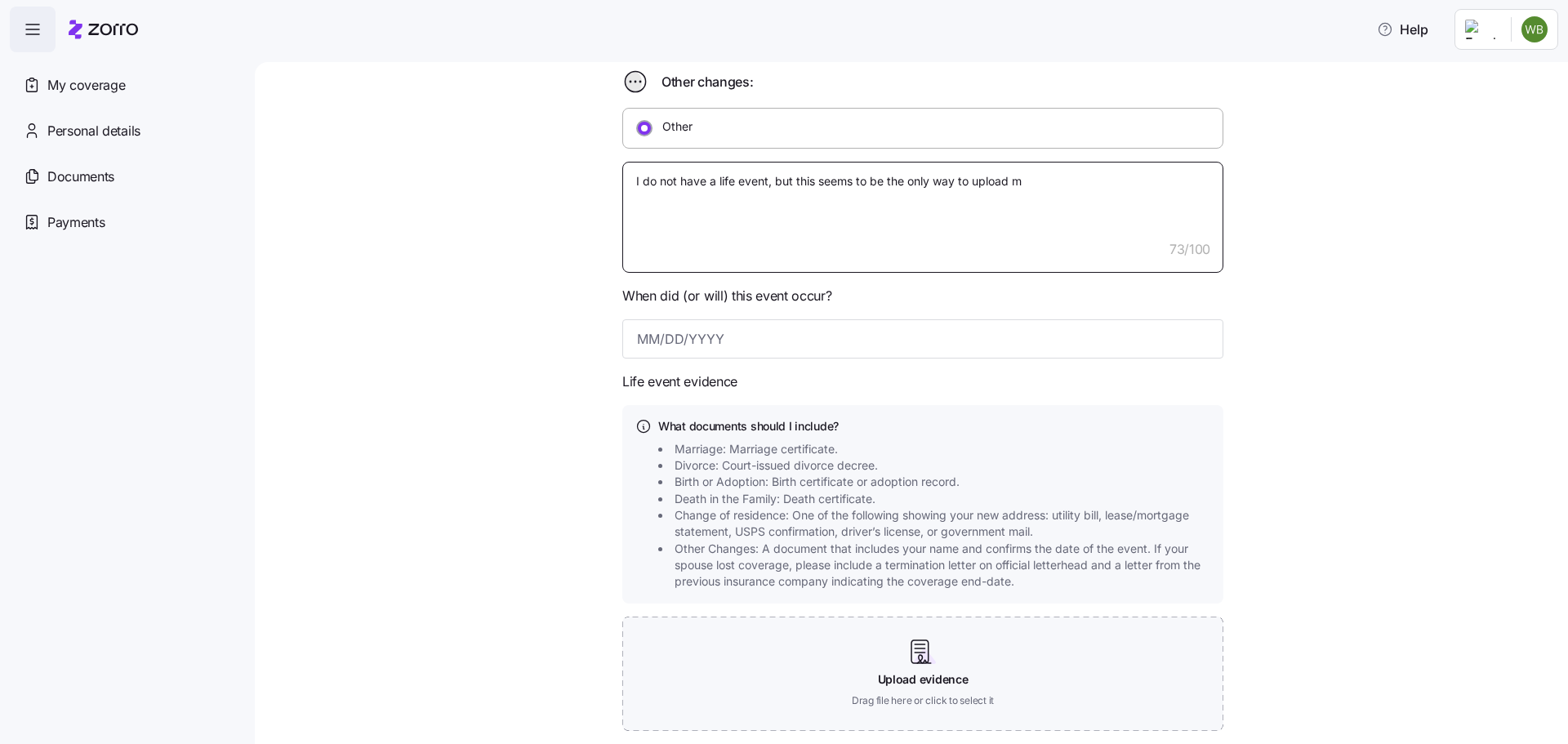
type textarea "I do not have a life event, but this seems to be the only way to upload my"
type textarea "x"
type textarea "I do not have a life event, but this seems to be the only way to upload my"
type textarea "x"
type textarea "I do not have a life event, but this seems to be the only way to upload my P"
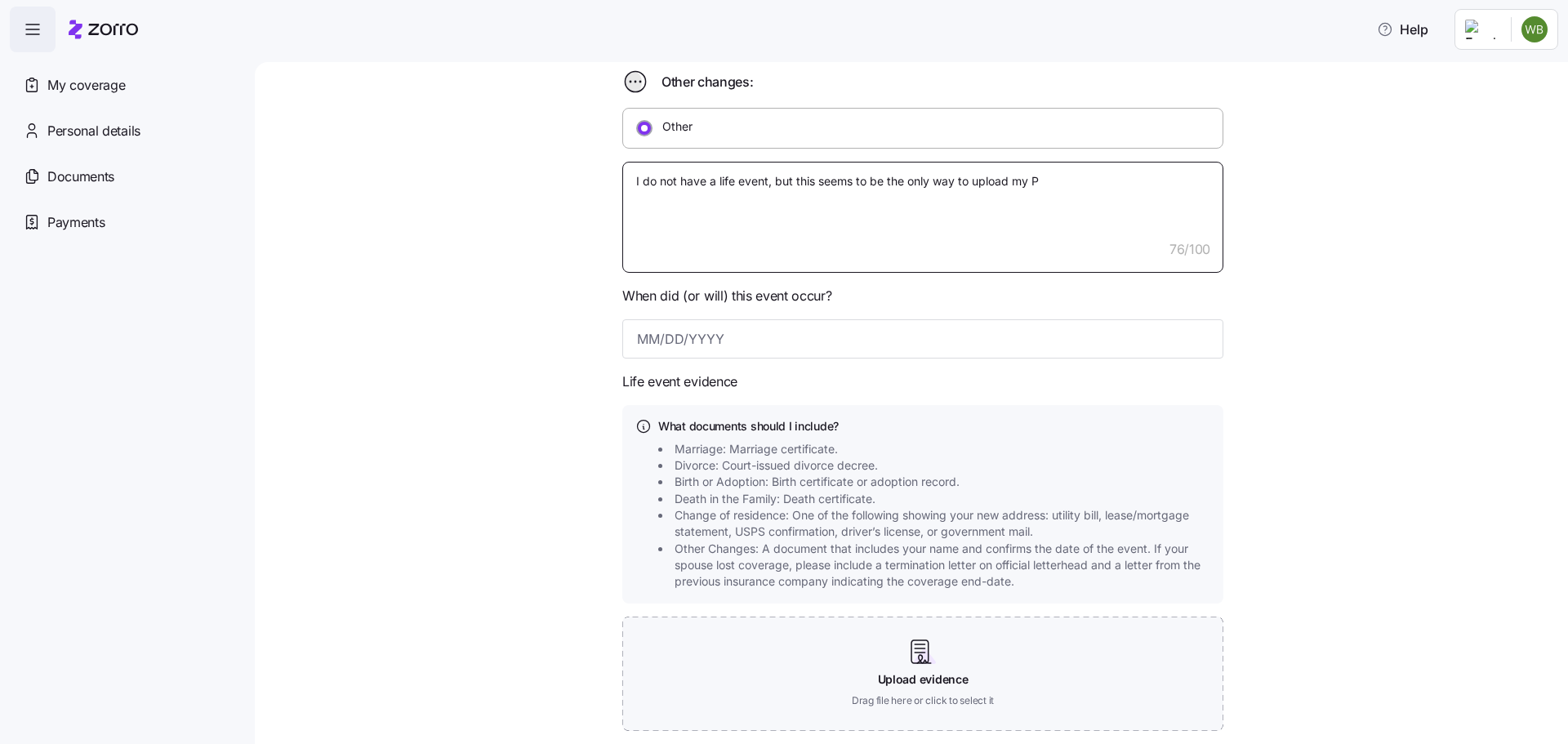
type textarea "x"
type textarea "I do not have a life event, but this seems to be the only way to upload my Pa"
type textarea "x"
type textarea "I do not have a life event, but this seems to be the only way to upload my Par"
type textarea "x"
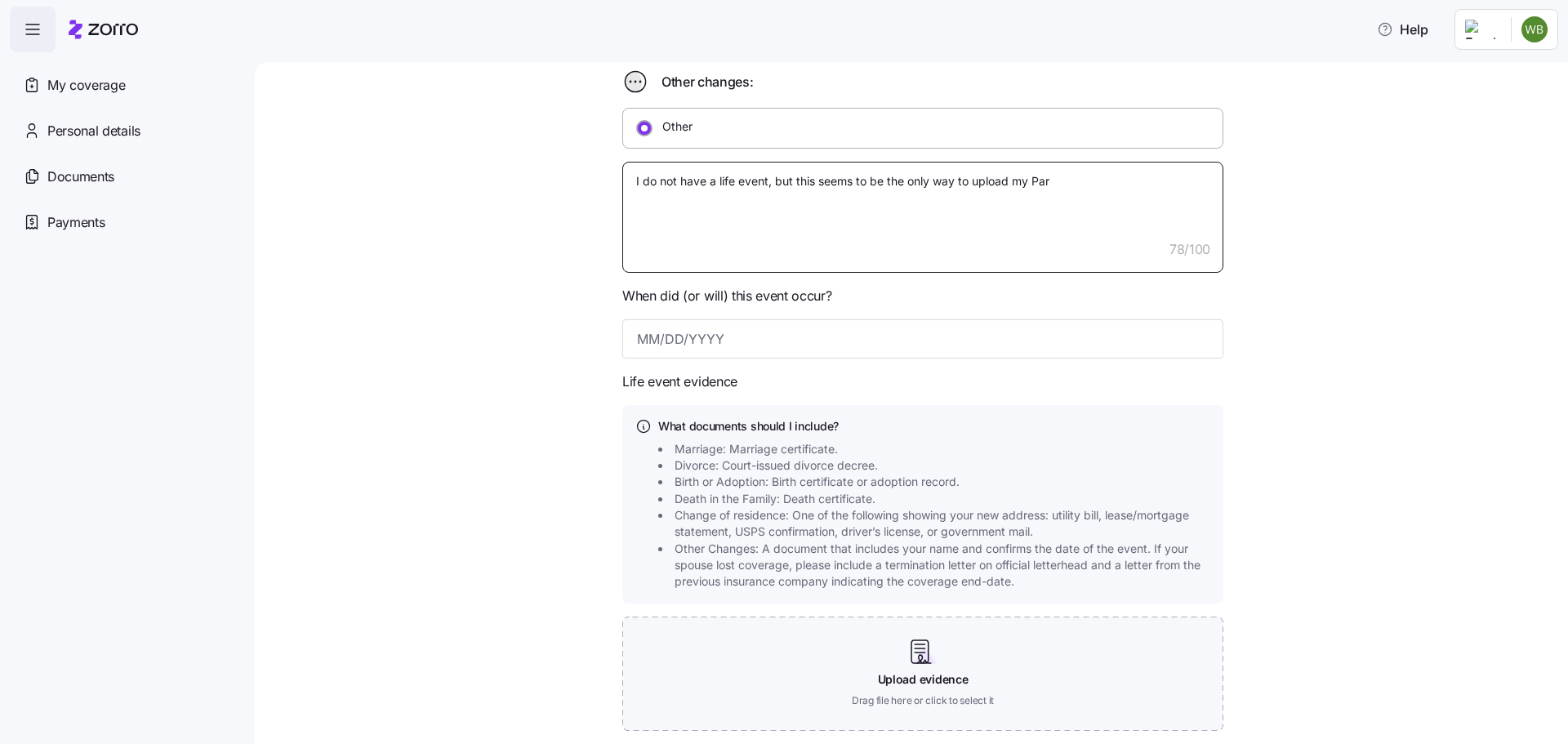
type textarea "I do not have a life event, but this seems to be the only way to upload my Part"
type textarea "x"
type textarea "I do not have a life event, but this seems to be the only way to upload my Part"
type textarea "x"
type textarea "I do not have a life event, but this seems to be the only way to upload my Part…"
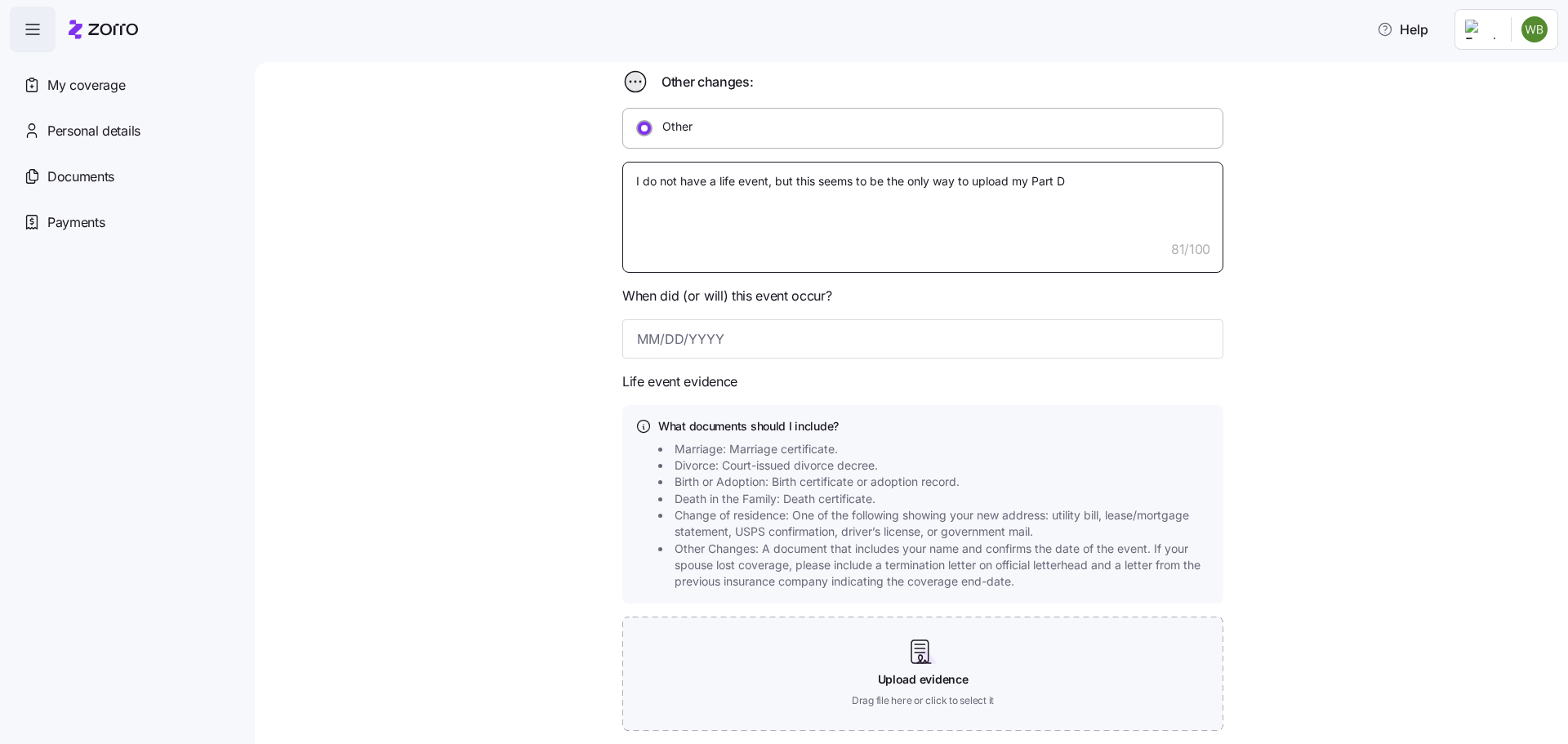
type textarea "x"
type textarea "I do not have a life event, but this seems to be the only way to upload my Part…"
type textarea "x"
type textarea "I do not have a life event, but this seems to be the only way to upload my Part…"
type textarea "x"
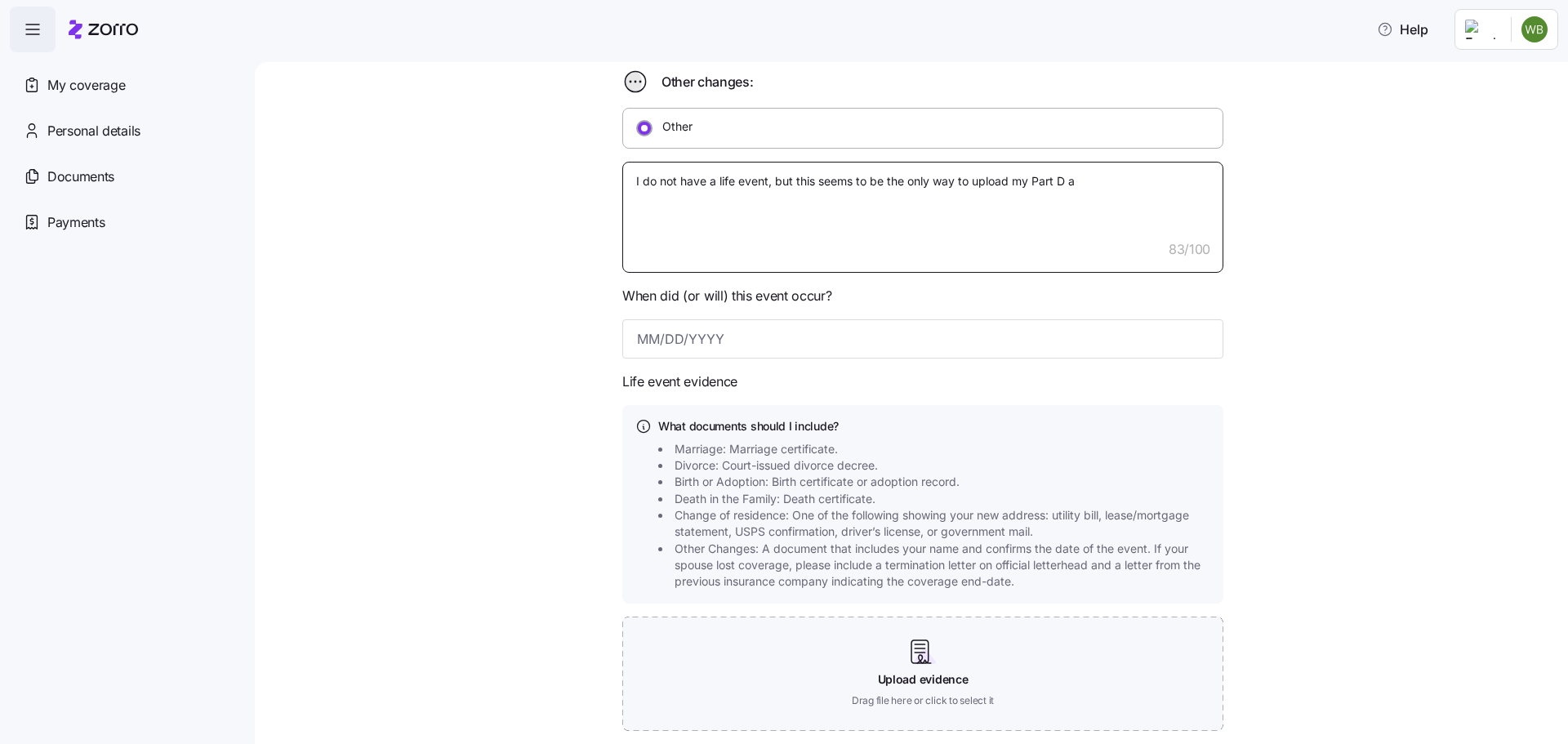
type textarea "I do not have a life event, but this seems to be the only way to upload my Part…"
type textarea "x"
type textarea "I do not have a life event, but this seems to be the only way to upload my Part…"
type textarea "x"
type textarea "I do not have a life event, but this seems to be the only way to upload my Part…"
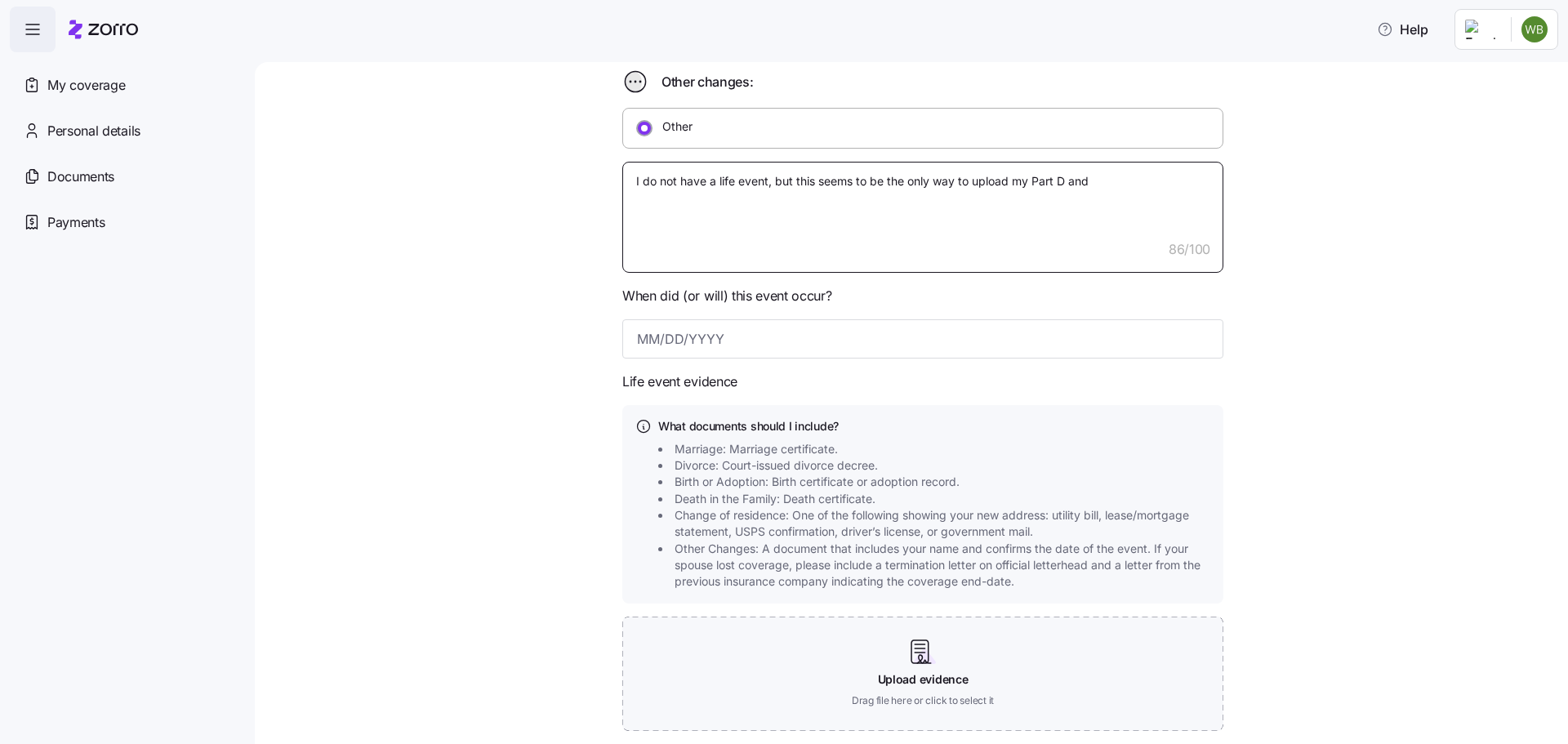
type textarea "x"
type textarea "I do not have a life event, but this seems to be the only way to upload my Part…"
type textarea "x"
type textarea "I do not have a life event, but this seems to be the only way to upload my Part…"
type textarea "x"
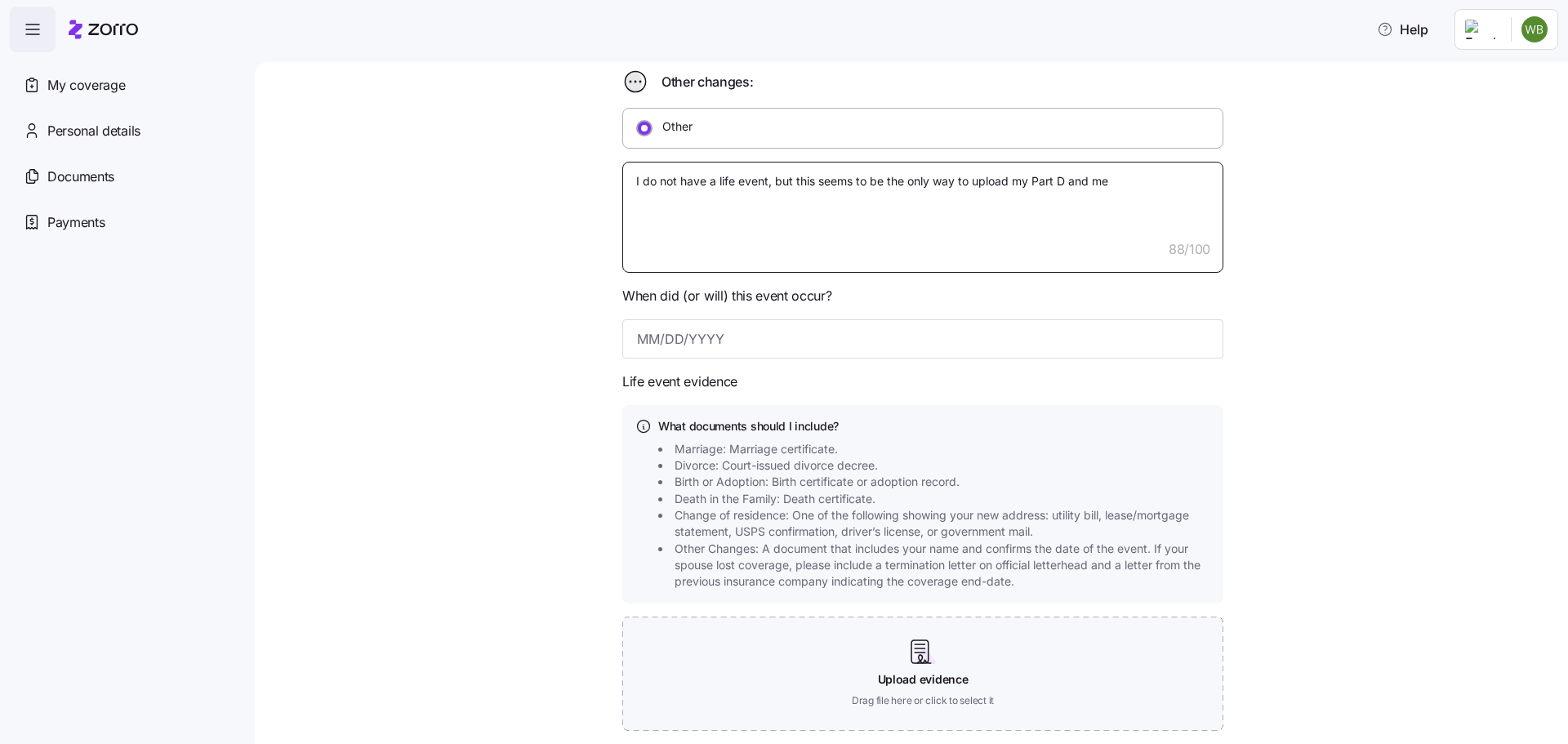
type textarea "I do not have a life event, but this seems to be the only way to upload my Part…"
type textarea "x"
type textarea "I do not have a life event, but this seems to be the only way to upload my Part…"
type textarea "x"
type textarea "I do not have a life event, but this seems to be the only way to upload my Part…"
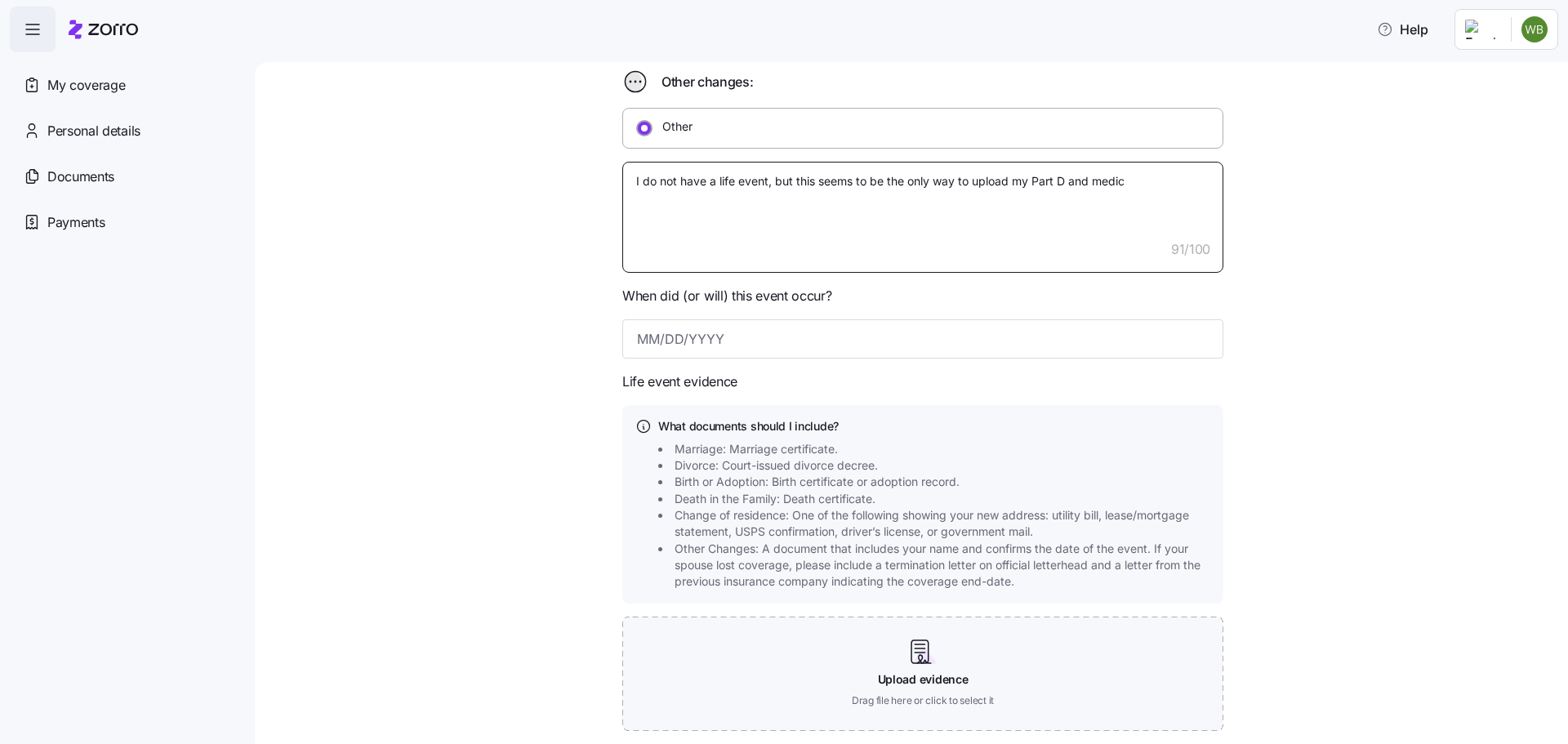
type textarea "x"
type textarea "I do not have a life event, but this seems to be the only way to upload my Part…"
type textarea "x"
type textarea "I do not have a life event, but this seems to be the only way to upload my Part…"
type textarea "x"
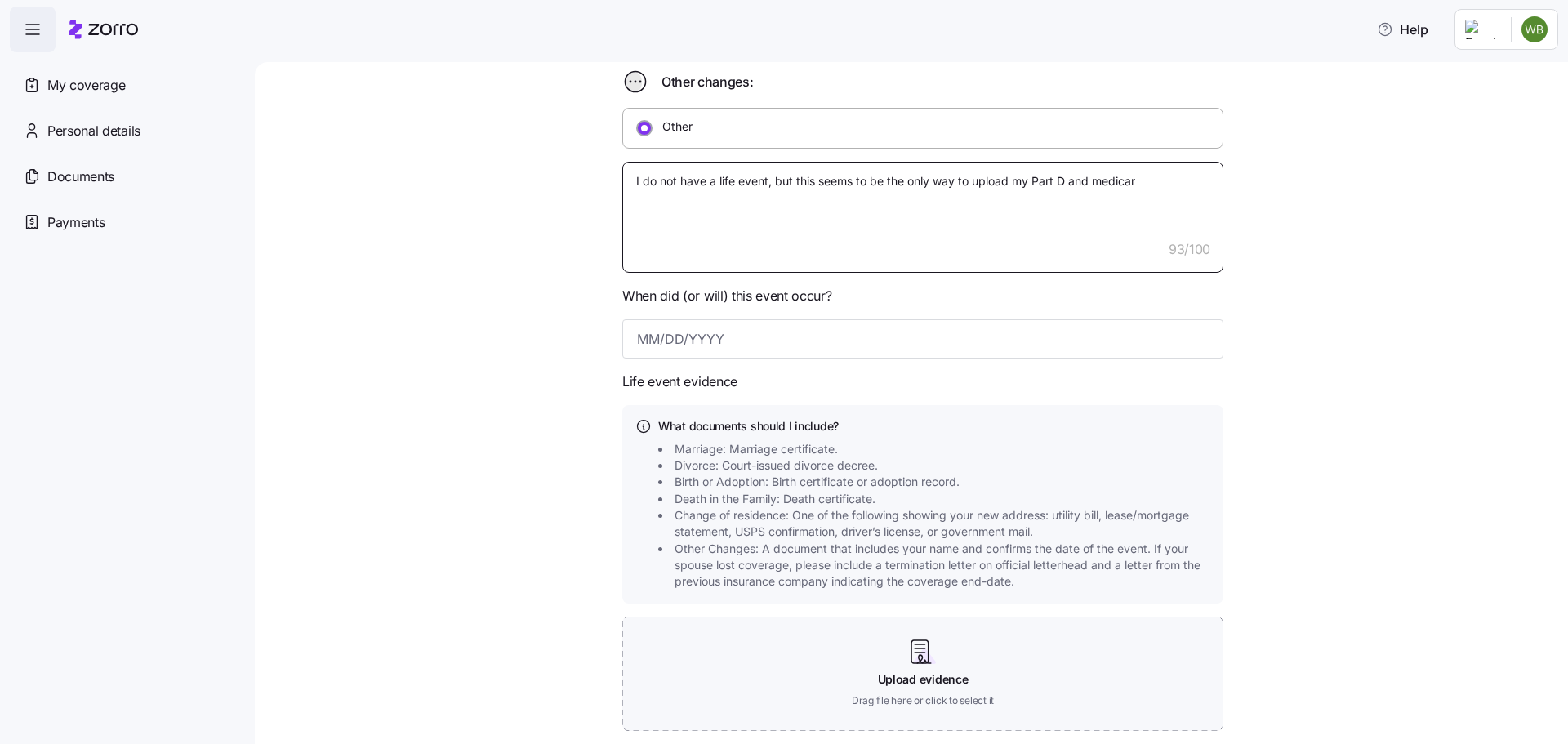
type textarea "I do not have a life event, but this seems to be the only way to upload my Part…"
type textarea "x"
type textarea "I do not have a life event, but this seems to be the only way to upload my Part…"
type textarea "x"
click at [1174, 186] on textarea "I do not have a life event, but this seems to be the only way to upload my Part…" at bounding box center [922, 216] width 601 height 111
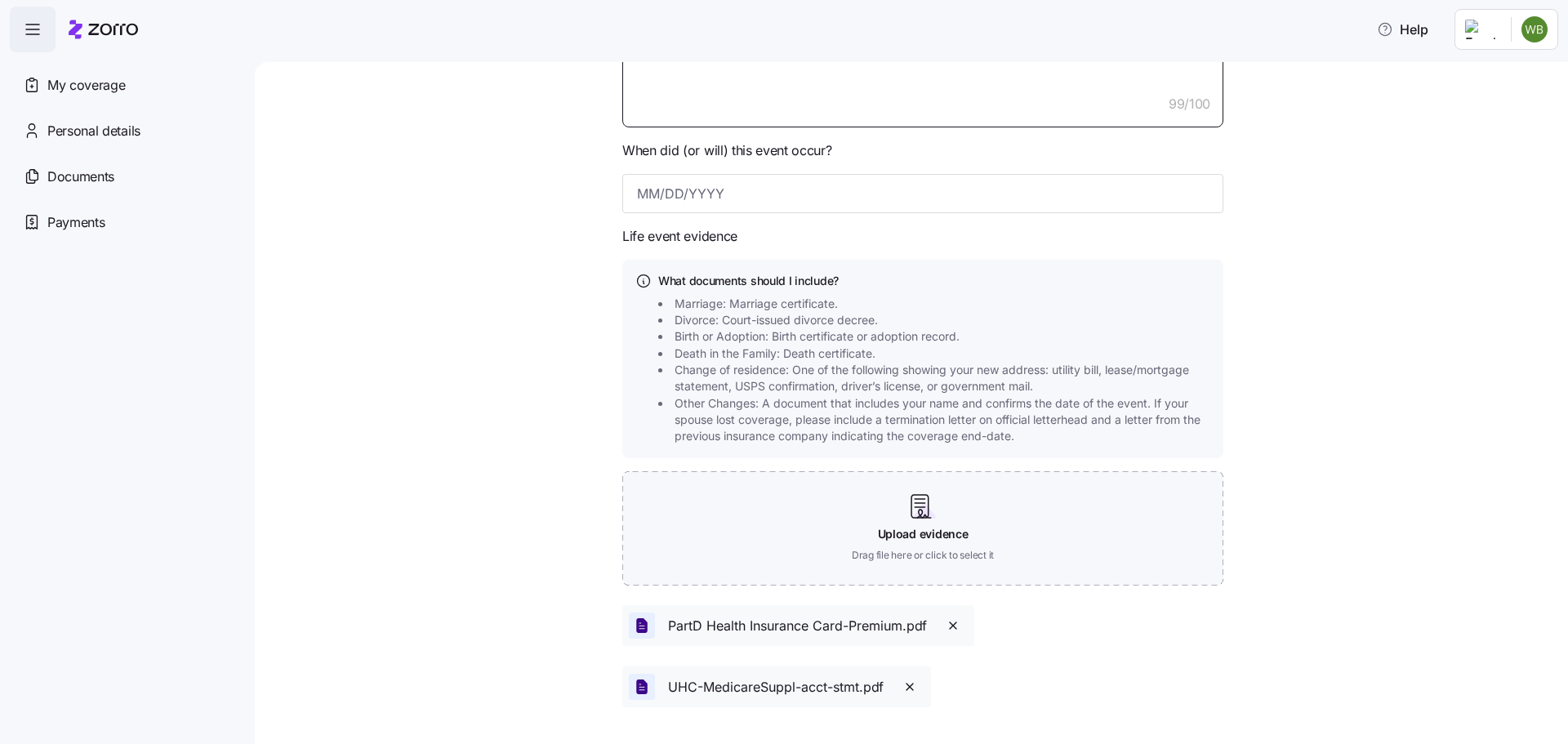
scroll to position [734, 0]
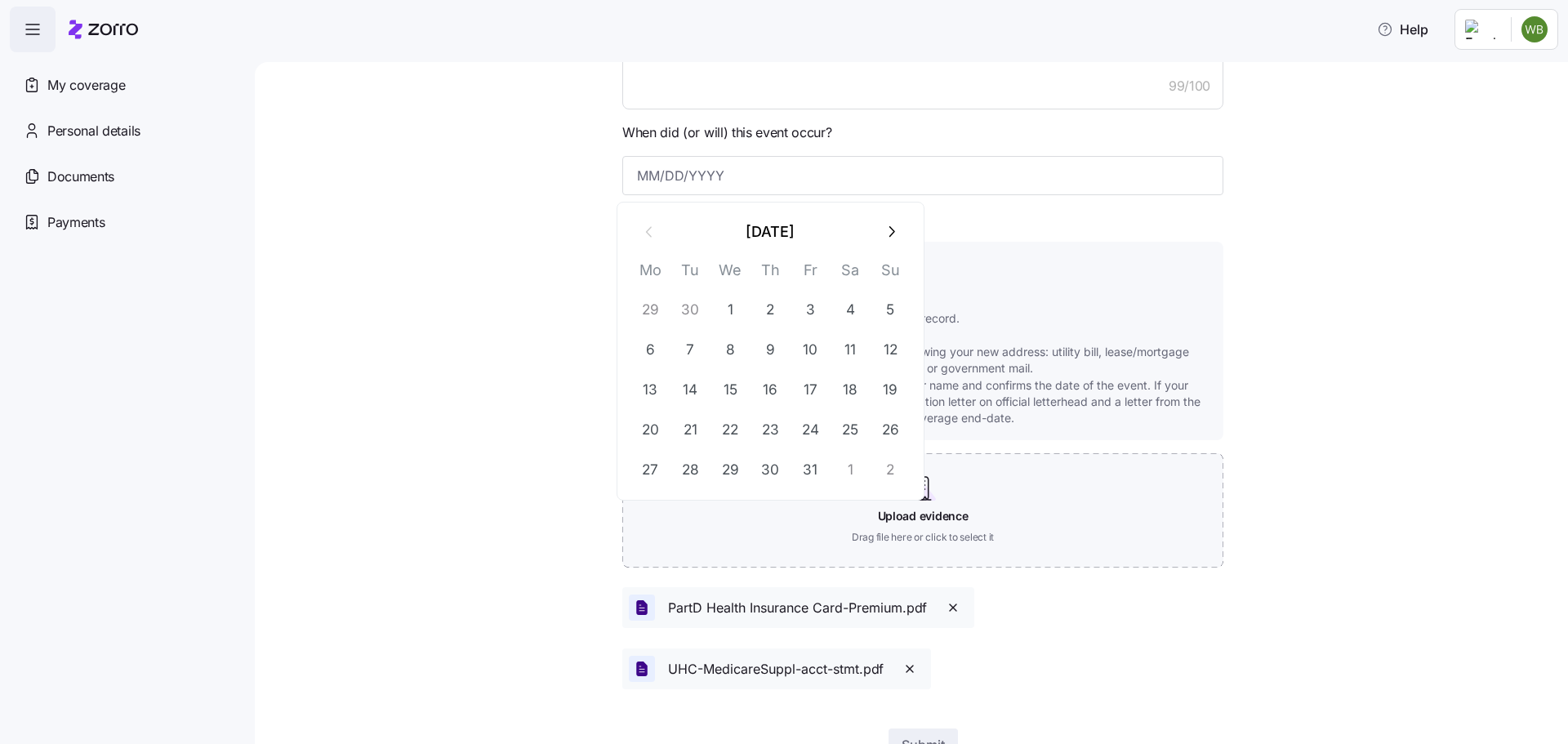
drag, startPoint x: 634, startPoint y: 176, endPoint x: 613, endPoint y: 173, distance: 21.2
click at [633, 176] on input at bounding box center [922, 176] width 601 height 39
click at [730, 303] on button "1" at bounding box center [730, 310] width 39 height 39
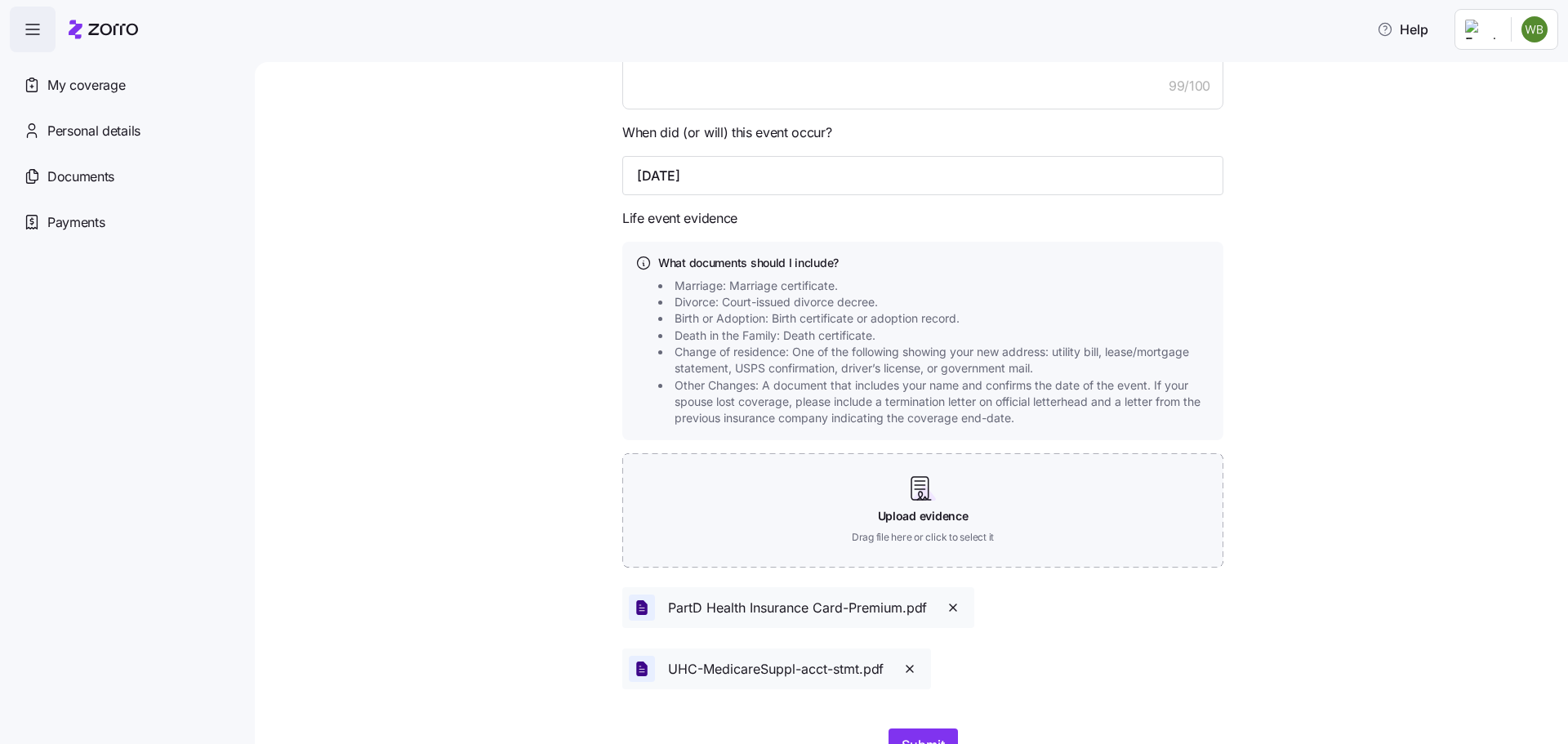
scroll to position [811, 0]
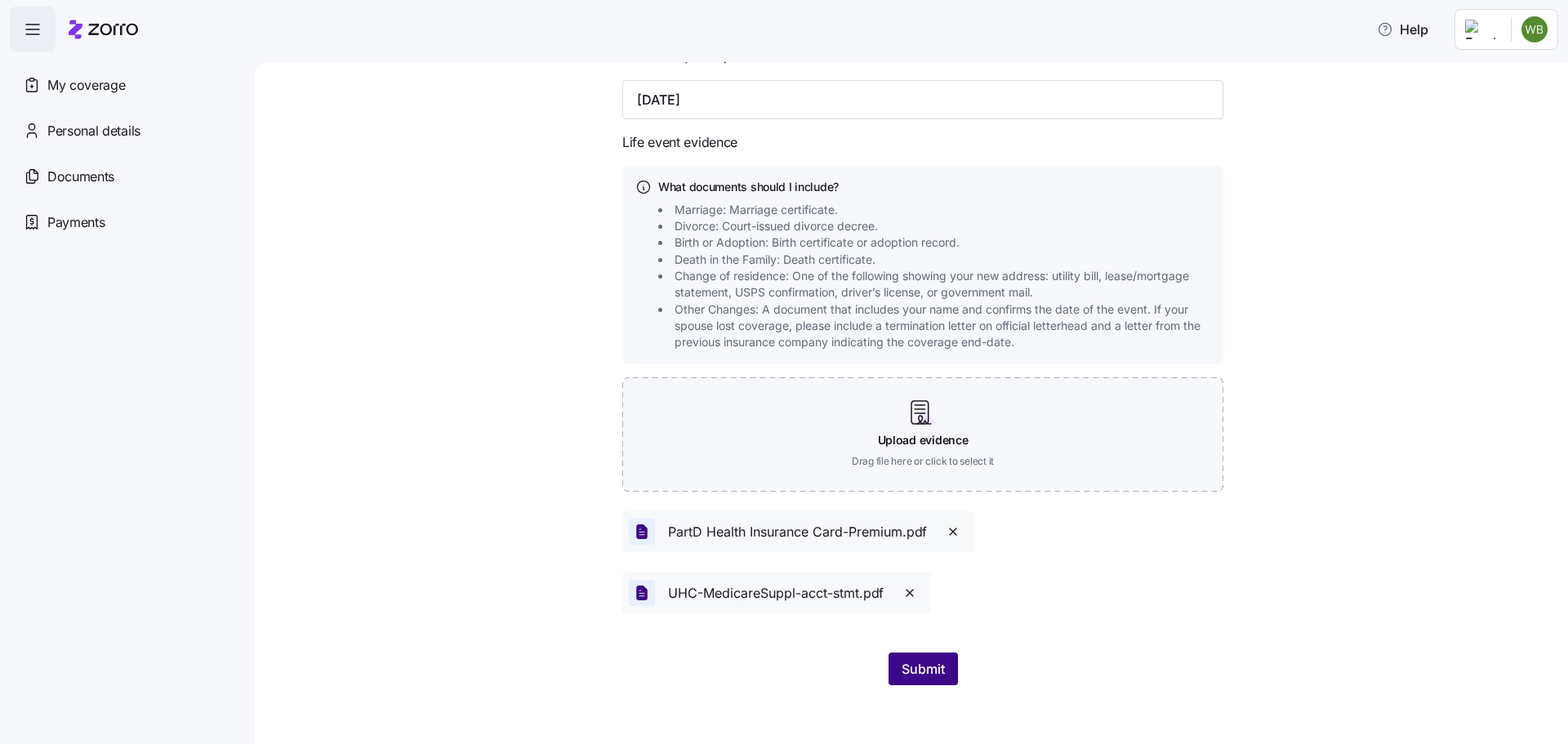
click at [916, 668] on span "Submit" at bounding box center [923, 668] width 43 height 20
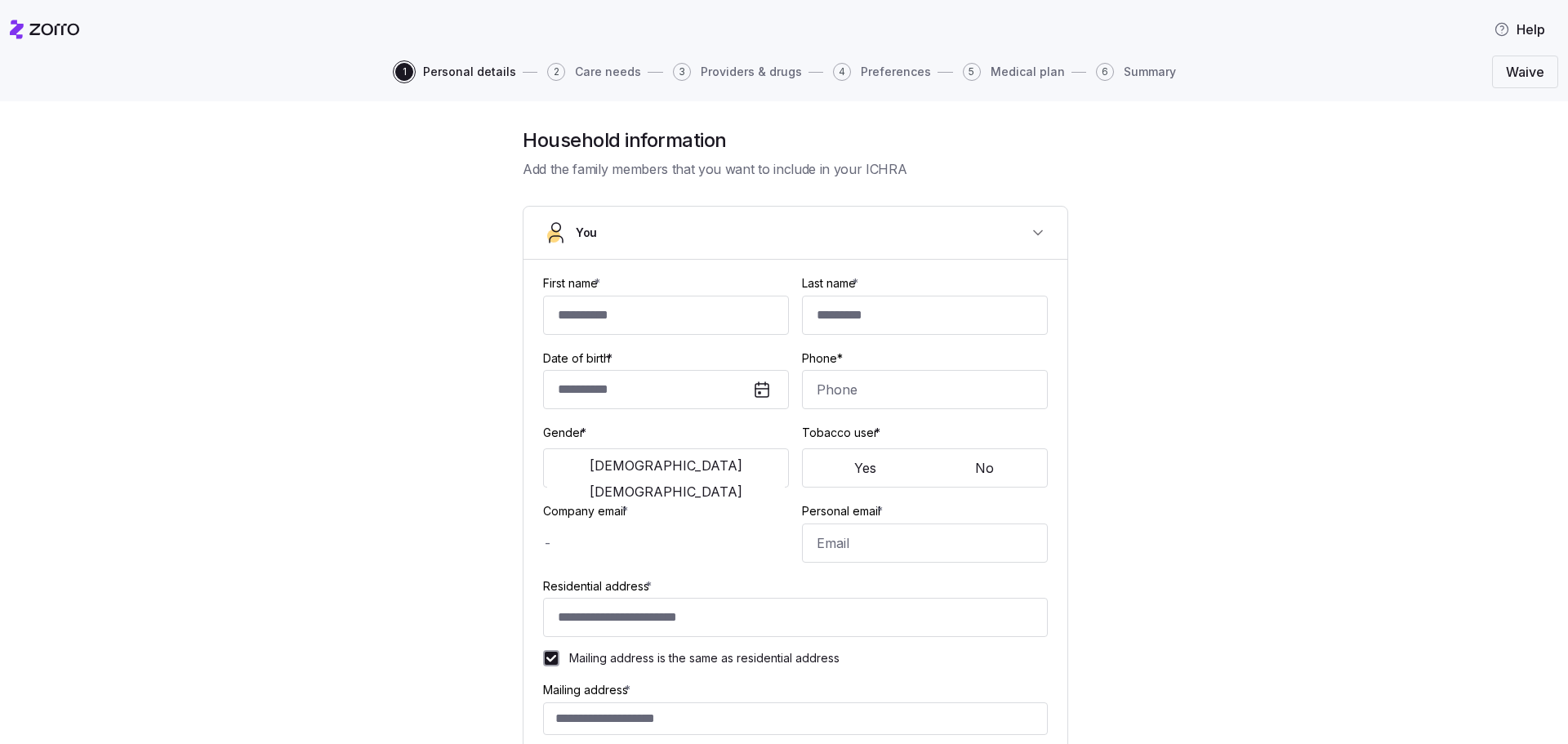
type input "*******"
type input "********"
type input "[EMAIL_ADDRESS][DOMAIN_NAME]"
type input "**********"
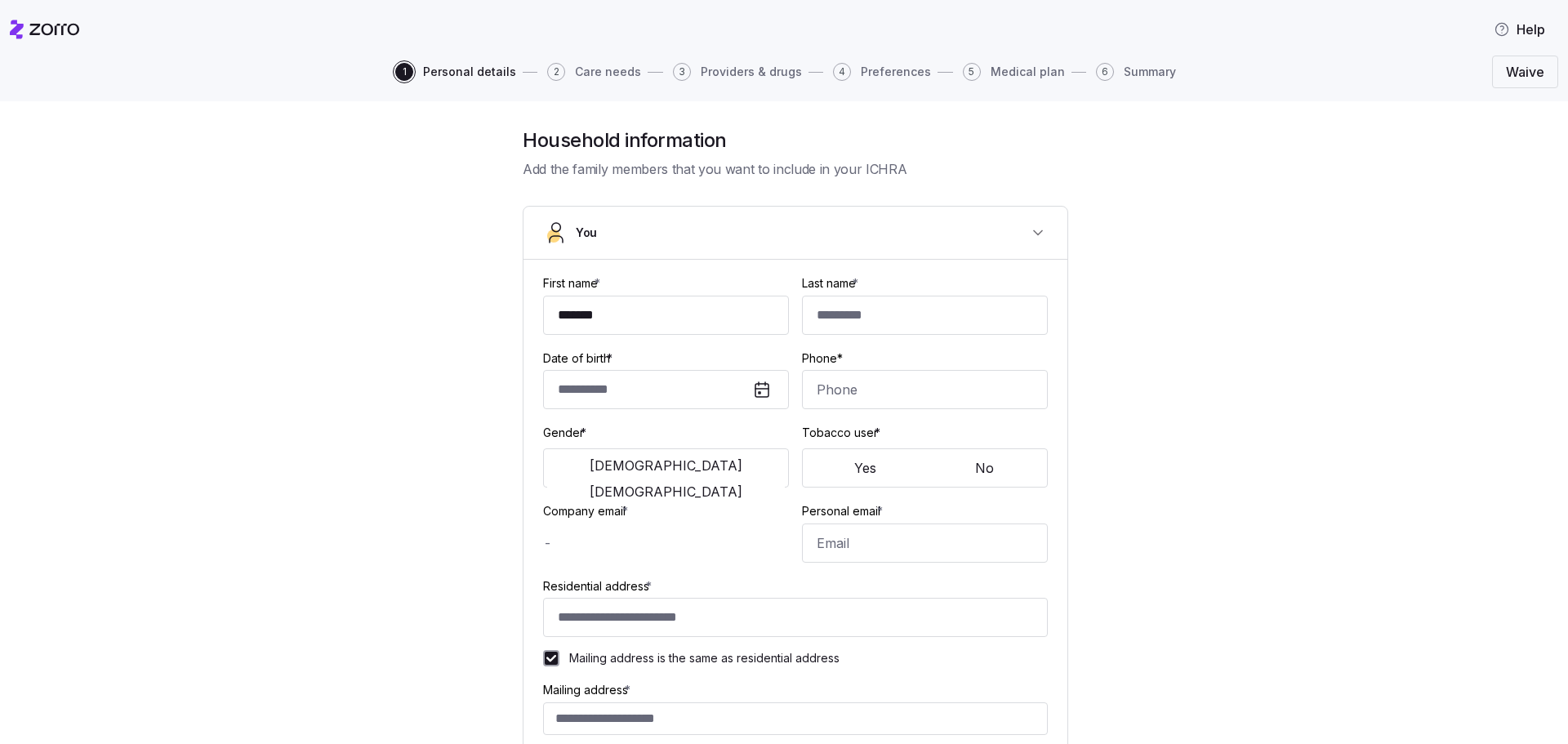
checkbox input "true"
type input "**********"
type input "[PHONE_NUMBER]"
type input "[DEMOGRAPHIC_DATA] citizen"
type input "Married"
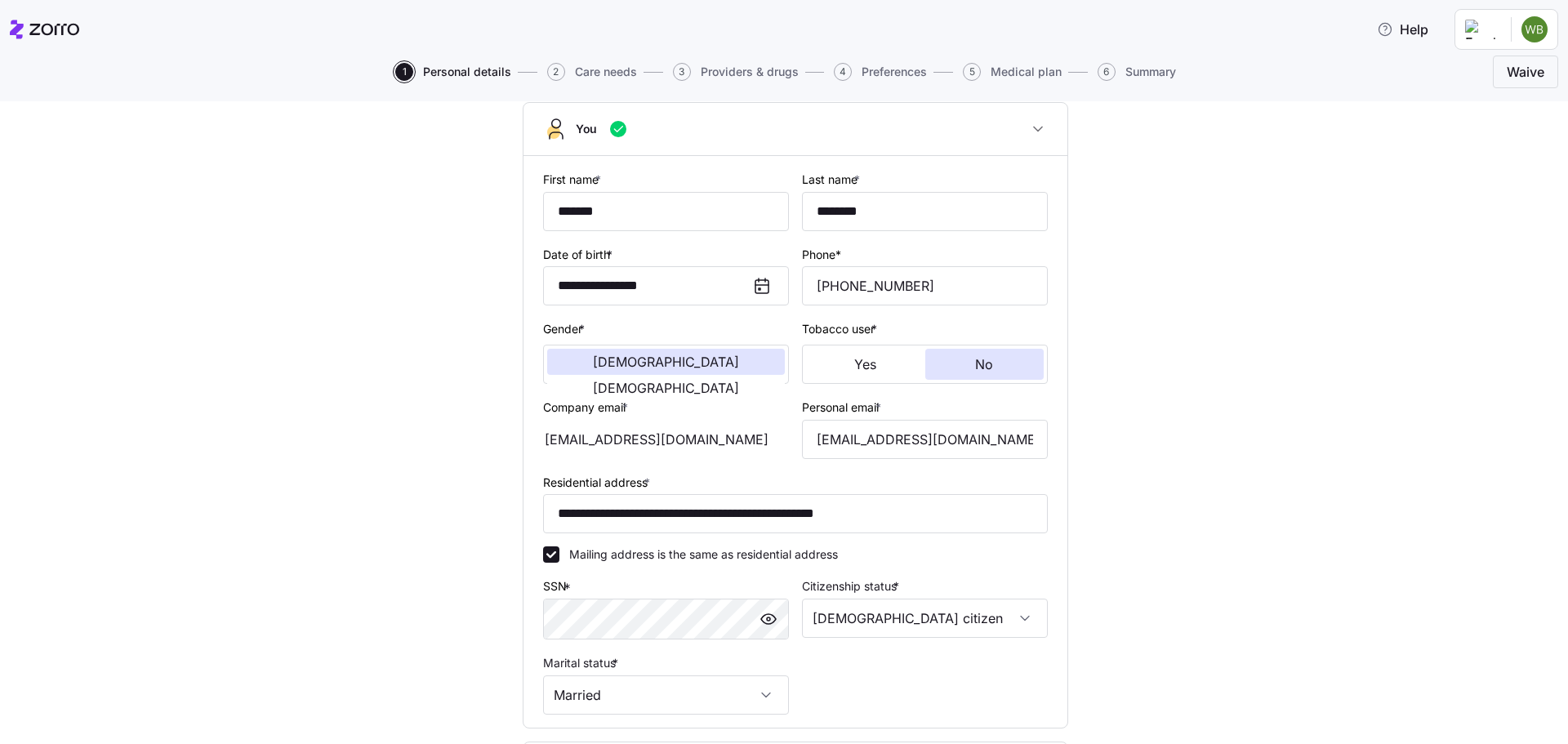
scroll to position [320, 0]
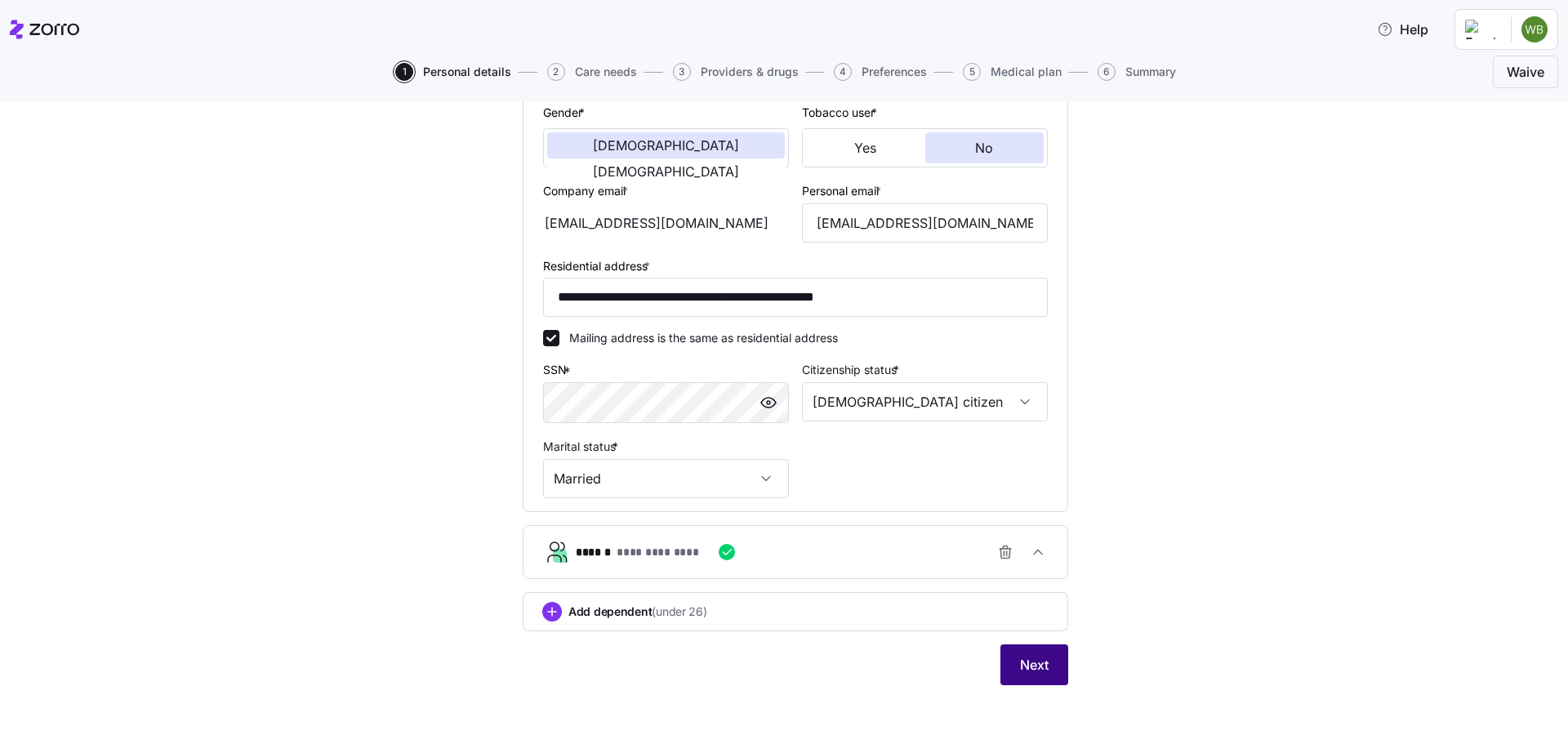
click at [1033, 665] on span "Next" at bounding box center [1033, 664] width 29 height 20
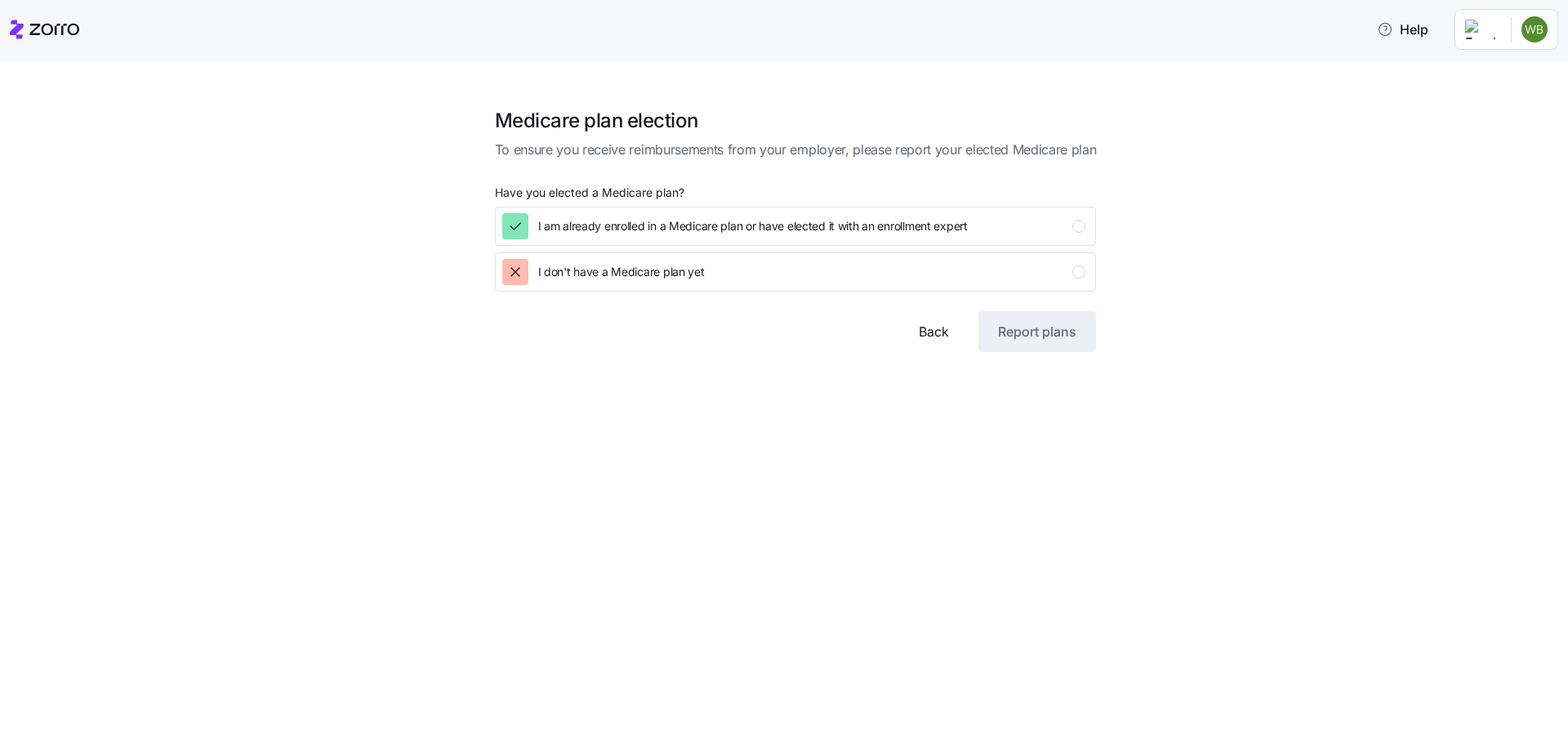
click at [921, 339] on span "Back" at bounding box center [933, 331] width 30 height 20
